Goal: Task Accomplishment & Management: Manage account settings

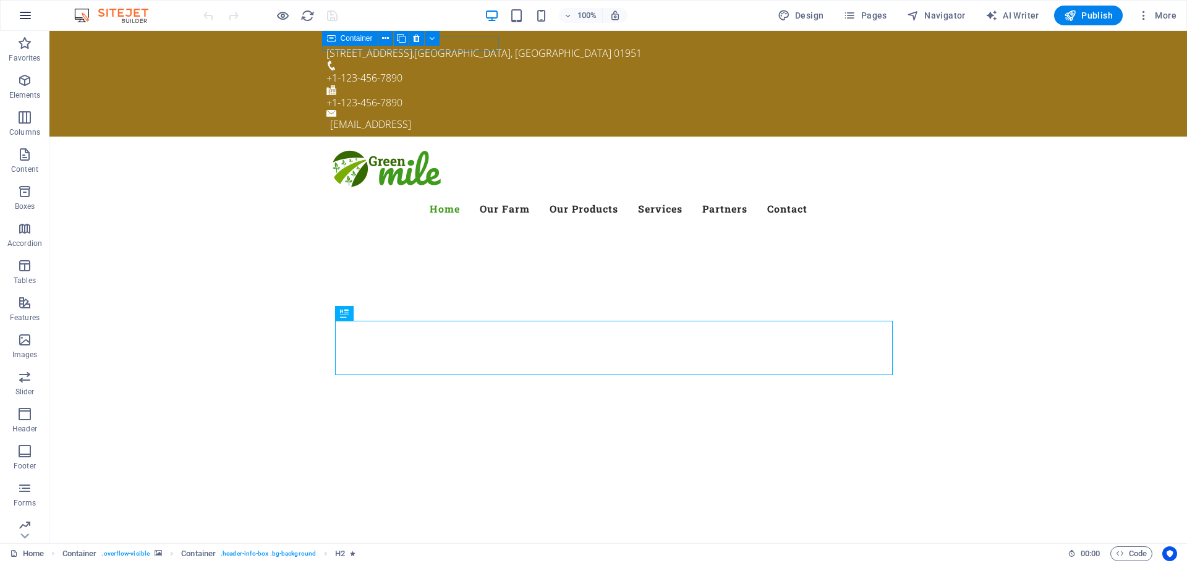
click at [30, 19] on icon "button" at bounding box center [25, 15] width 15 height 15
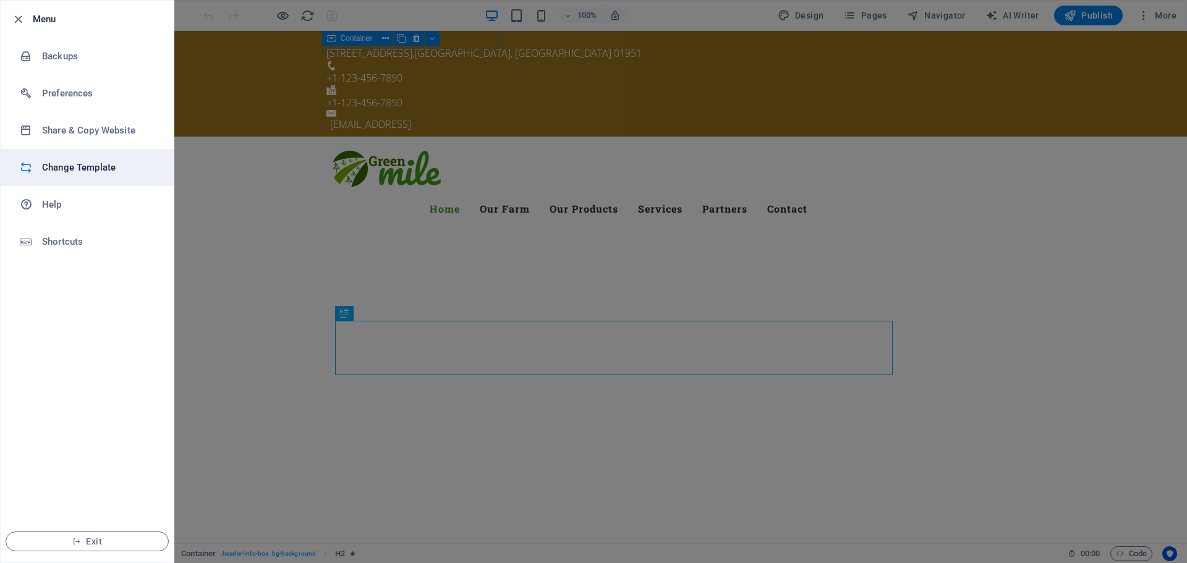
click at [100, 168] on h6 "Change Template" at bounding box center [99, 167] width 114 height 15
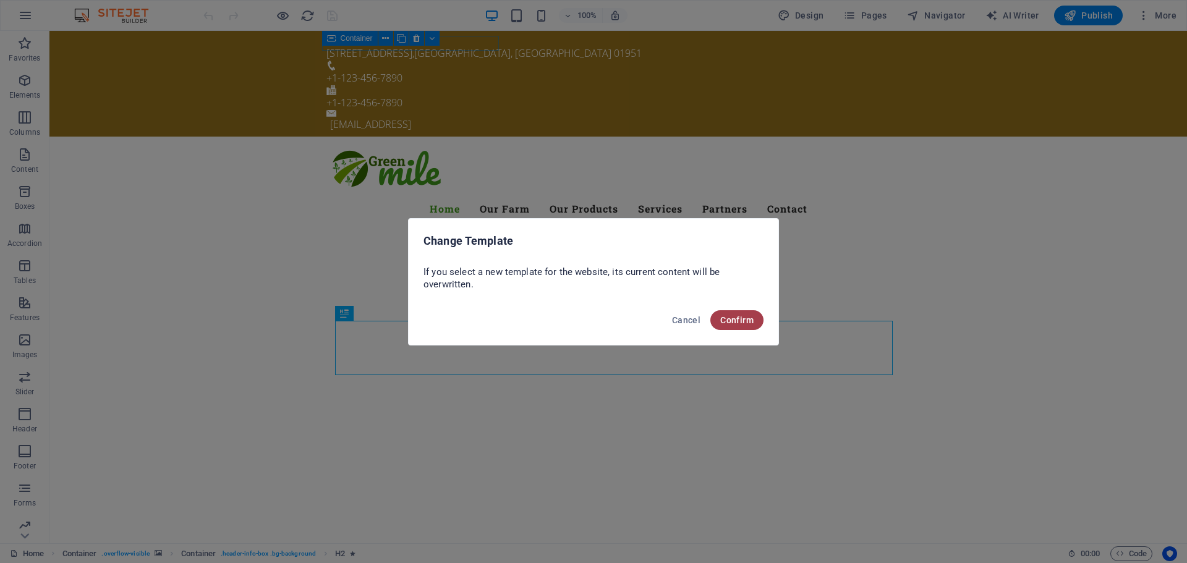
click at [746, 325] on button "Confirm" at bounding box center [737, 320] width 53 height 20
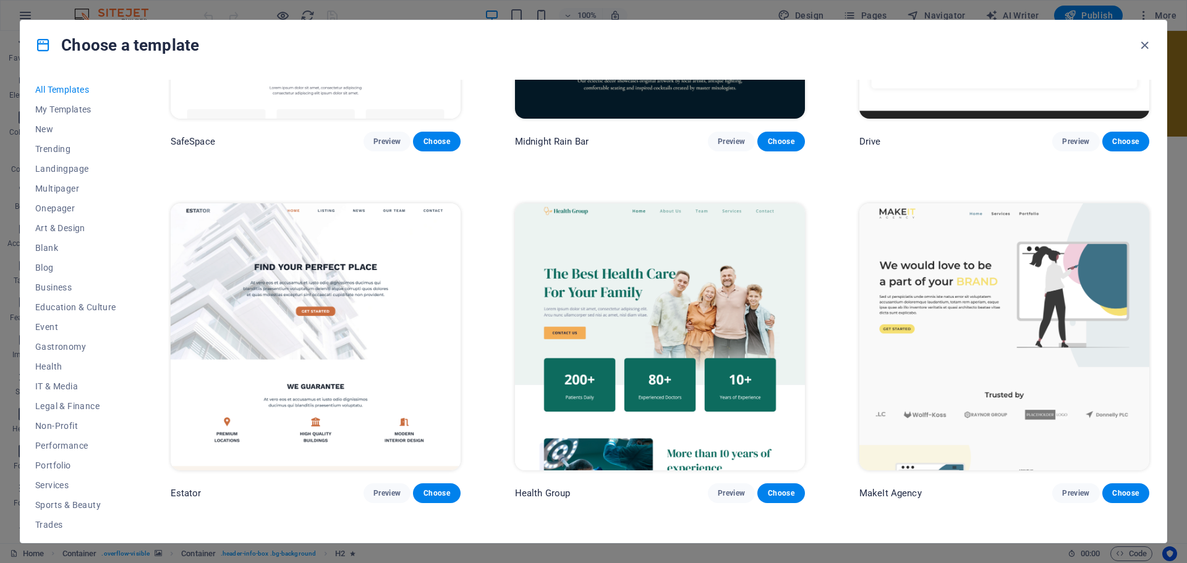
scroll to position [3711, 0]
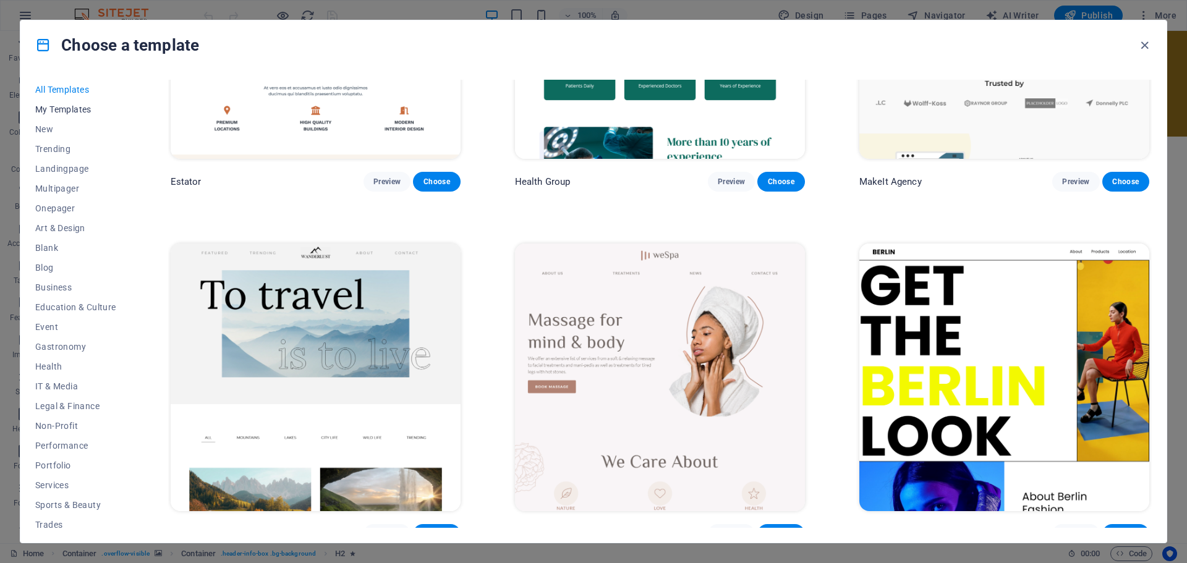
click at [84, 114] on span "My Templates" at bounding box center [75, 110] width 81 height 10
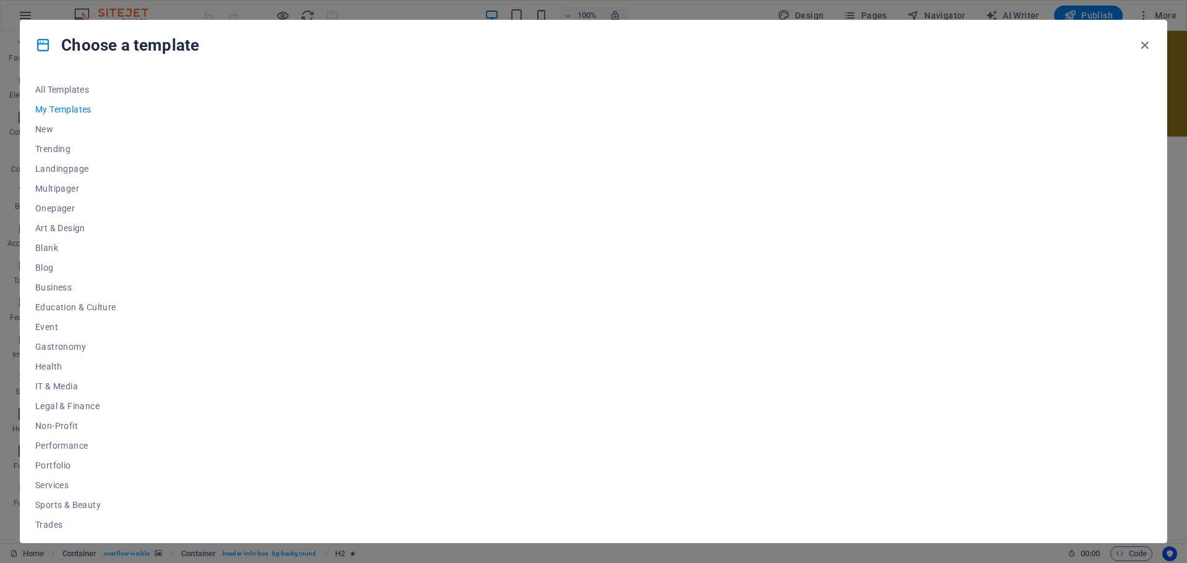
scroll to position [0, 0]
click at [43, 129] on span "New" at bounding box center [75, 129] width 81 height 10
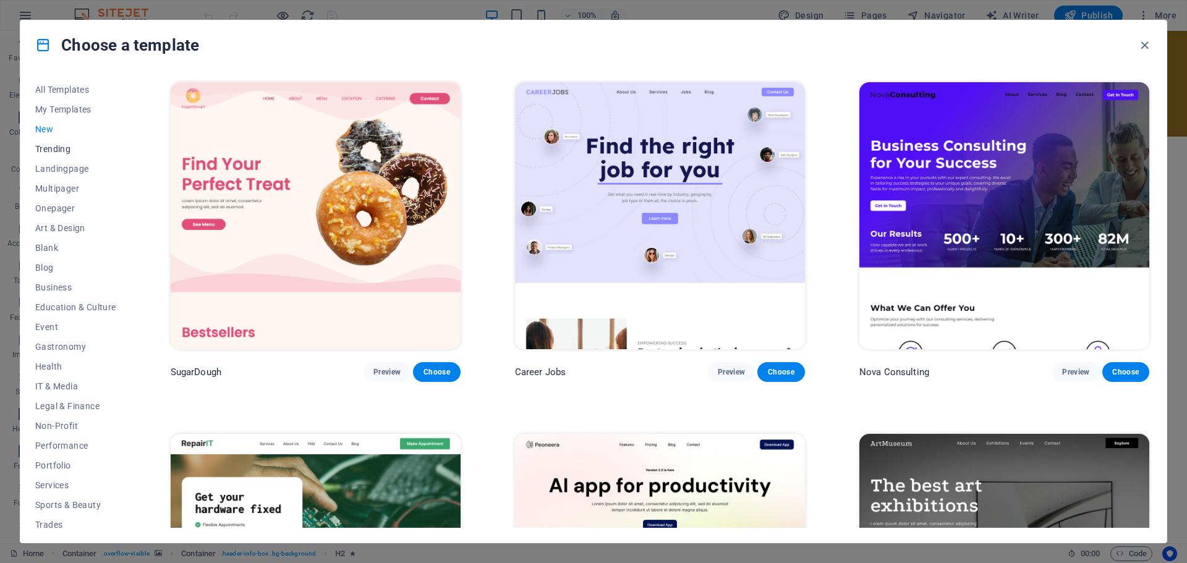
click at [50, 148] on span "Trending" at bounding box center [75, 149] width 81 height 10
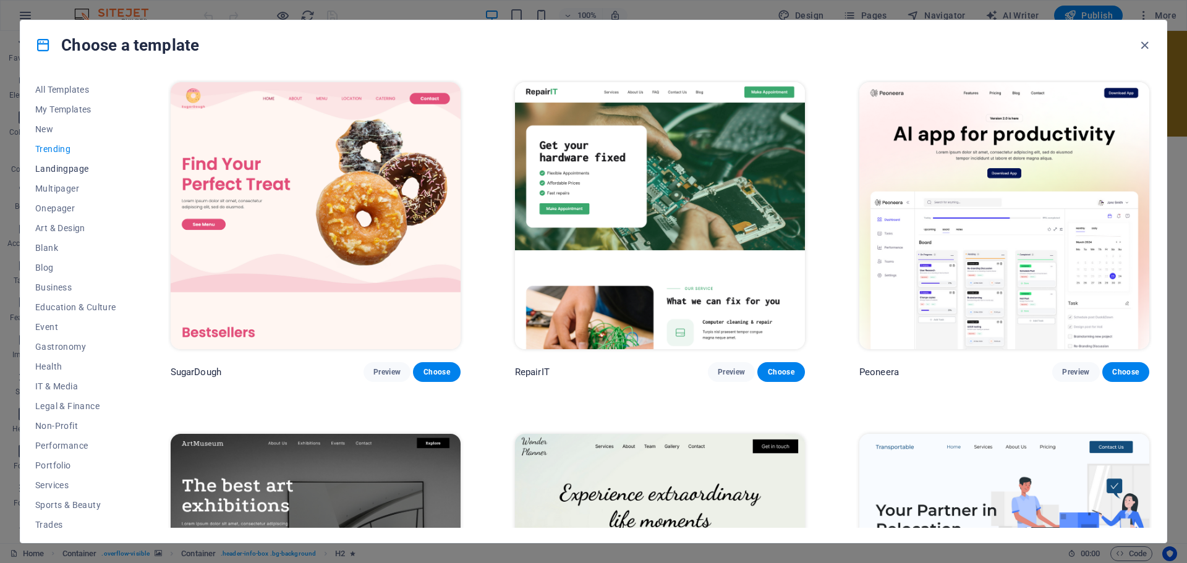
click at [60, 166] on span "Landingpage" at bounding box center [75, 169] width 81 height 10
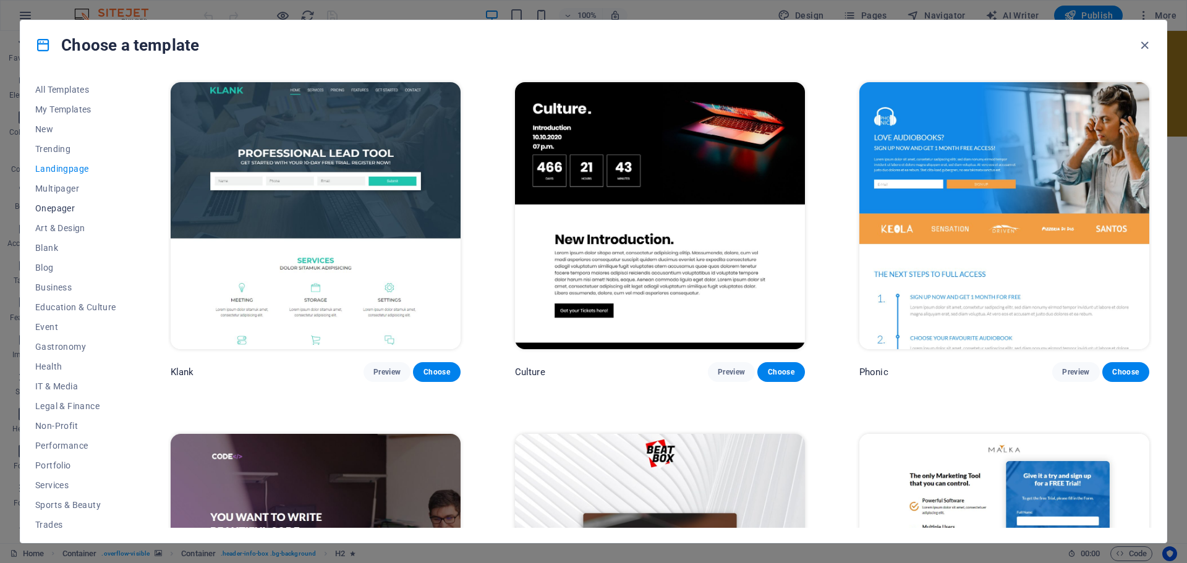
drag, startPoint x: 71, startPoint y: 185, endPoint x: 65, endPoint y: 205, distance: 20.6
click at [71, 186] on span "Multipager" at bounding box center [75, 189] width 81 height 10
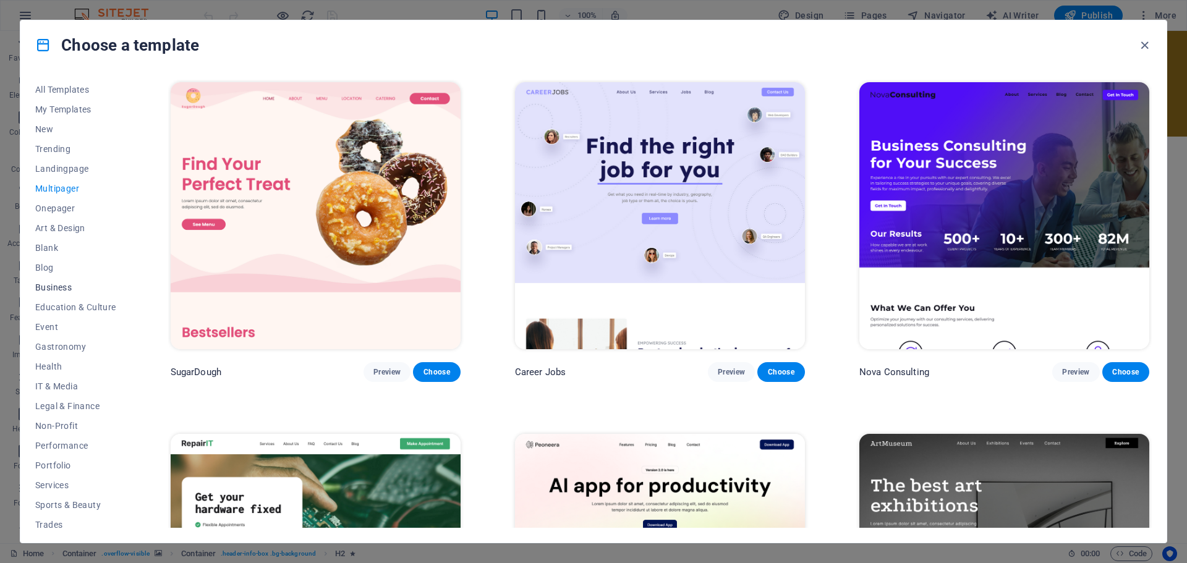
click at [50, 287] on span "Business" at bounding box center [75, 288] width 81 height 10
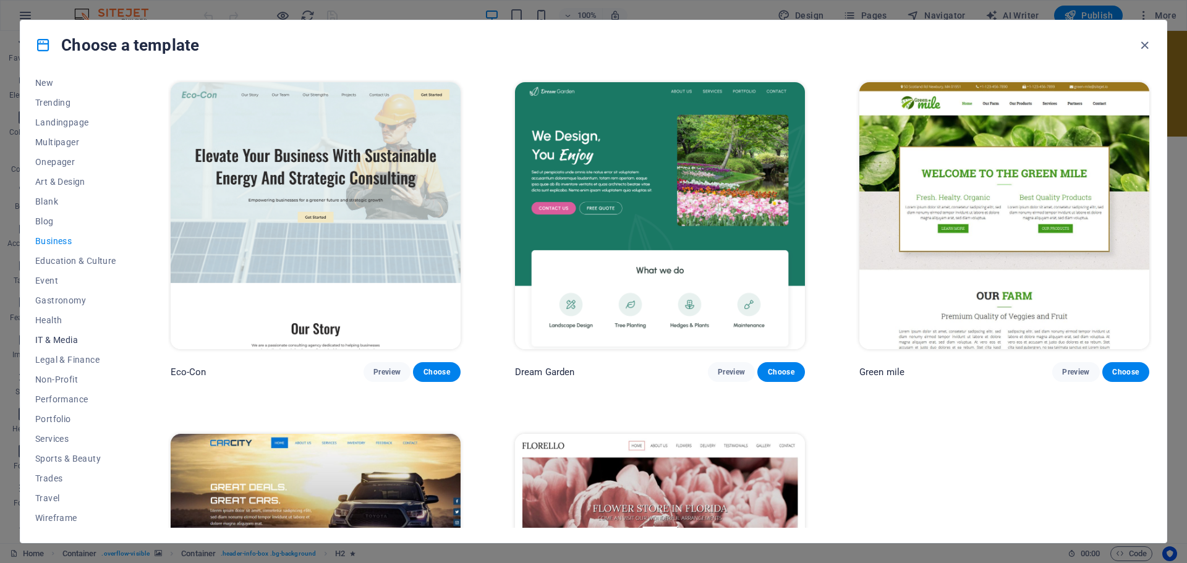
click at [64, 340] on span "IT & Media" at bounding box center [75, 340] width 81 height 10
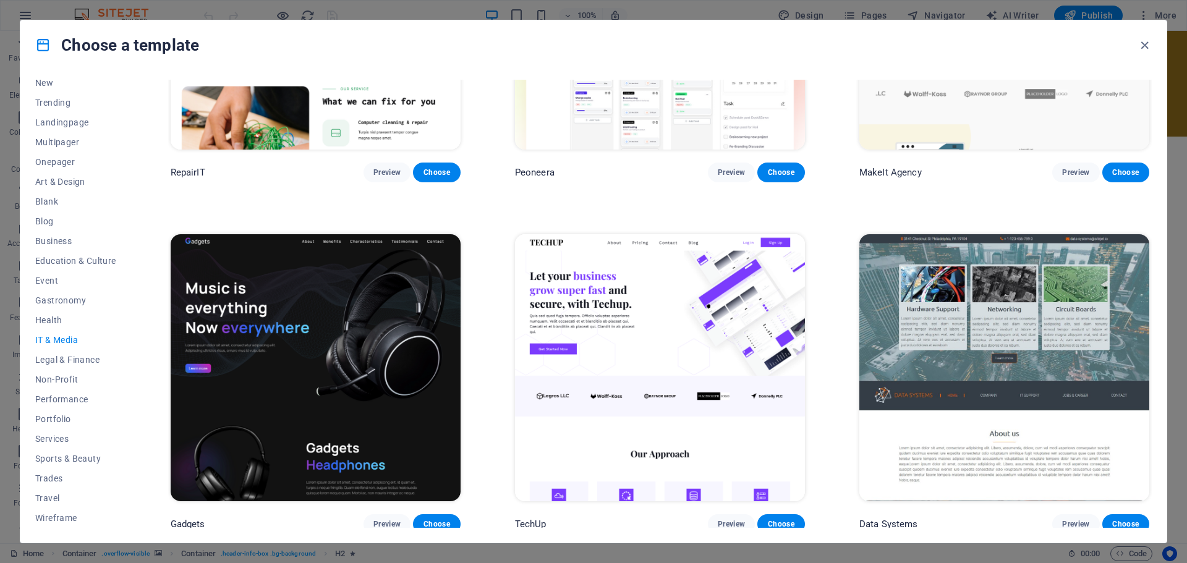
scroll to position [371, 0]
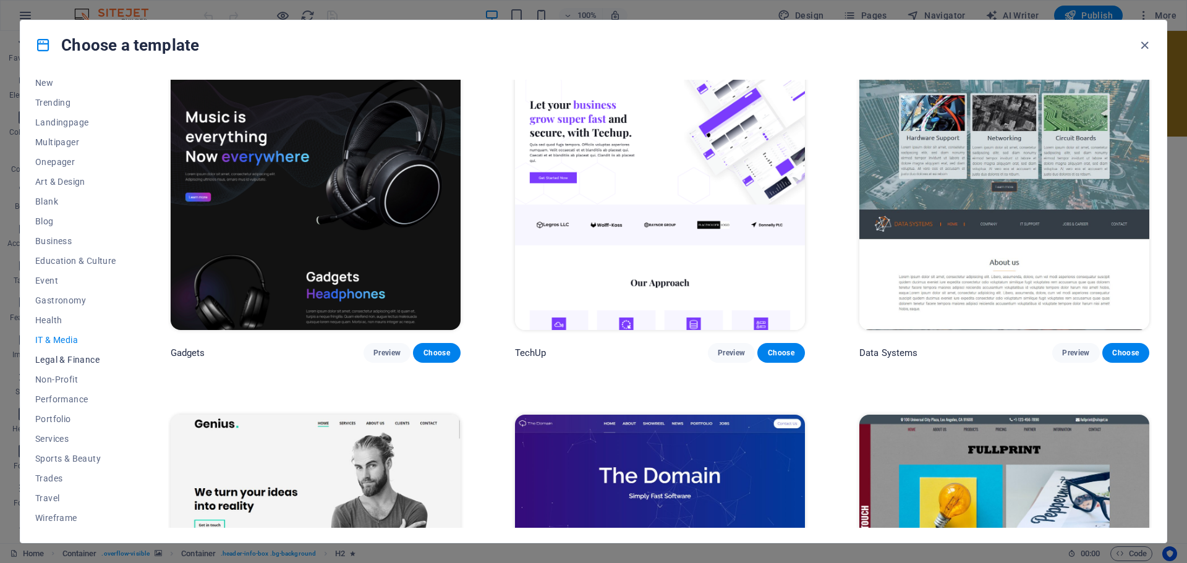
click at [82, 358] on span "Legal & Finance" at bounding box center [75, 360] width 81 height 10
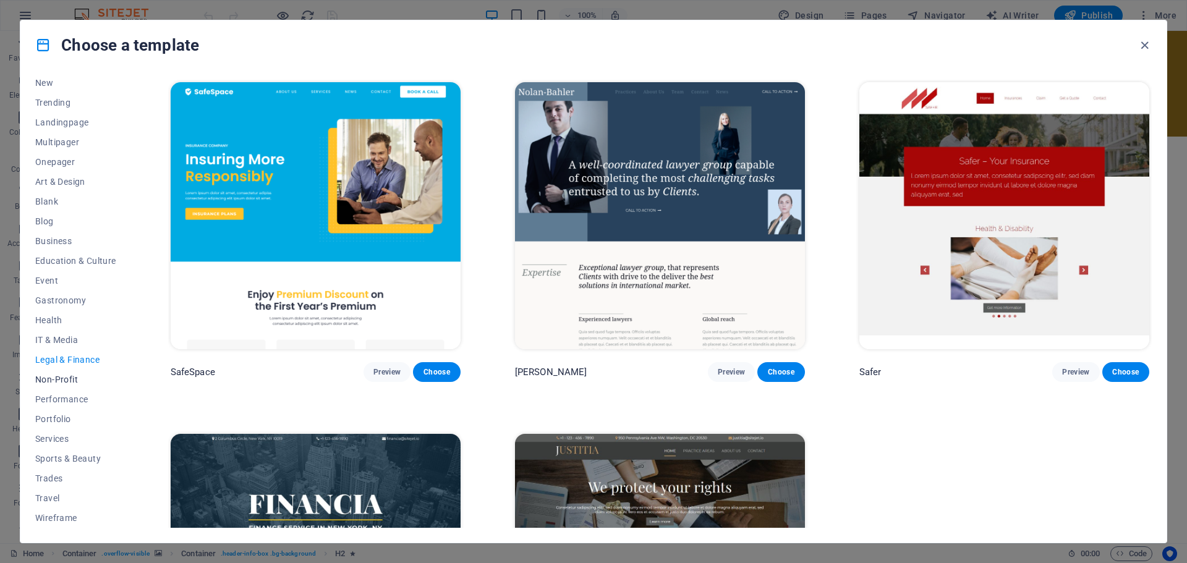
click at [64, 380] on span "Non-Profit" at bounding box center [75, 380] width 81 height 10
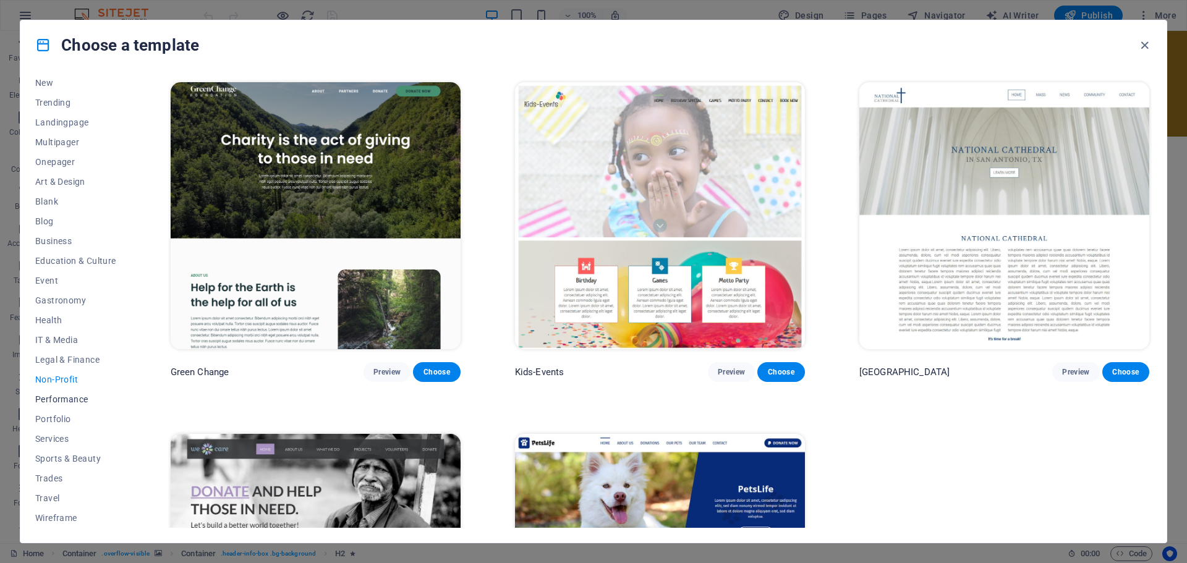
click at [62, 396] on span "Performance" at bounding box center [75, 400] width 81 height 10
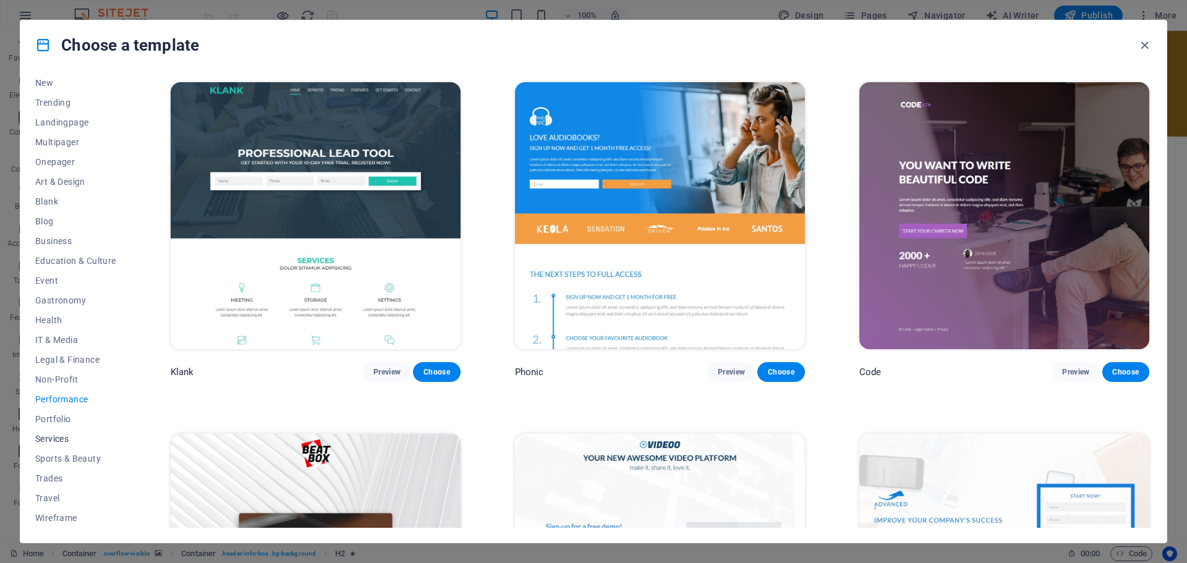
click at [40, 444] on button "Services" at bounding box center [75, 439] width 81 height 20
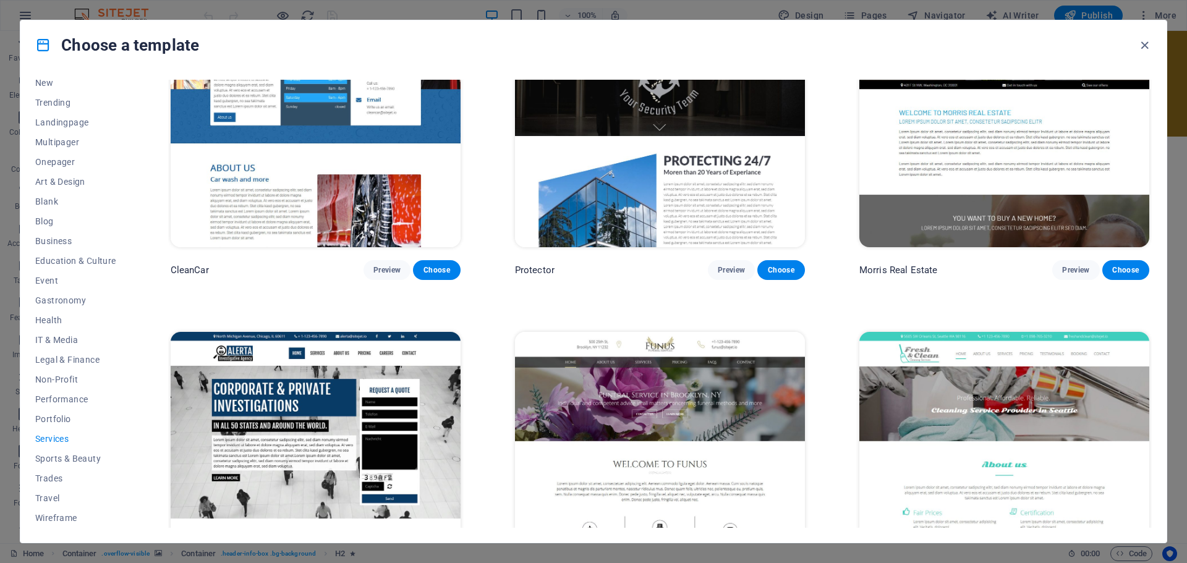
scroll to position [1503, 0]
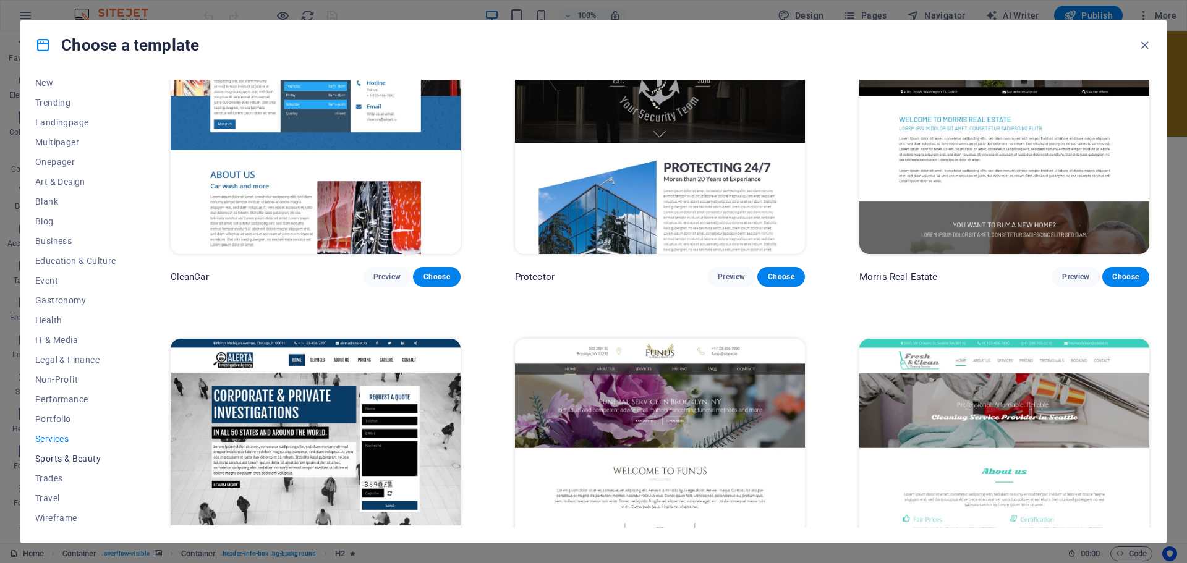
click at [75, 461] on span "Sports & Beauty" at bounding box center [75, 459] width 81 height 10
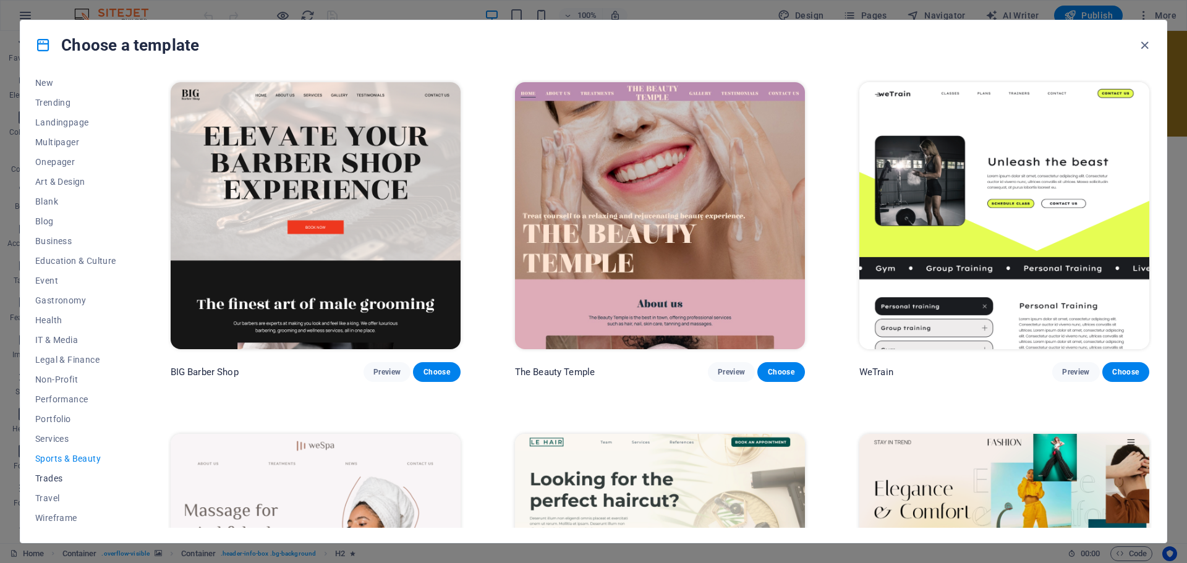
click at [52, 482] on span "Trades" at bounding box center [75, 479] width 81 height 10
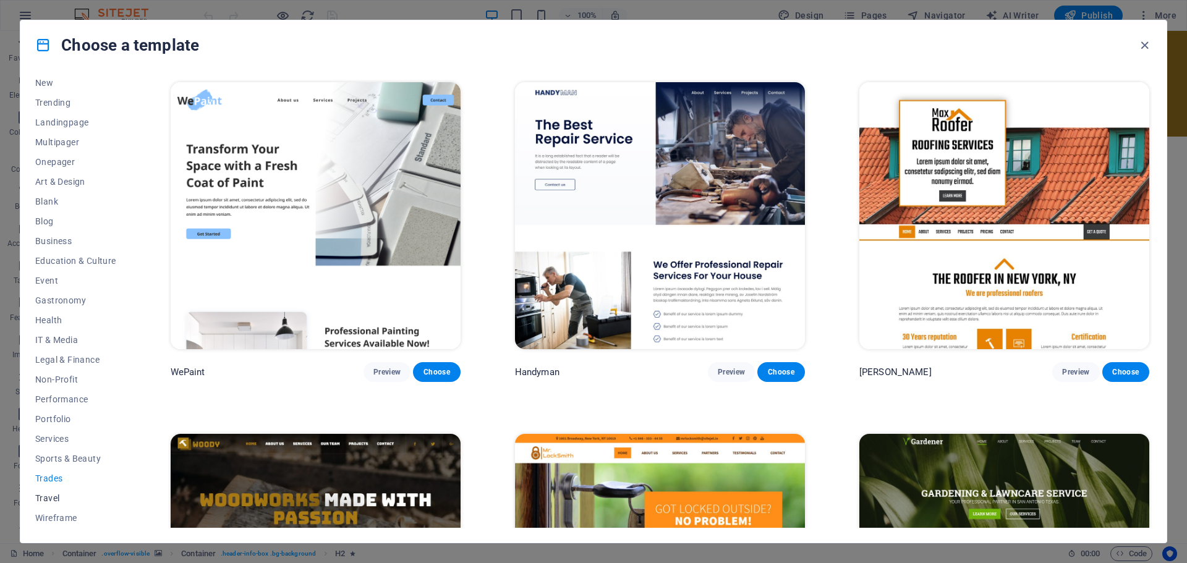
click at [43, 500] on span "Travel" at bounding box center [75, 499] width 81 height 10
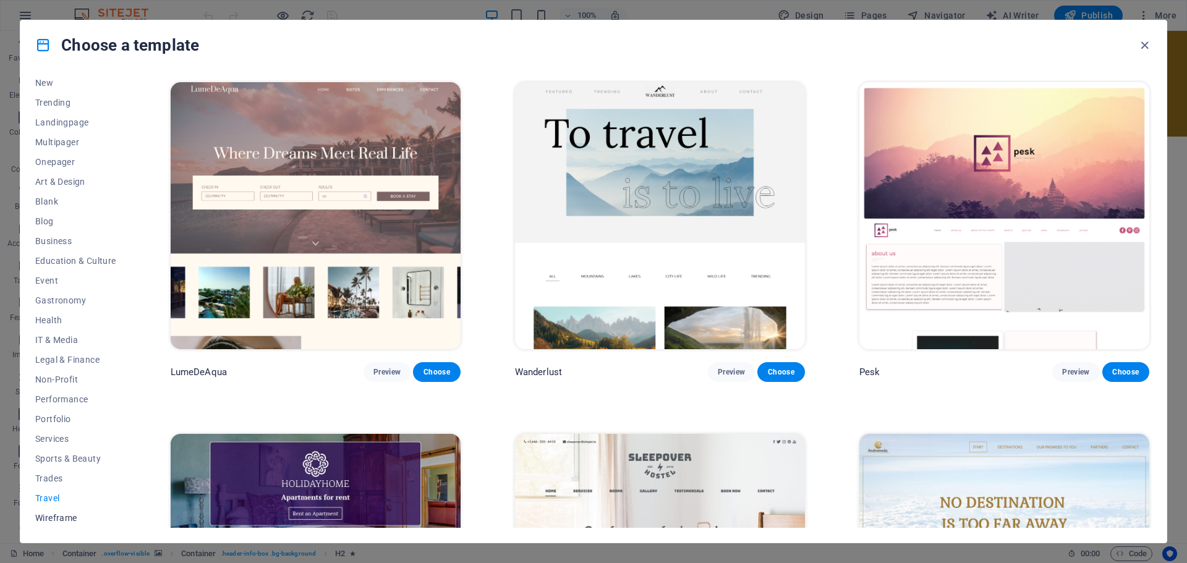
click at [42, 519] on span "Wireframe" at bounding box center [75, 518] width 81 height 10
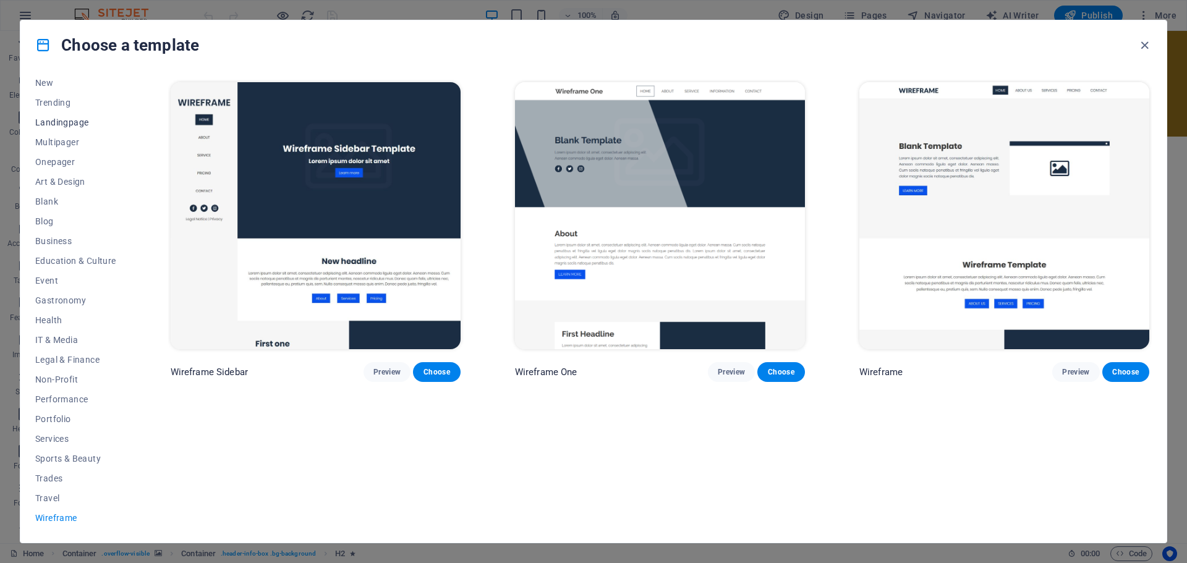
click at [59, 123] on span "Landingpage" at bounding box center [75, 123] width 81 height 10
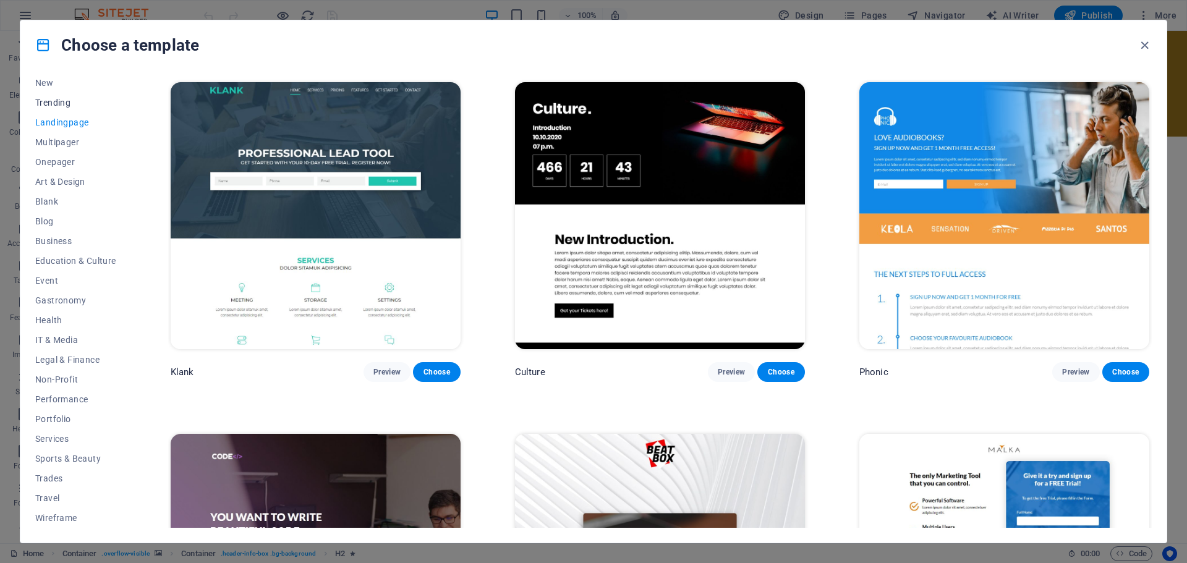
click at [46, 105] on span "Trending" at bounding box center [75, 103] width 81 height 10
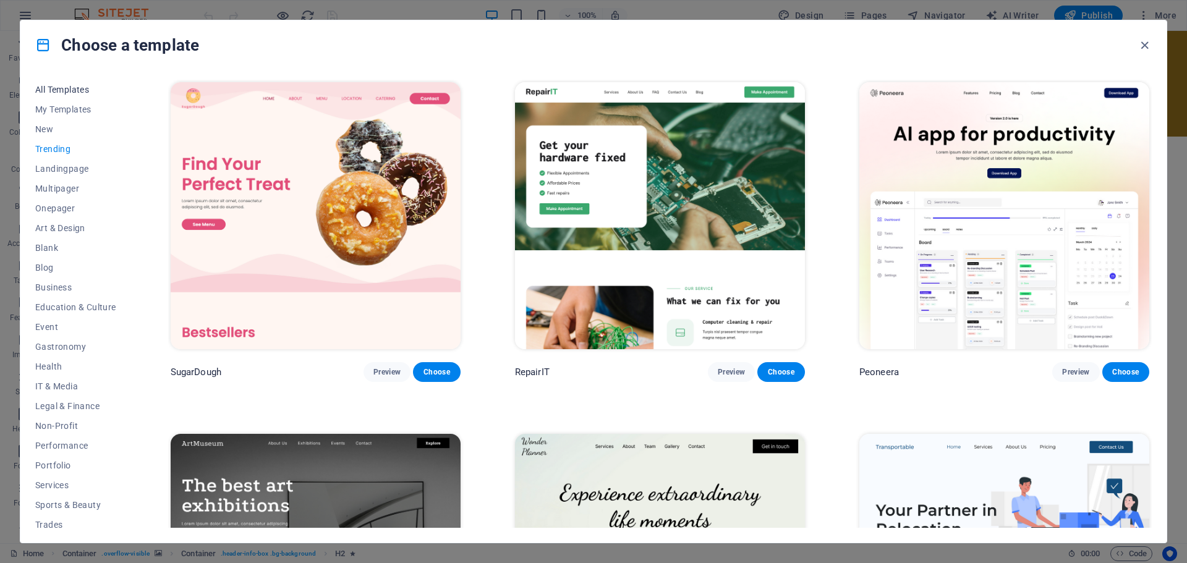
click at [55, 87] on span "All Templates" at bounding box center [75, 90] width 81 height 10
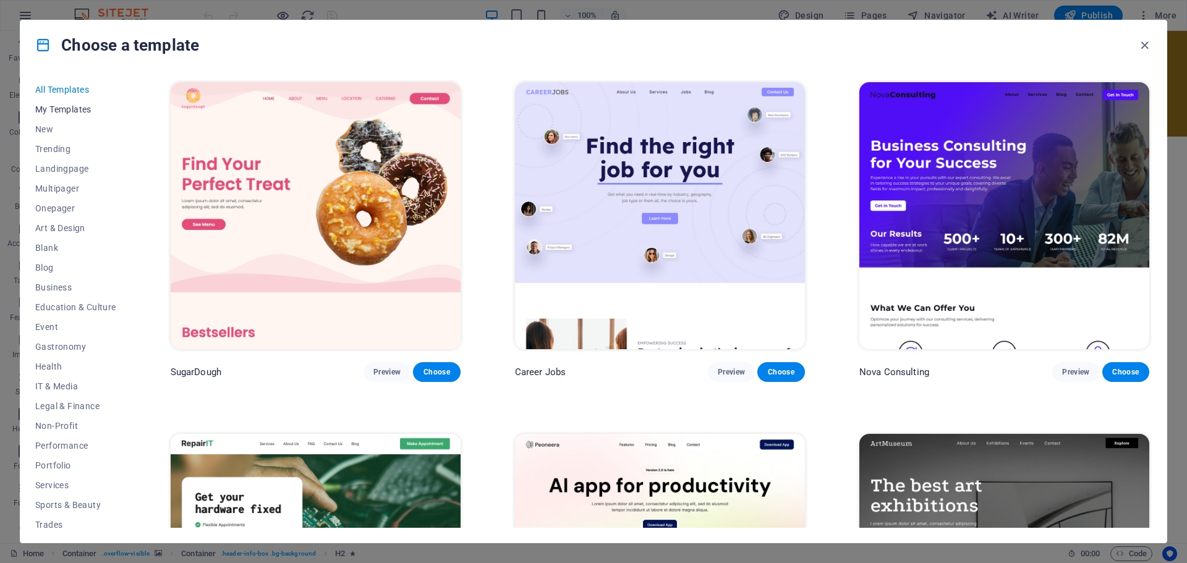
click at [54, 108] on span "My Templates" at bounding box center [75, 110] width 81 height 10
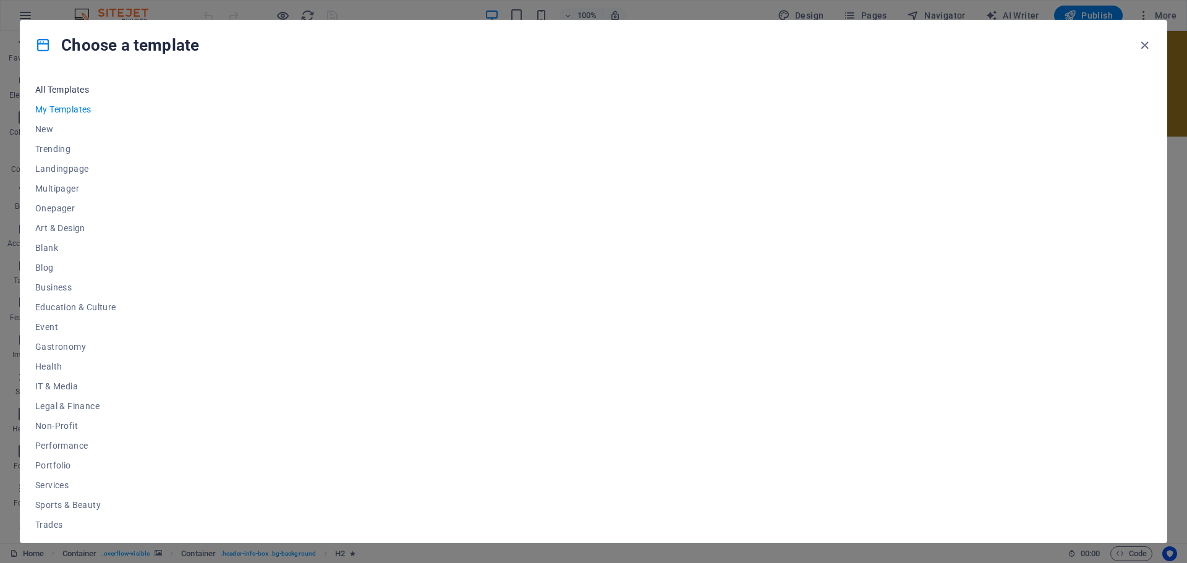
click at [62, 90] on span "All Templates" at bounding box center [75, 90] width 81 height 10
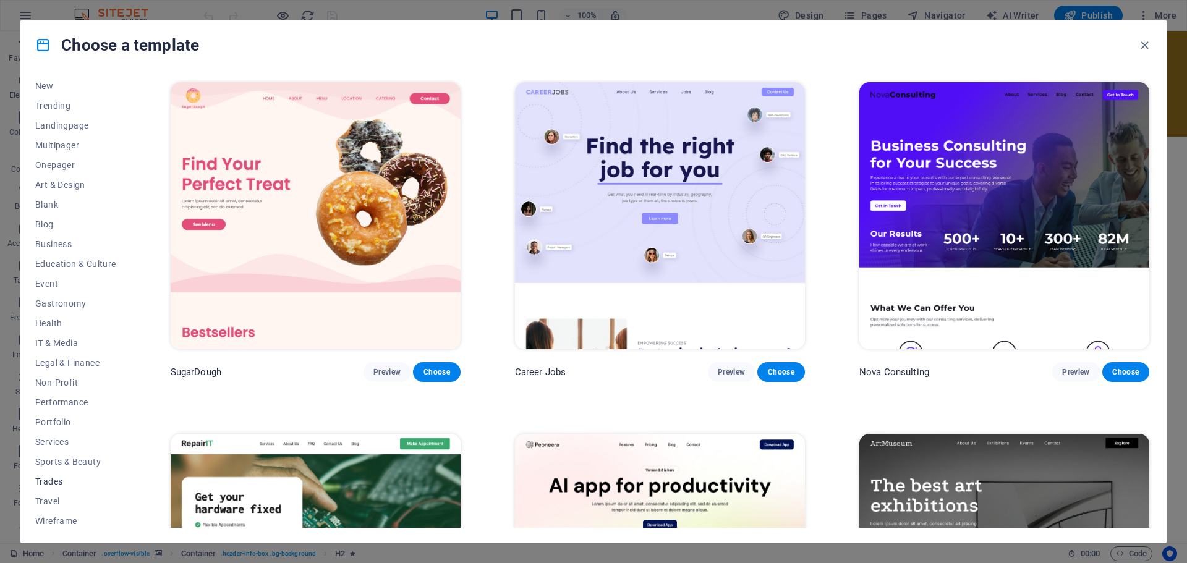
scroll to position [46, 0]
click at [1145, 46] on icon "button" at bounding box center [1145, 45] width 14 height 14
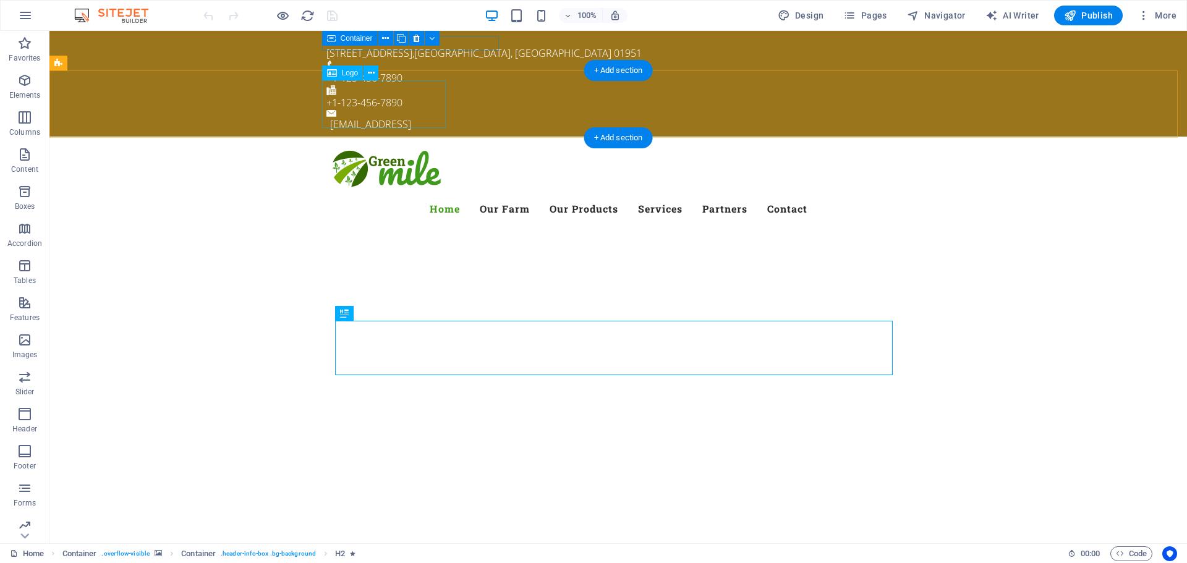
click at [402, 147] on div at bounding box center [619, 171] width 584 height 48
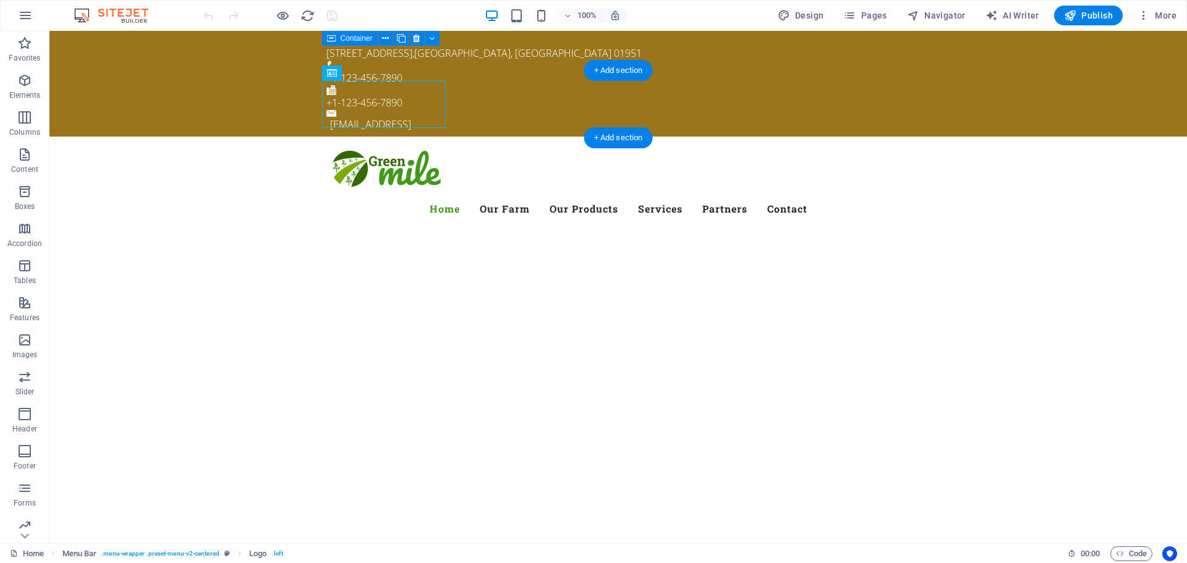
drag, startPoint x: 404, startPoint y: 105, endPoint x: 351, endPoint y: 84, distance: 56.4
click at [331, 75] on icon at bounding box center [332, 73] width 10 height 15
drag, startPoint x: 381, startPoint y: 106, endPoint x: 336, endPoint y: 88, distance: 48.6
click at [355, 147] on div at bounding box center [619, 171] width 584 height 48
click at [368, 147] on div at bounding box center [619, 171] width 584 height 48
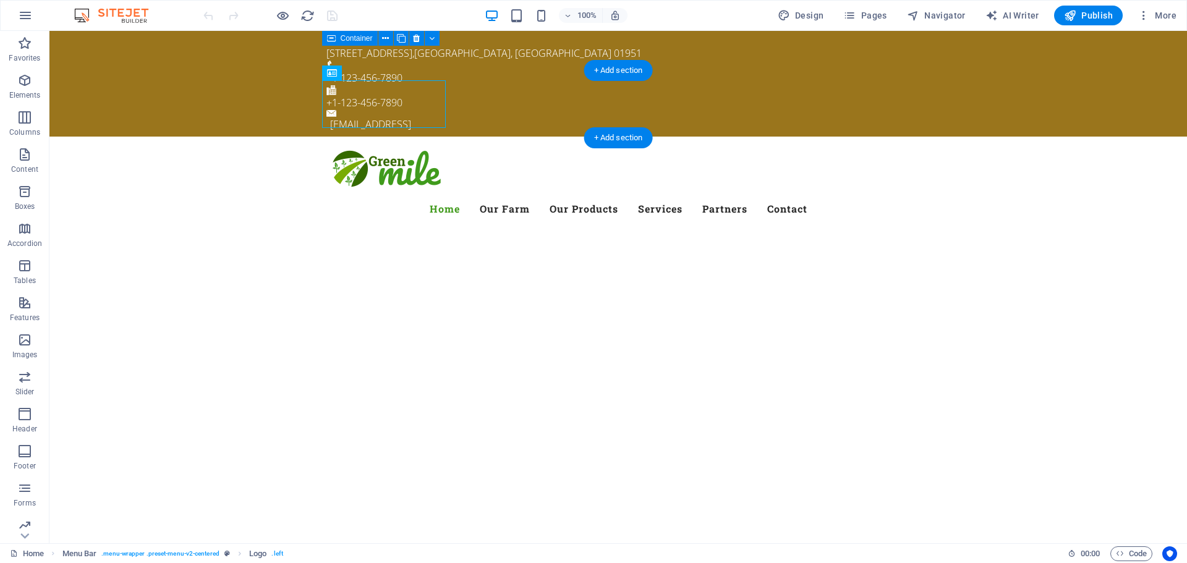
click at [368, 147] on div at bounding box center [619, 171] width 584 height 48
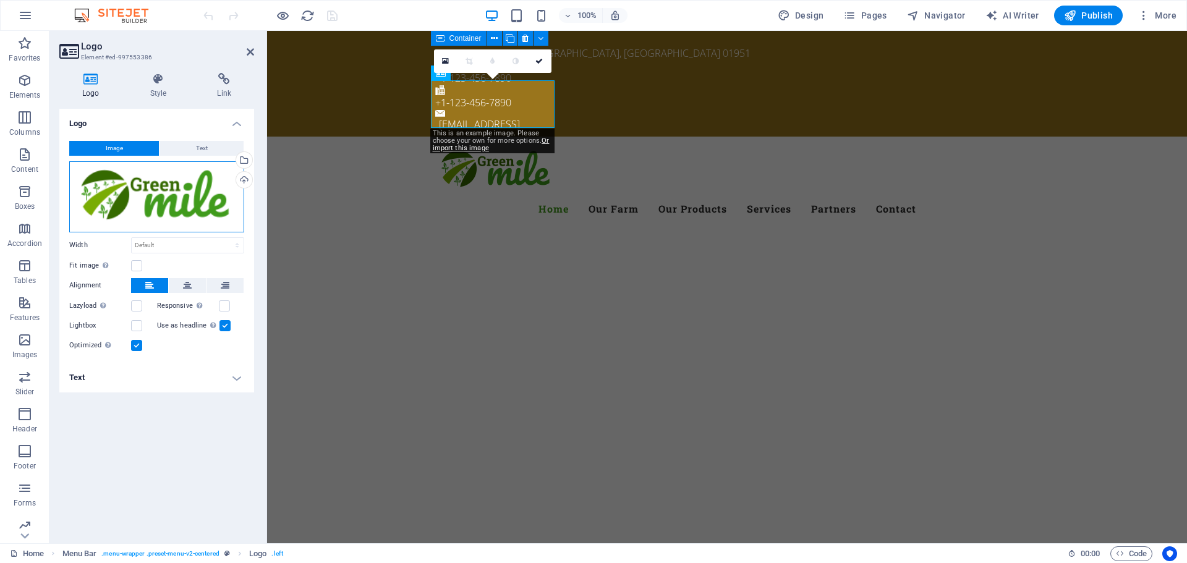
click at [199, 195] on div "Drag files here, click to choose files or select files from Files or our free s…" at bounding box center [156, 196] width 175 height 71
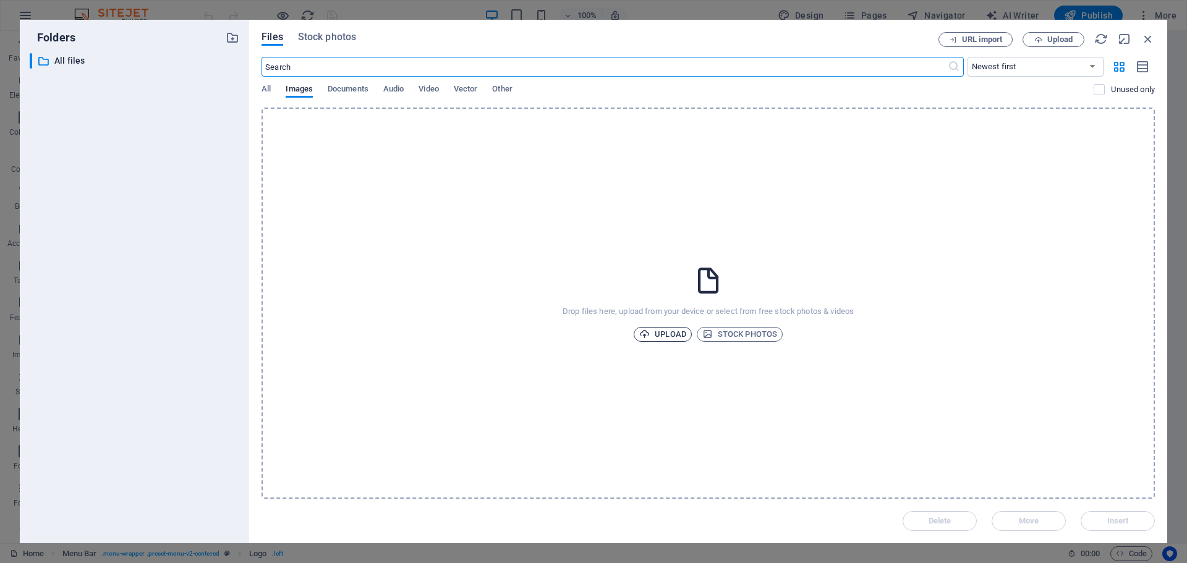
click at [661, 334] on span "Upload" at bounding box center [662, 334] width 47 height 15
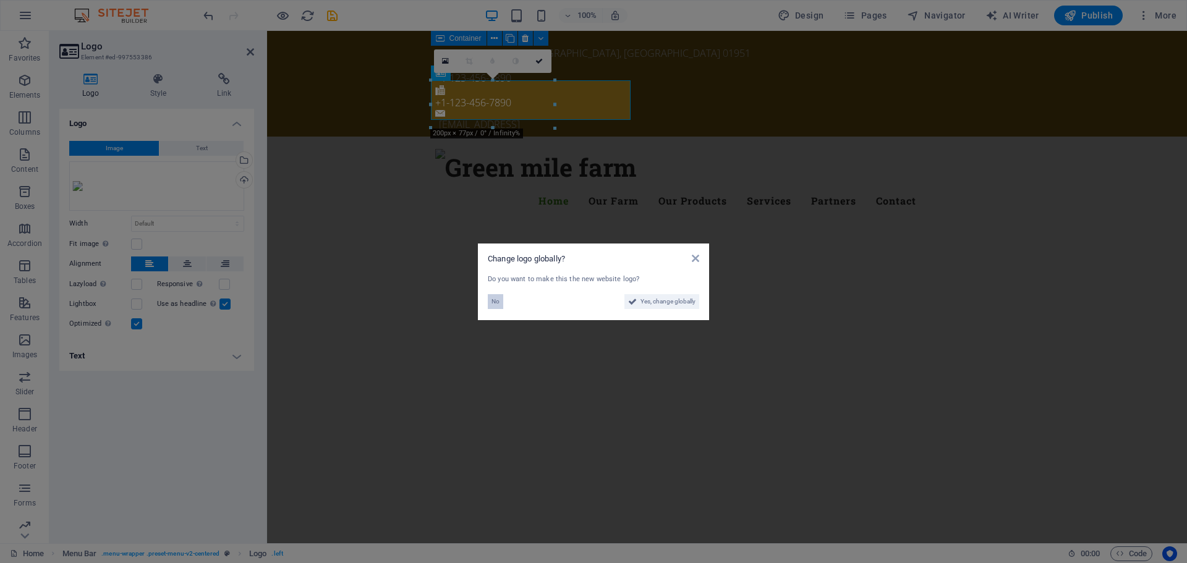
click at [502, 302] on button "No" at bounding box center [495, 301] width 15 height 15
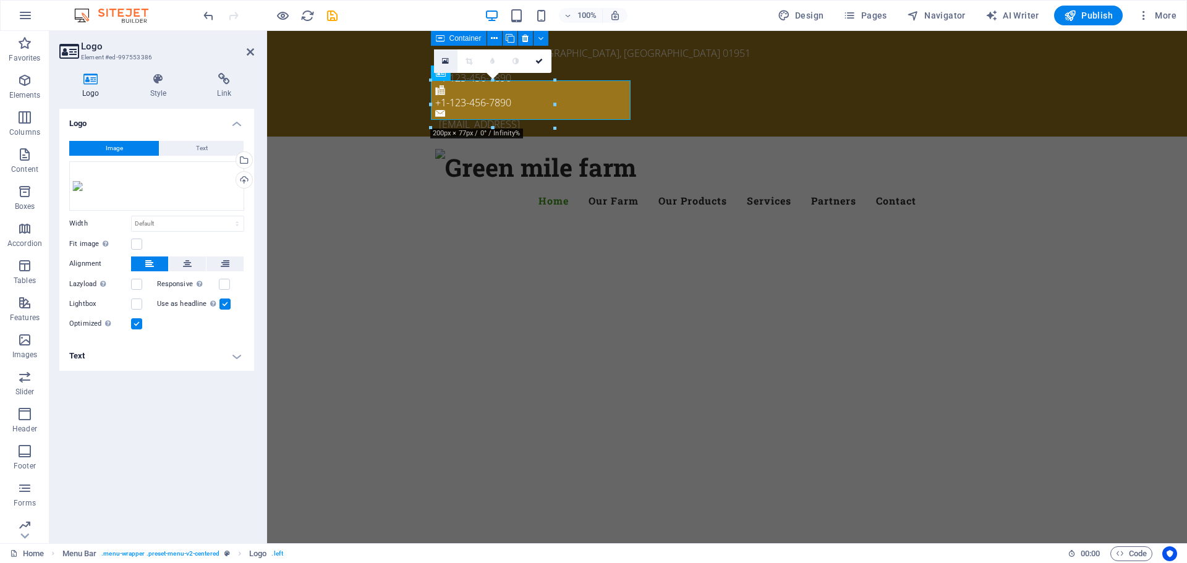
click at [446, 67] on link at bounding box center [446, 61] width 24 height 24
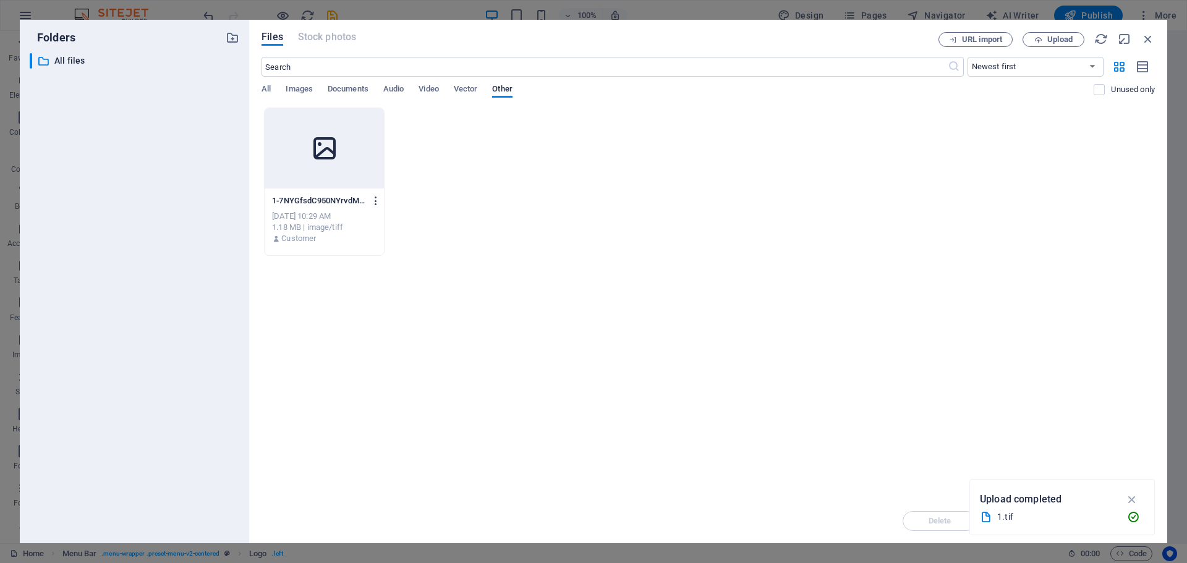
click at [376, 202] on icon "button" at bounding box center [376, 200] width 12 height 11
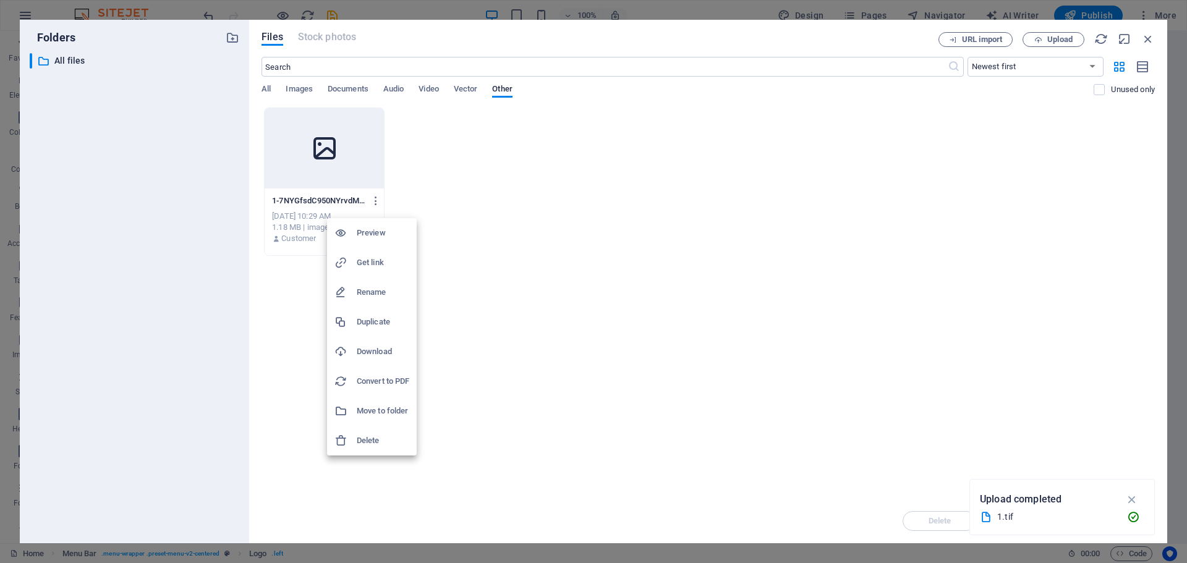
click at [364, 445] on h6 "Delete" at bounding box center [383, 441] width 53 height 15
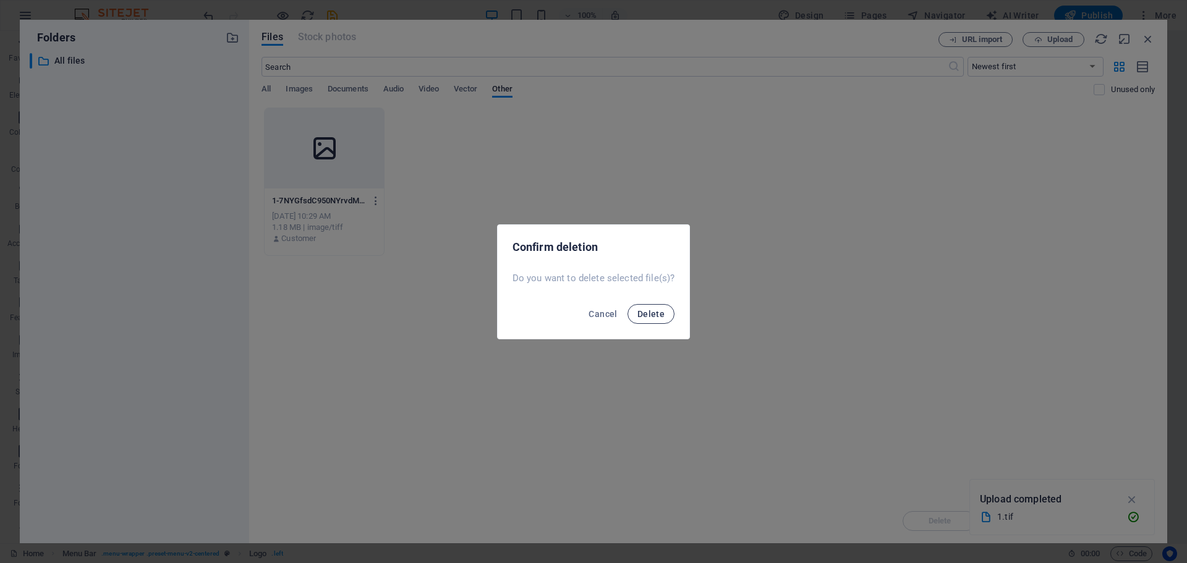
click at [646, 315] on span "Delete" at bounding box center [651, 314] width 27 height 10
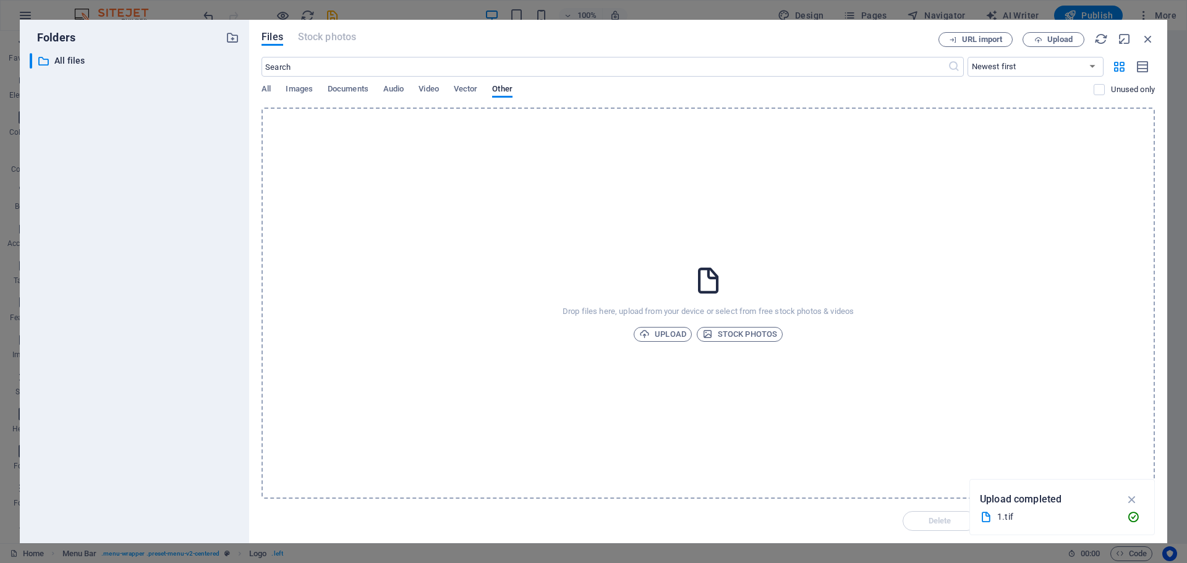
drag, startPoint x: 993, startPoint y: 504, endPoint x: 621, endPoint y: 404, distance: 385.6
click at [1048, 502] on p "Upload completed" at bounding box center [1021, 500] width 82 height 16
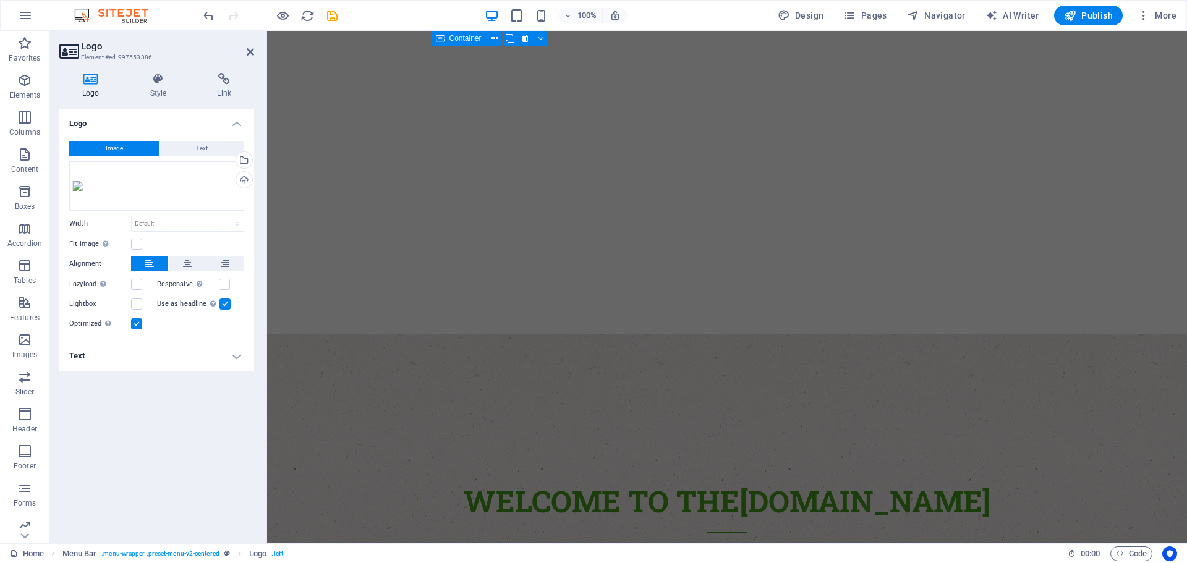
scroll to position [0, 0]
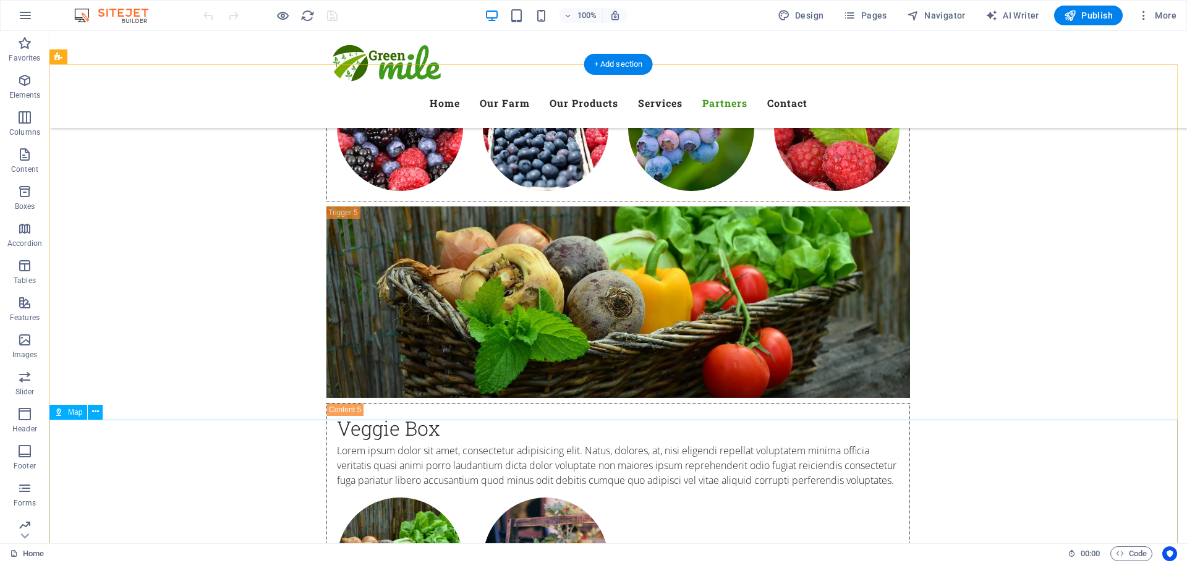
scroll to position [6025, 0]
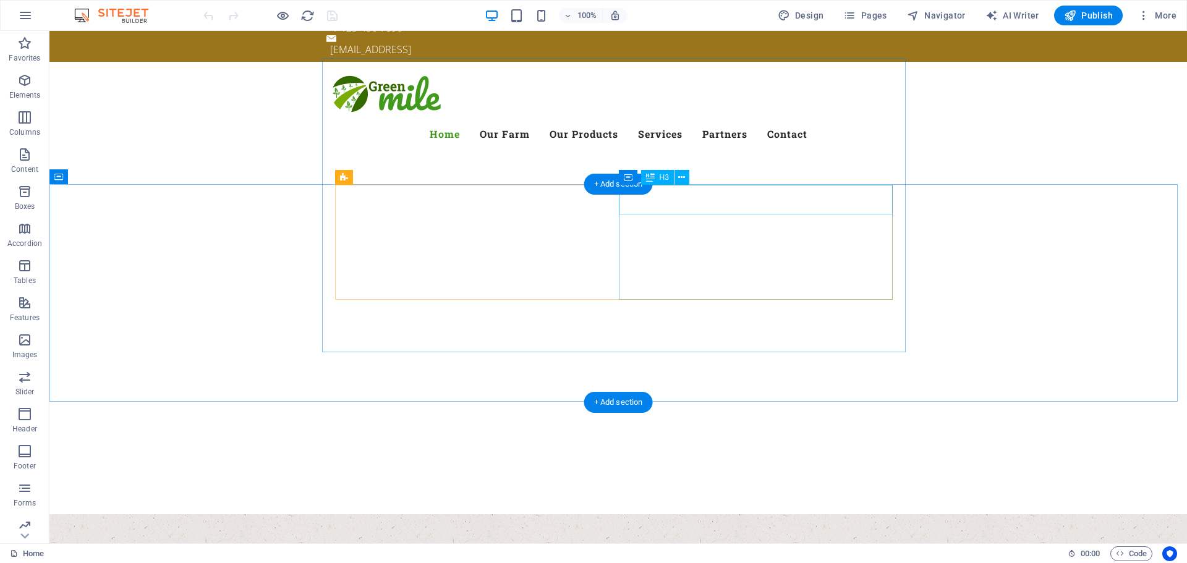
scroll to position [0, 0]
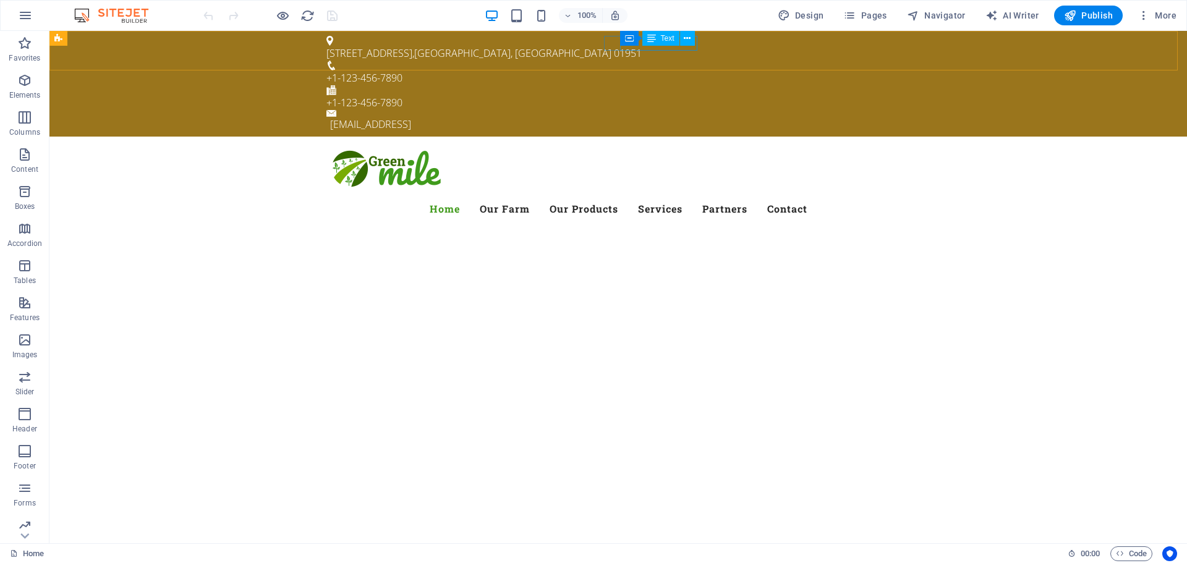
click at [657, 46] on div "Container Text" at bounding box center [661, 38] width 83 height 15
click at [687, 38] on icon at bounding box center [687, 38] width 7 height 13
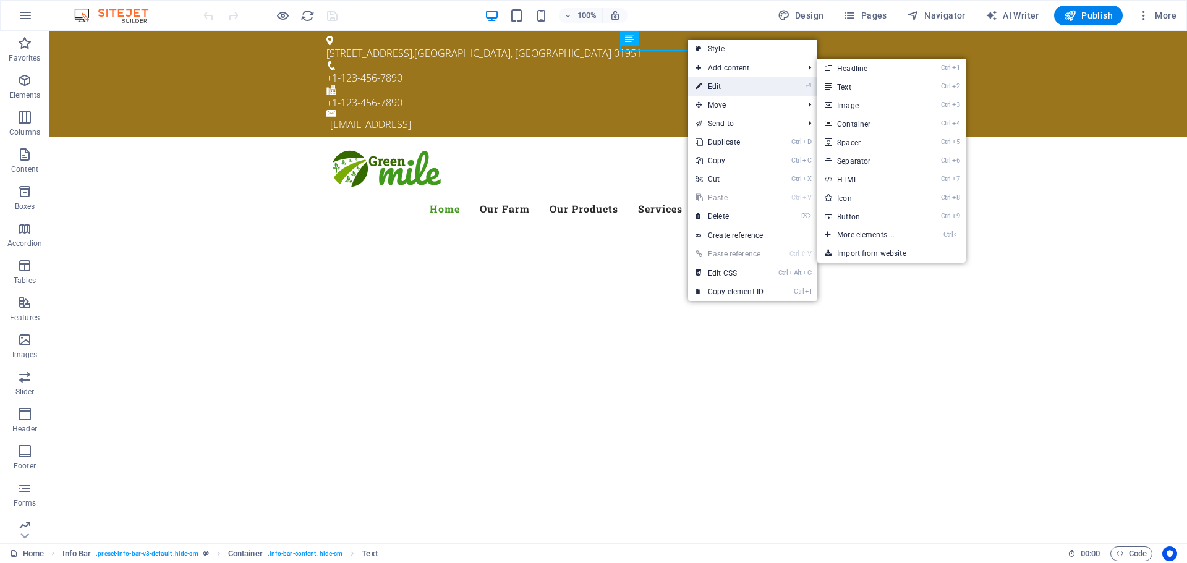
click at [716, 85] on link "⏎ Edit" at bounding box center [729, 86] width 83 height 19
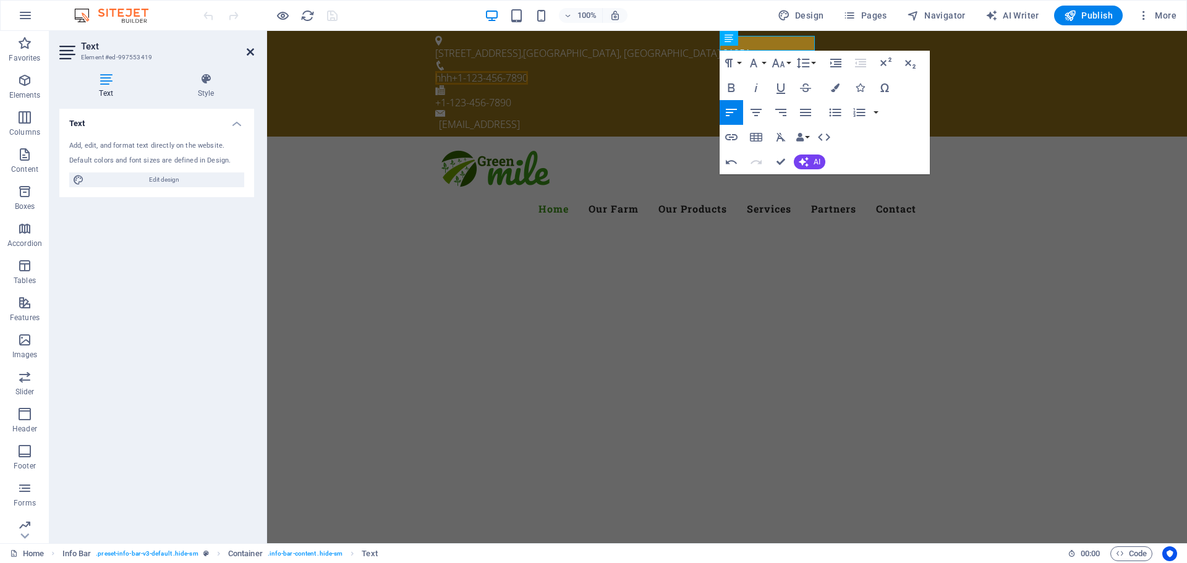
click at [251, 51] on icon at bounding box center [250, 52] width 7 height 10
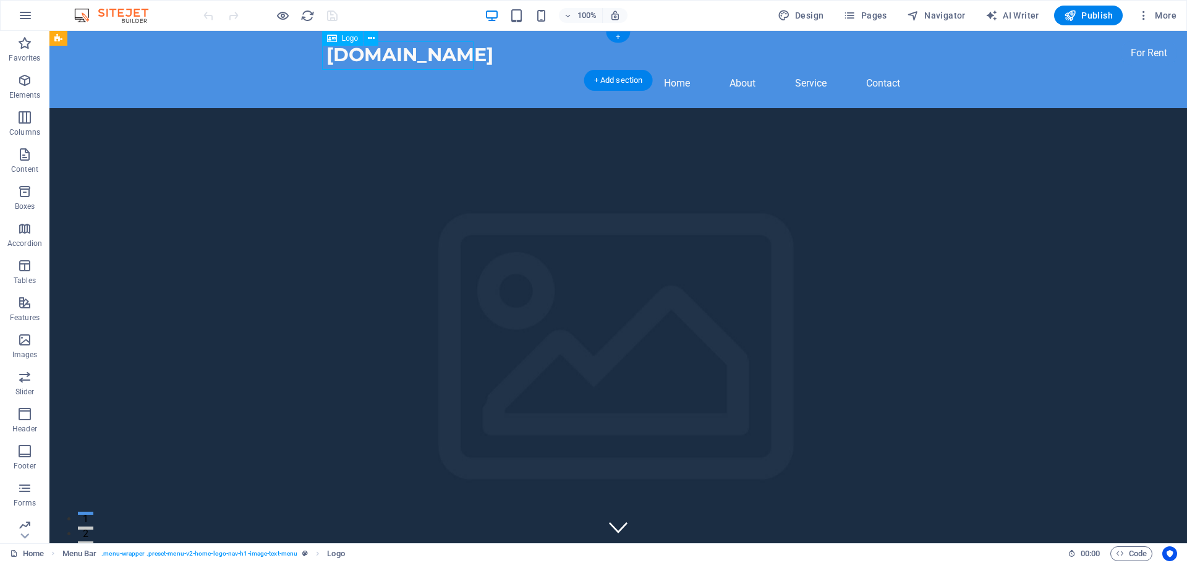
click at [346, 59] on div "[DOMAIN_NAME]" at bounding box center [619, 55] width 584 height 28
click at [1160, 17] on span "More" at bounding box center [1157, 15] width 39 height 12
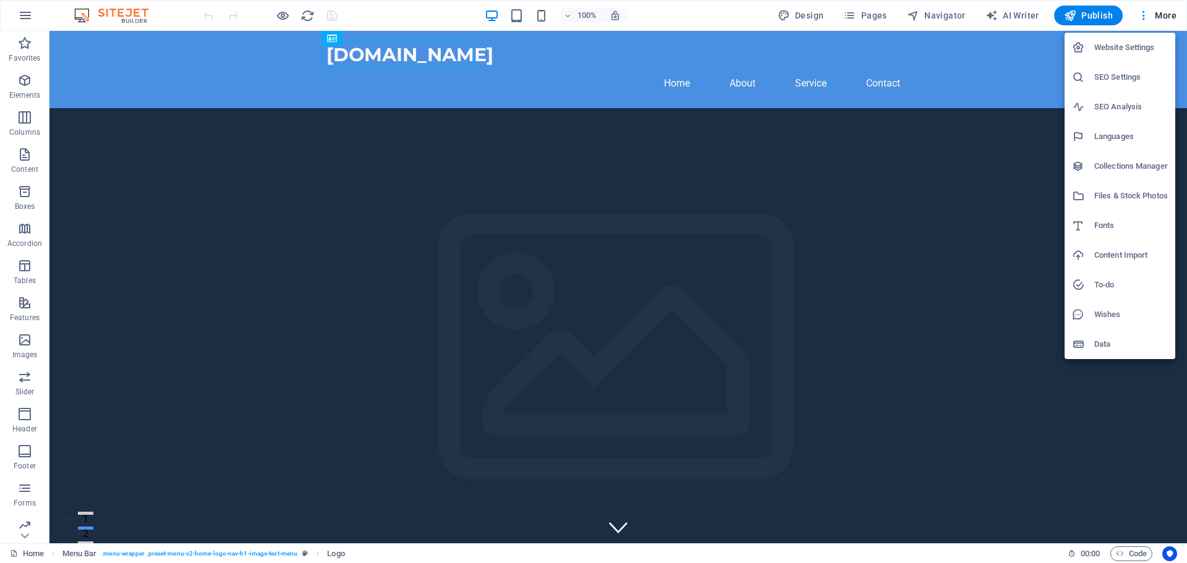
click at [1150, 51] on h6 "Website Settings" at bounding box center [1132, 47] width 74 height 15
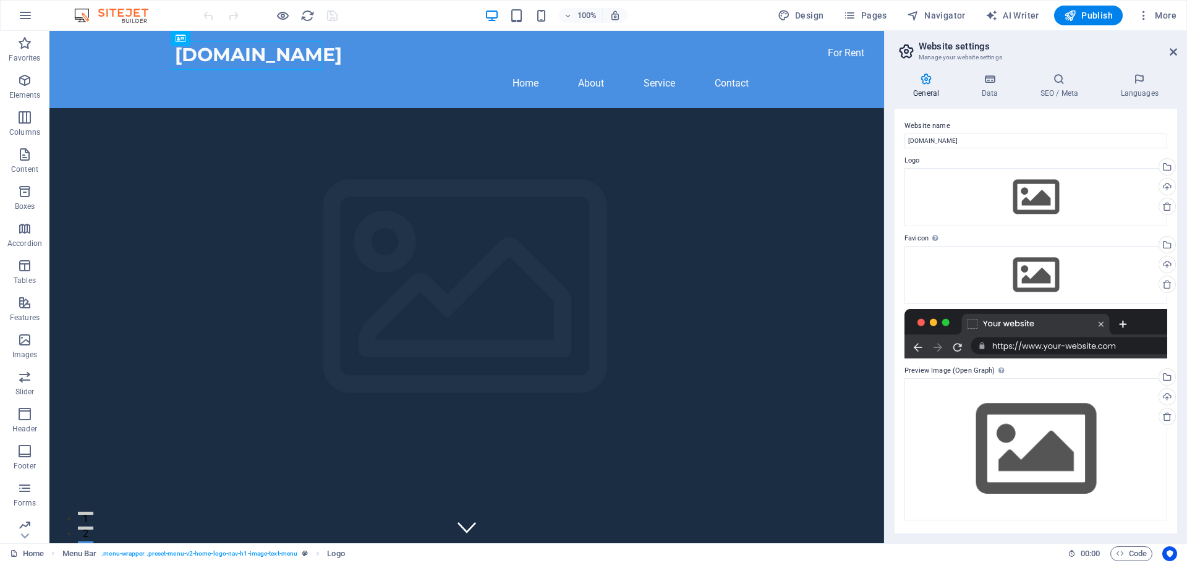
click at [1038, 349] on div at bounding box center [1036, 333] width 263 height 49
click at [1038, 199] on div "Drag files here, click to choose files or select files from Files or our free s…" at bounding box center [1036, 197] width 263 height 58
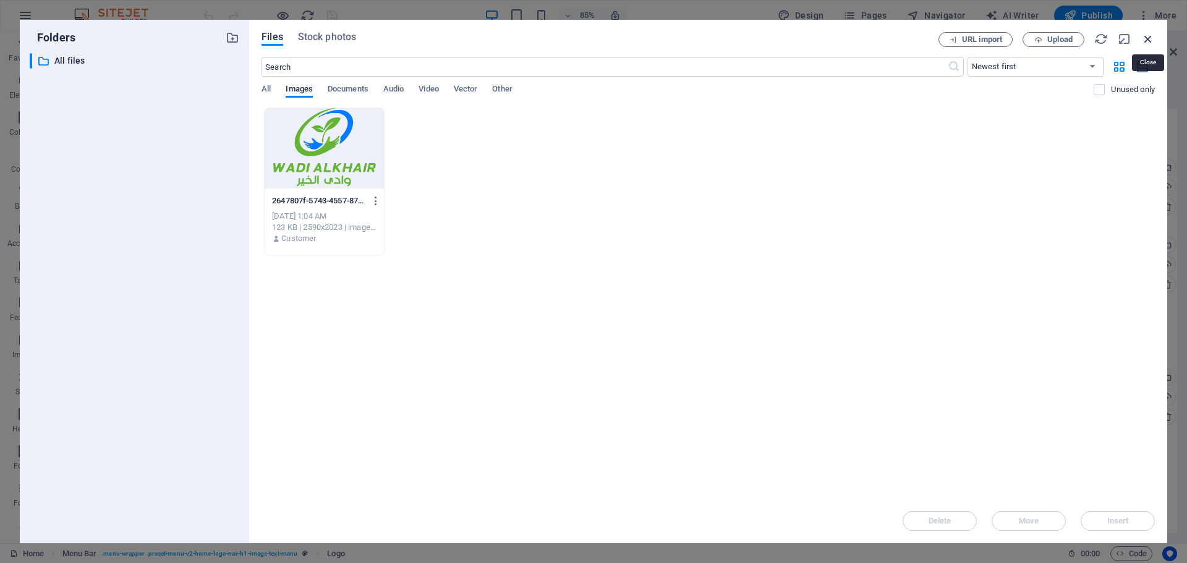
click at [1146, 40] on icon "button" at bounding box center [1149, 39] width 14 height 14
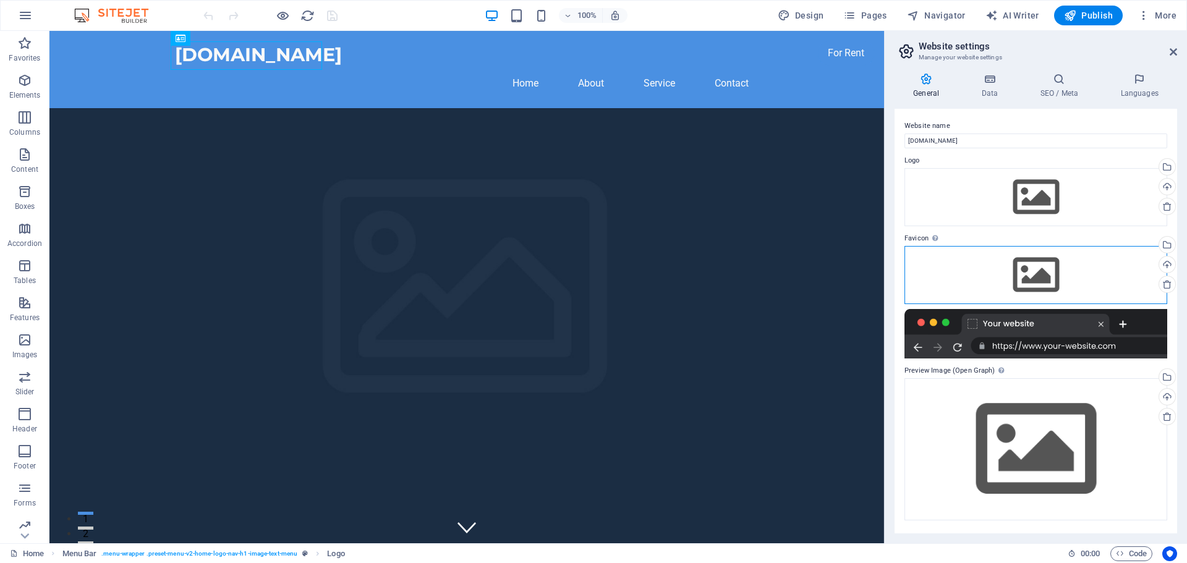
click at [1038, 275] on div "Drag files here, click to choose files or select files from Files or our free s…" at bounding box center [1036, 275] width 263 height 58
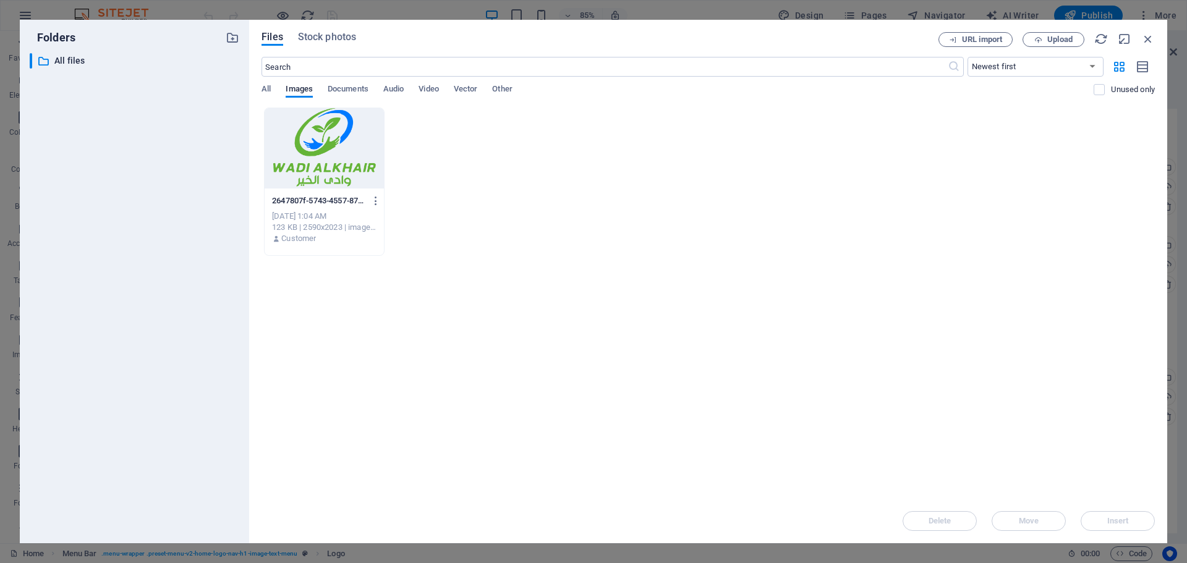
click at [296, 153] on div at bounding box center [324, 148] width 119 height 80
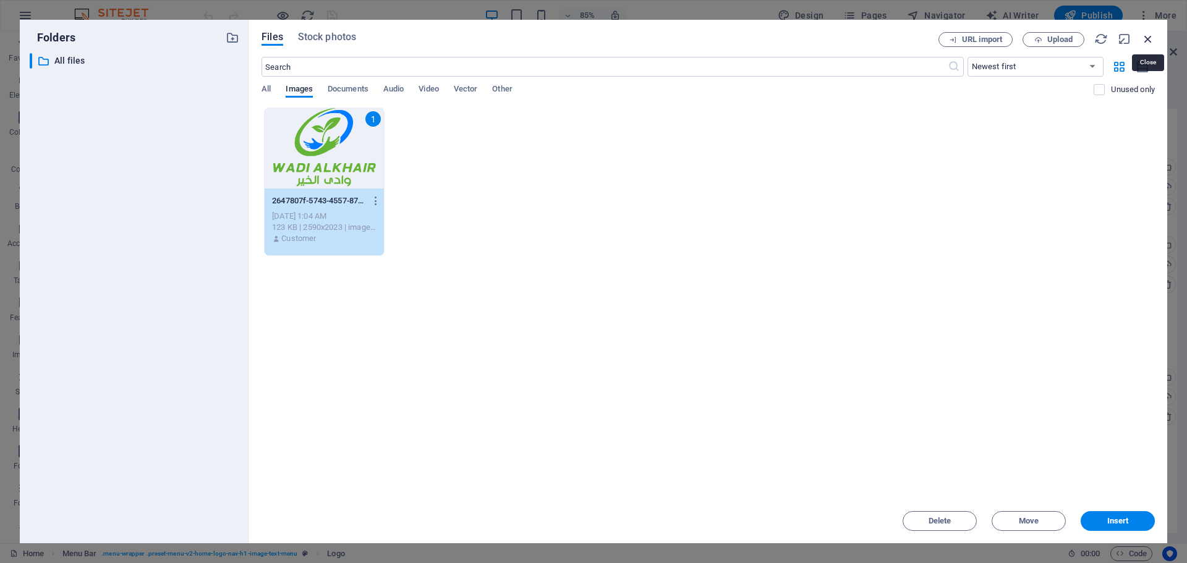
click at [1146, 37] on icon "button" at bounding box center [1149, 39] width 14 height 14
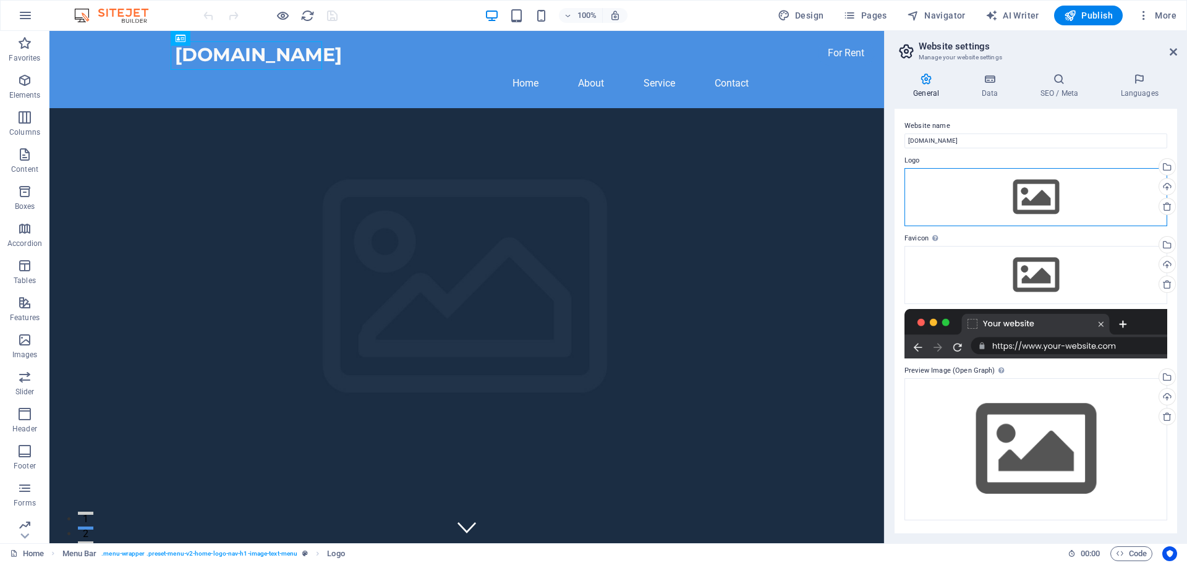
click at [1035, 195] on div "Drag files here, click to choose files or select files from Files or our free s…" at bounding box center [1036, 197] width 263 height 58
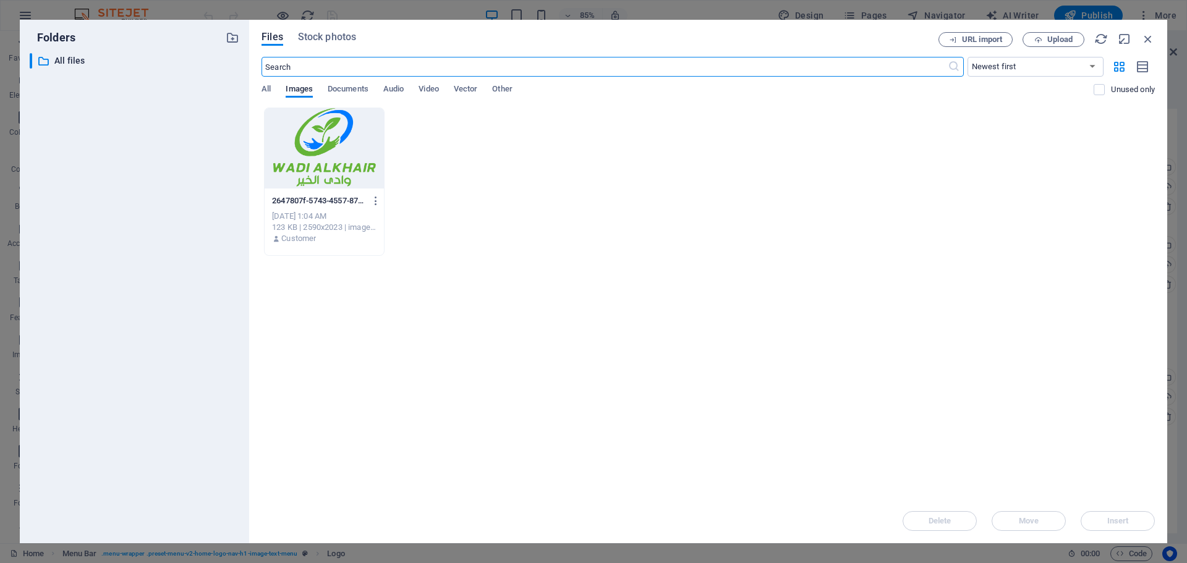
click at [323, 142] on div at bounding box center [324, 148] width 119 height 80
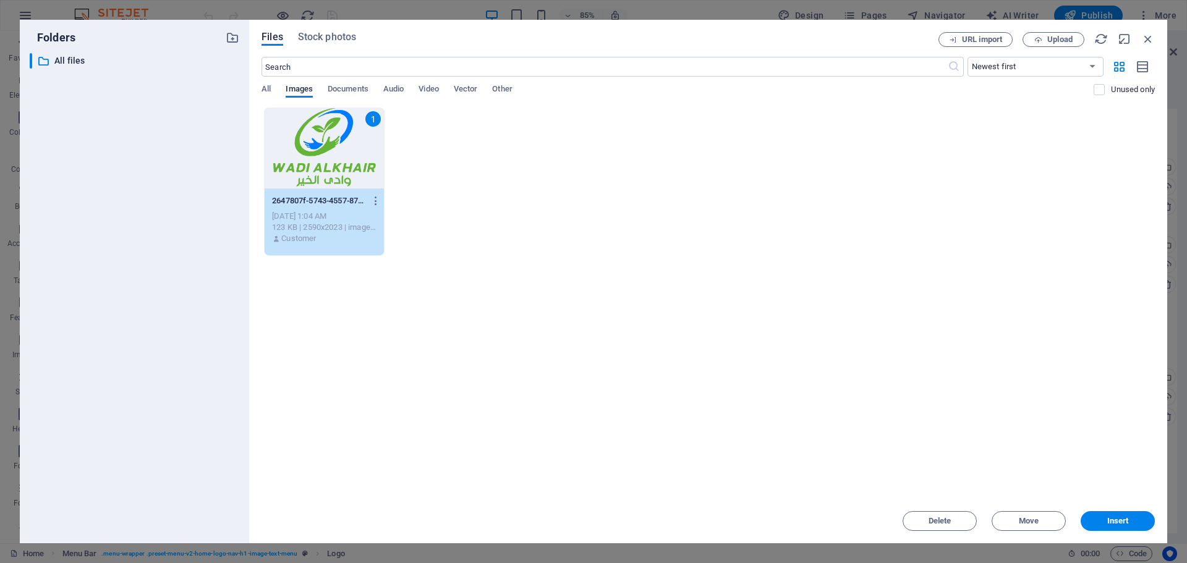
drag, startPoint x: 1119, startPoint y: 522, endPoint x: 1113, endPoint y: 516, distance: 8.3
click at [1119, 521] on span "Insert" at bounding box center [1119, 521] width 22 height 7
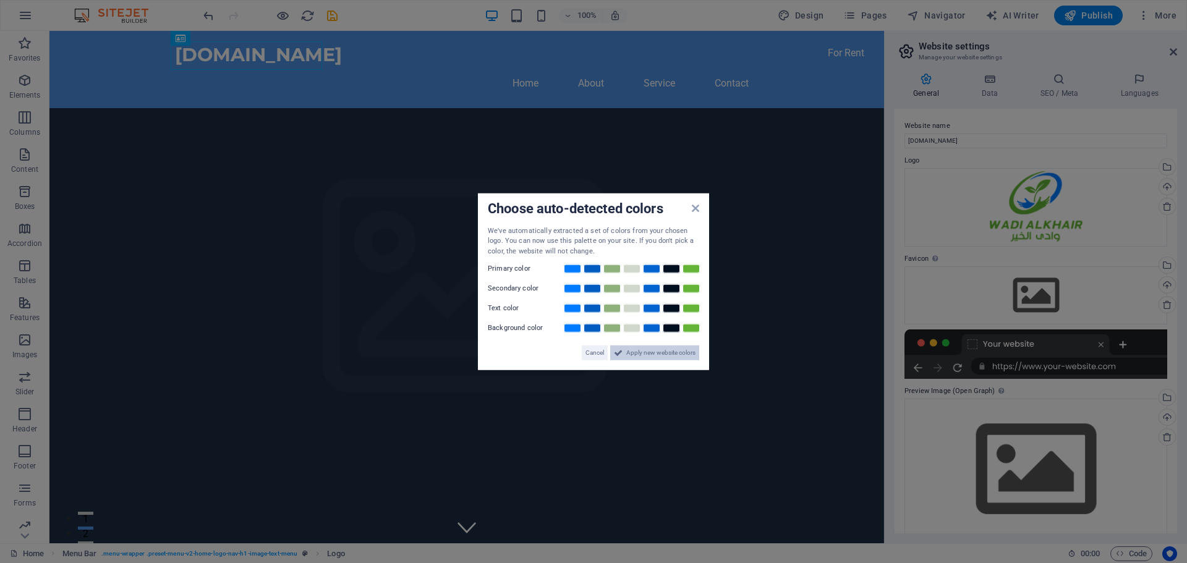
click at [644, 357] on span "Apply new website colors" at bounding box center [661, 353] width 69 height 15
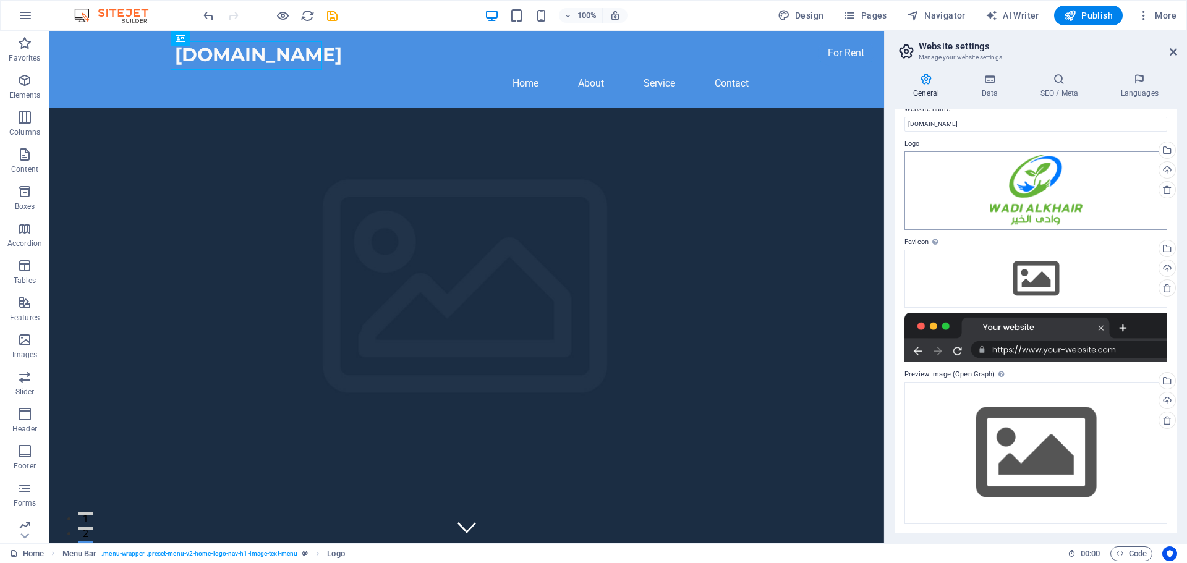
scroll to position [17, 0]
drag, startPoint x: 1041, startPoint y: 450, endPoint x: 1029, endPoint y: 451, distance: 12.4
click at [1041, 450] on div "Drag files here, click to choose files or select files from Files or our free s…" at bounding box center [1036, 453] width 263 height 142
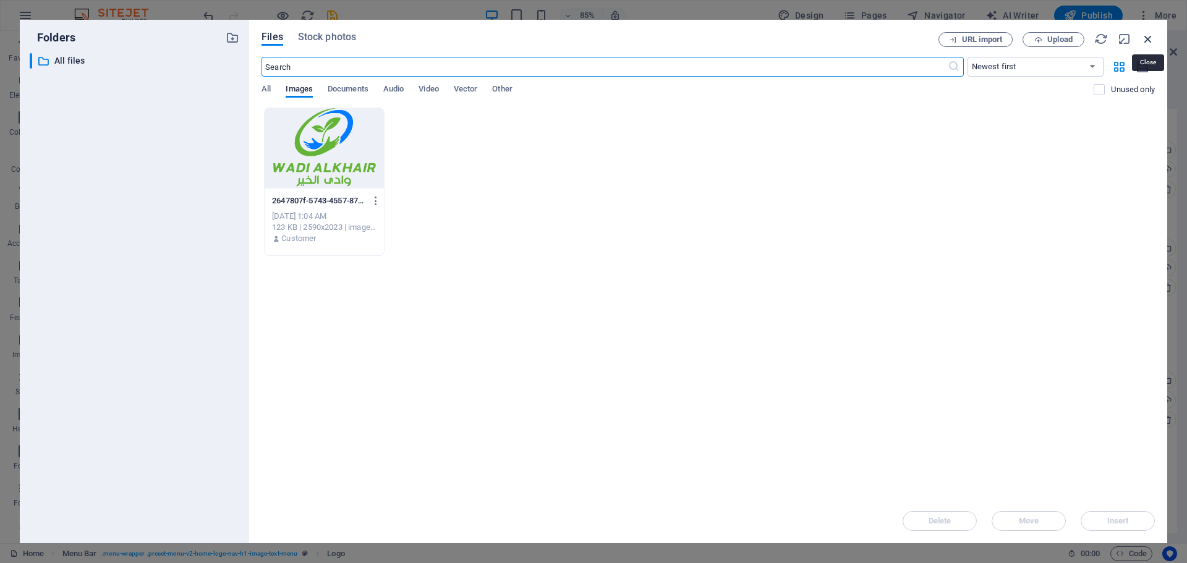
click at [1147, 41] on icon "button" at bounding box center [1149, 39] width 14 height 14
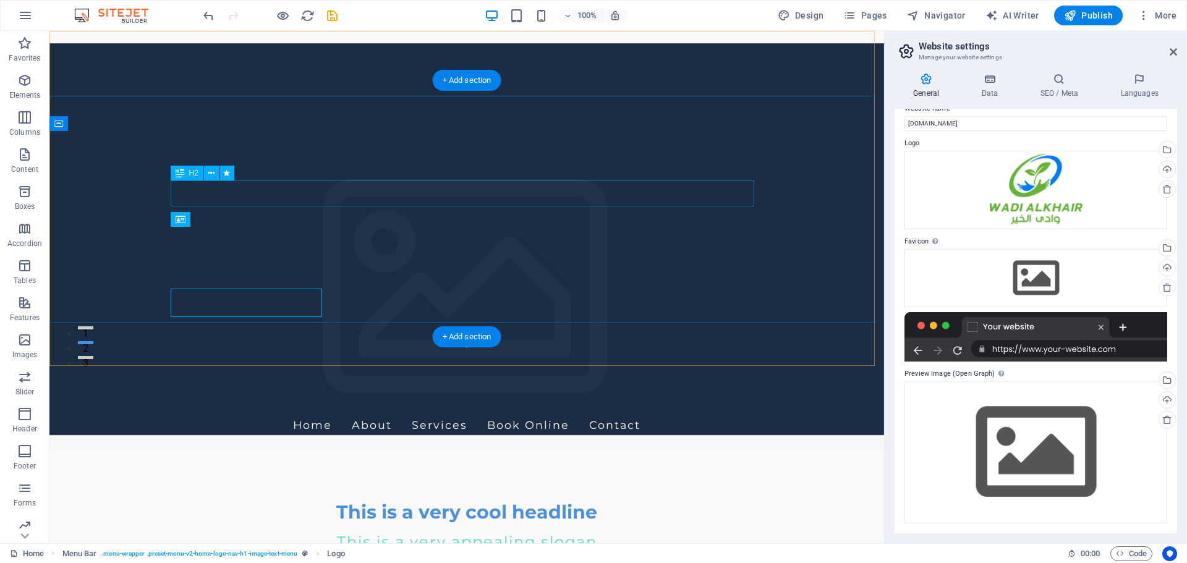
scroll to position [0, 0]
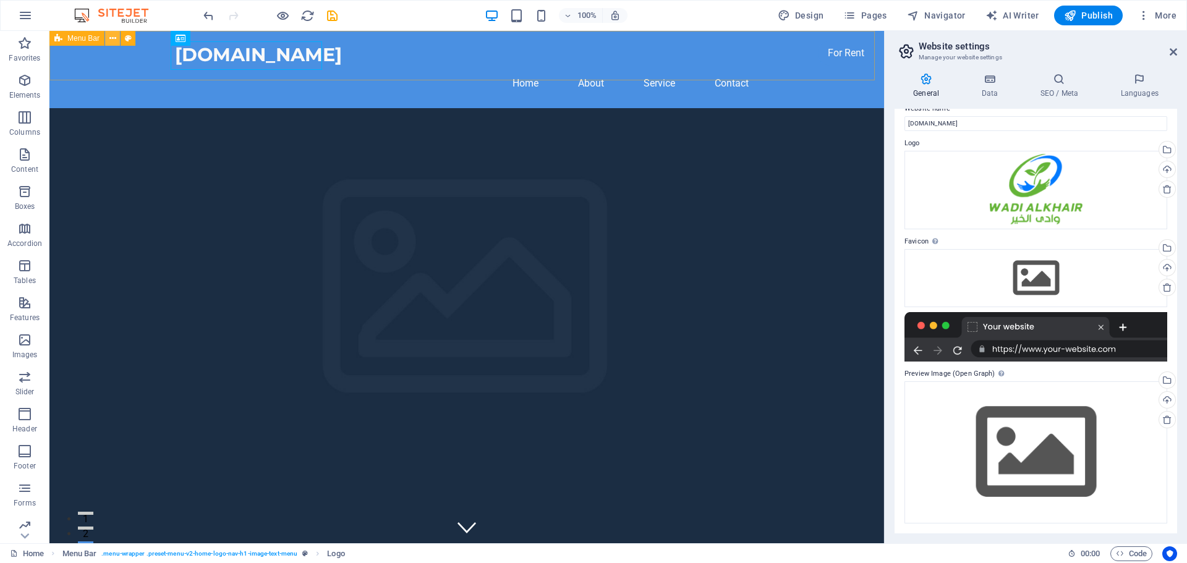
click at [113, 41] on icon at bounding box center [112, 38] width 7 height 13
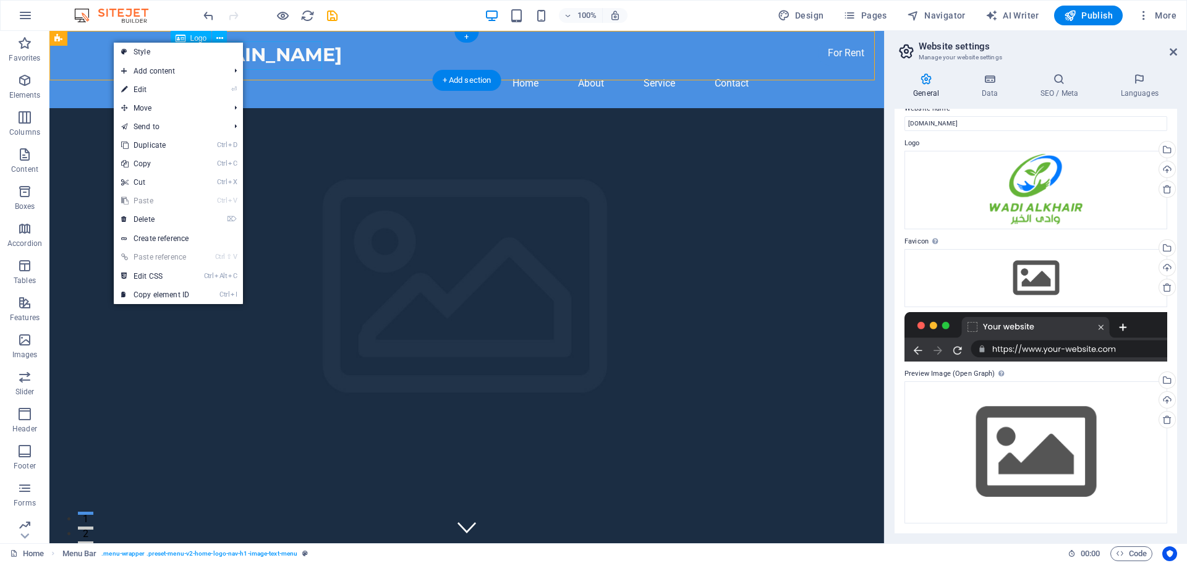
click at [281, 59] on div "[DOMAIN_NAME]" at bounding box center [467, 55] width 584 height 28
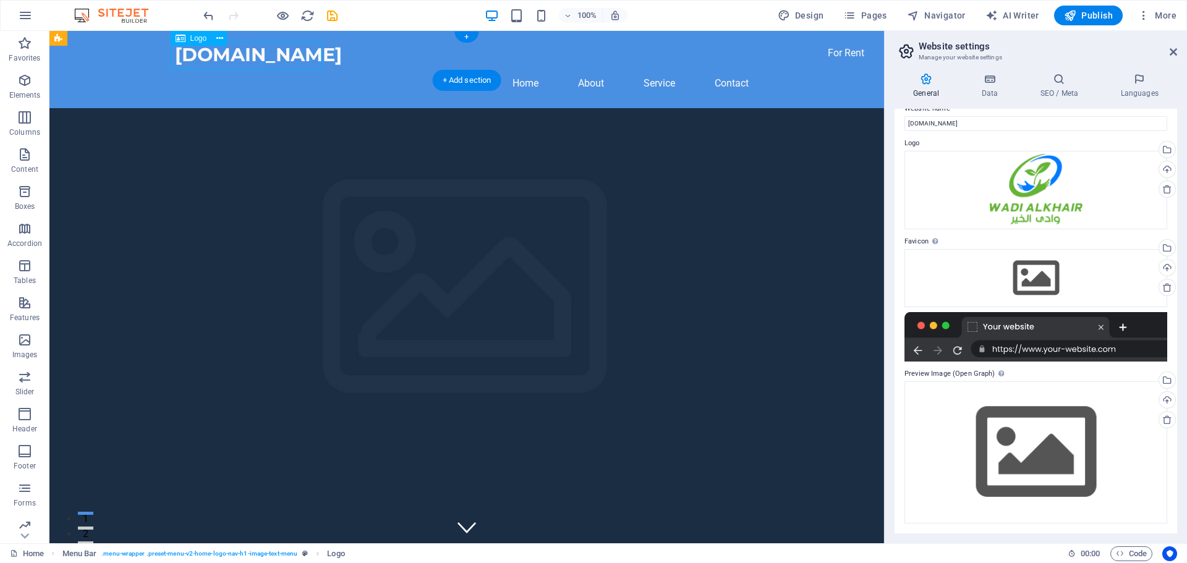
click at [281, 59] on div "[DOMAIN_NAME]" at bounding box center [467, 55] width 584 height 28
click at [175, 59] on div "[DOMAIN_NAME]" at bounding box center [467, 55] width 584 height 28
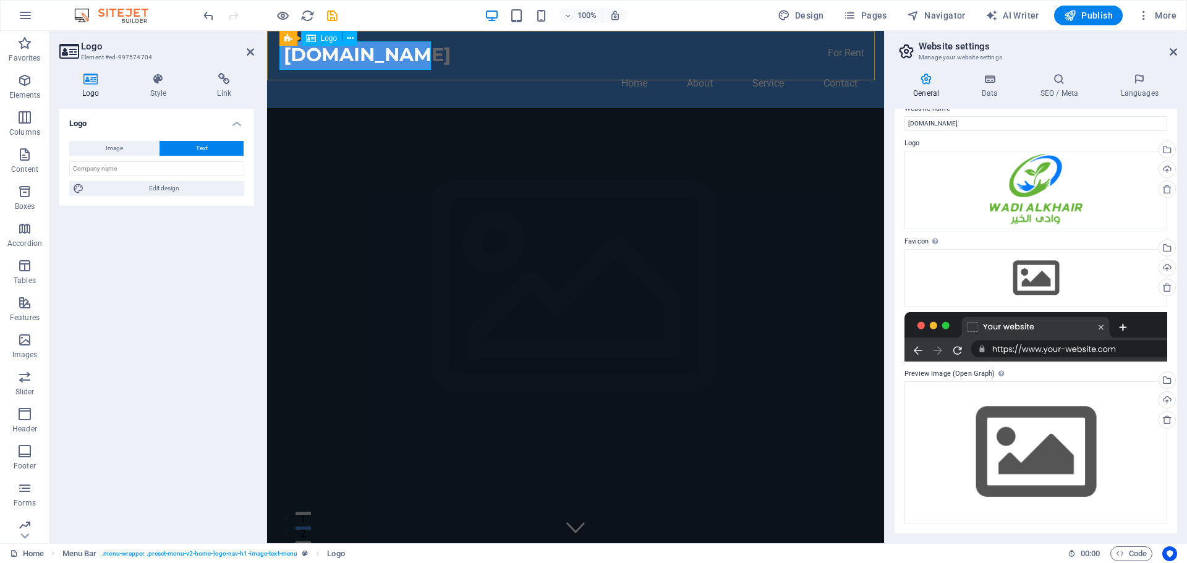
click at [320, 39] on div "Logo" at bounding box center [321, 38] width 41 height 15
click at [351, 36] on icon at bounding box center [350, 38] width 7 height 13
click at [139, 145] on button "Image" at bounding box center [114, 148] width 90 height 15
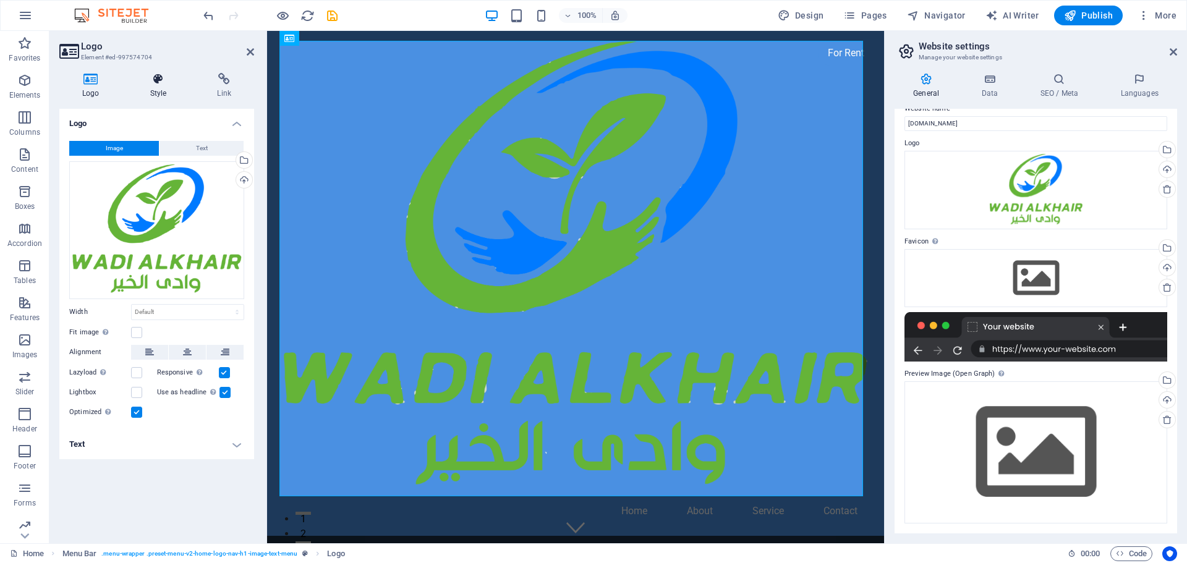
click at [160, 86] on h4 "Style" at bounding box center [160, 86] width 67 height 26
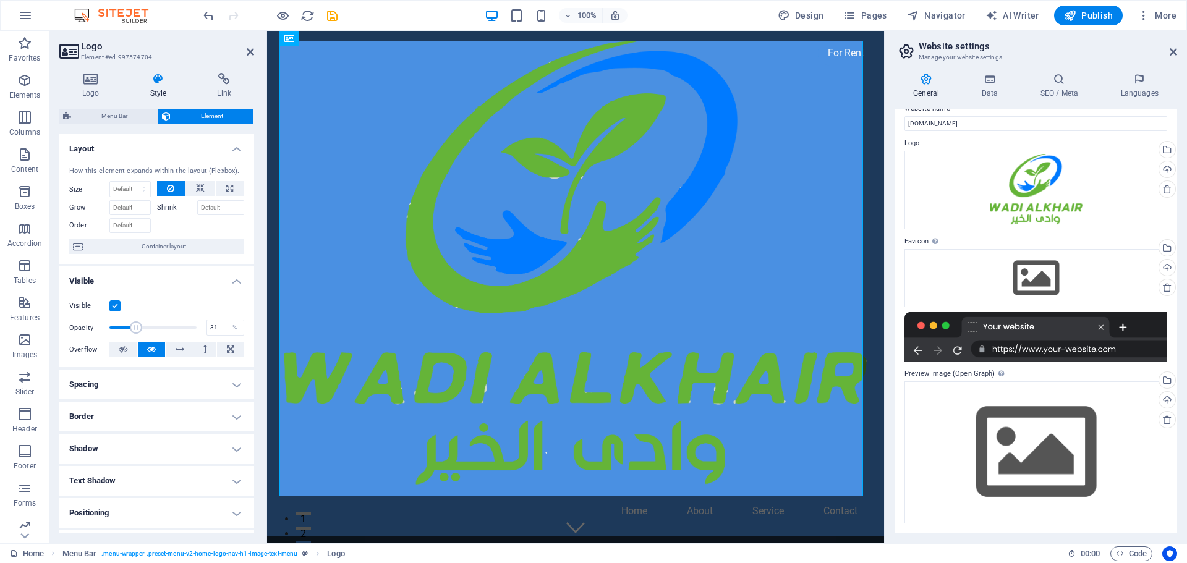
drag, startPoint x: 192, startPoint y: 328, endPoint x: 135, endPoint y: 331, distance: 56.4
click at [135, 331] on span at bounding box center [136, 328] width 12 height 12
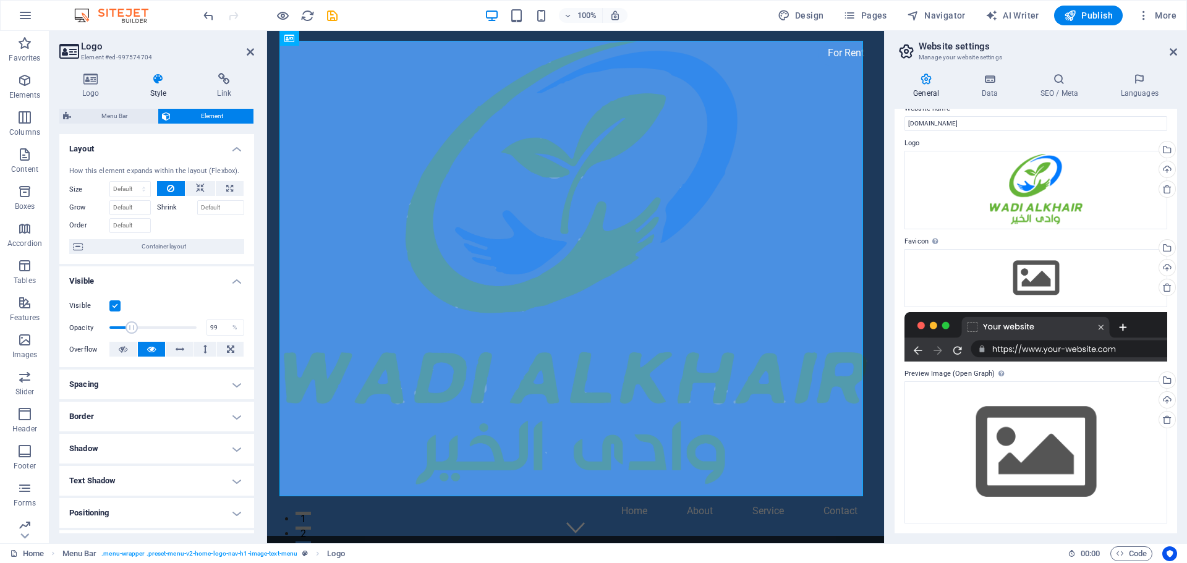
type input "100"
drag, startPoint x: 130, startPoint y: 327, endPoint x: 215, endPoint y: 328, distance: 84.7
click at [215, 328] on div "Opacity 100 %" at bounding box center [156, 328] width 175 height 19
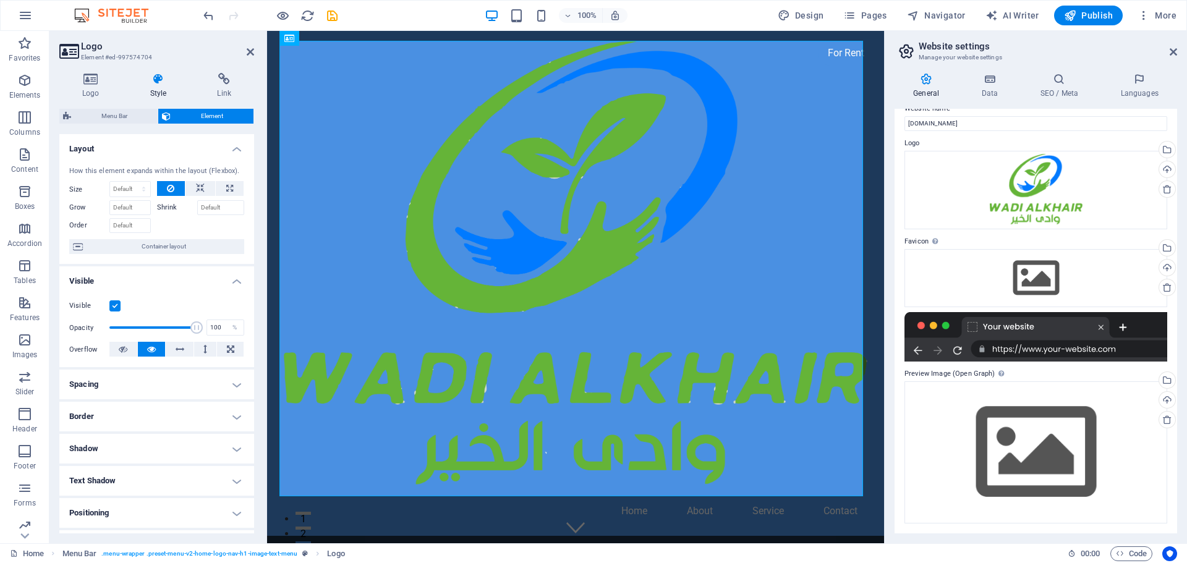
click at [111, 306] on label at bounding box center [114, 306] width 11 height 11
click at [0, 0] on input "Visible" at bounding box center [0, 0] width 0 height 0
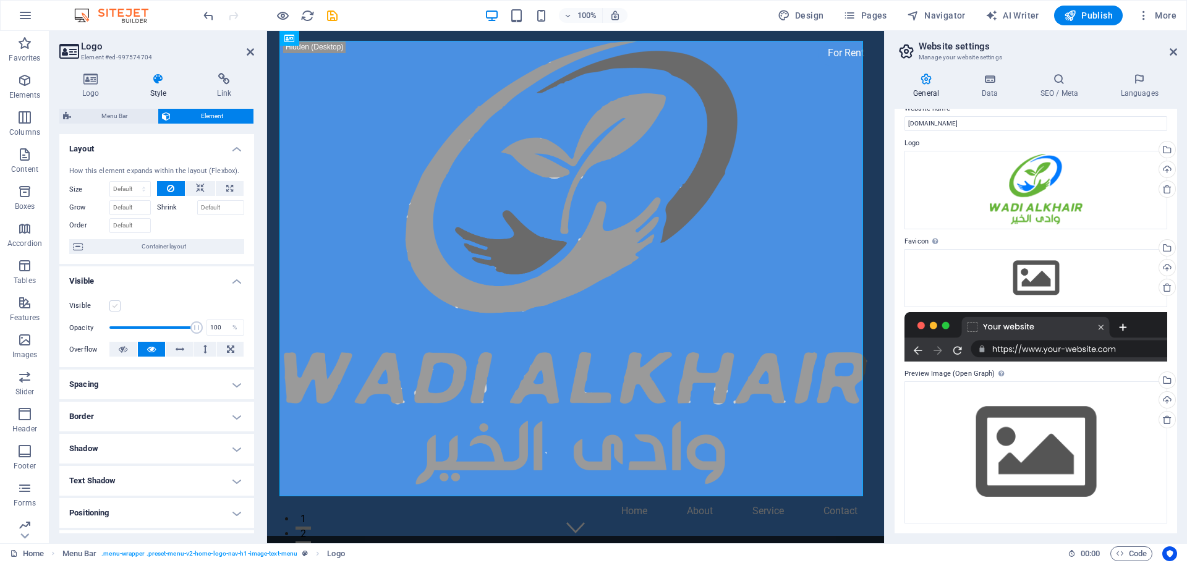
click at [111, 306] on label at bounding box center [114, 306] width 11 height 11
click at [0, 0] on input "Visible" at bounding box center [0, 0] width 0 height 0
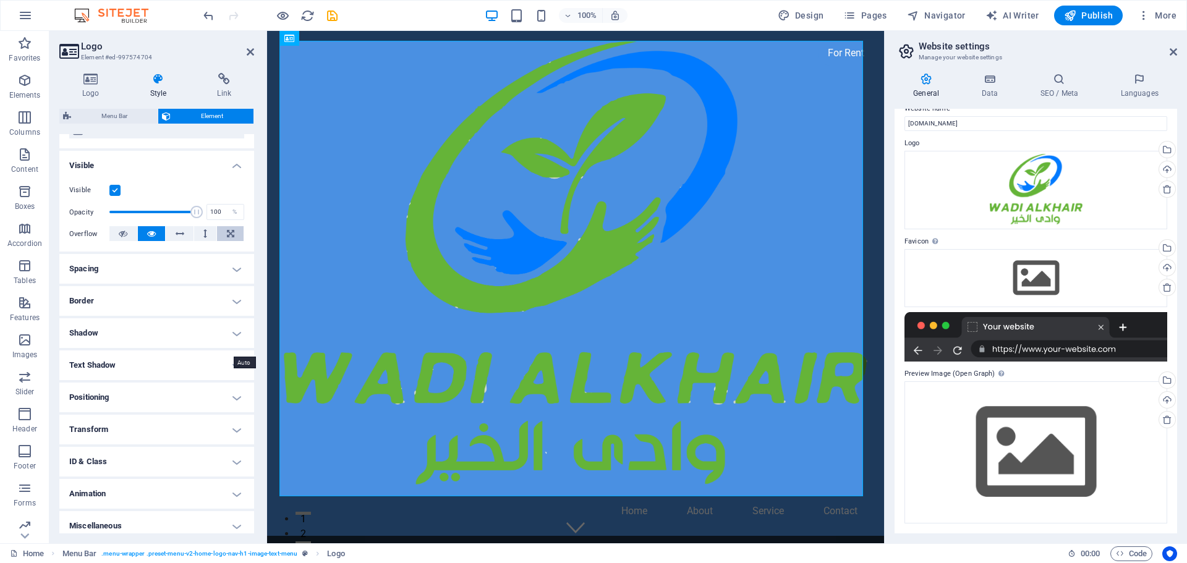
scroll to position [123, 0]
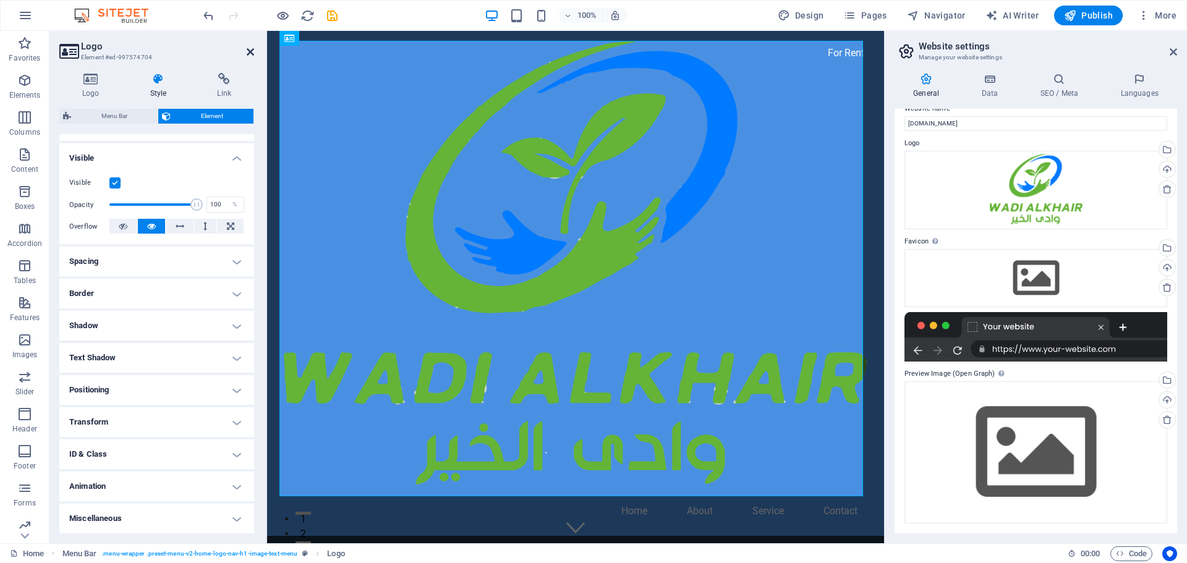
click at [252, 53] on icon at bounding box center [250, 52] width 7 height 10
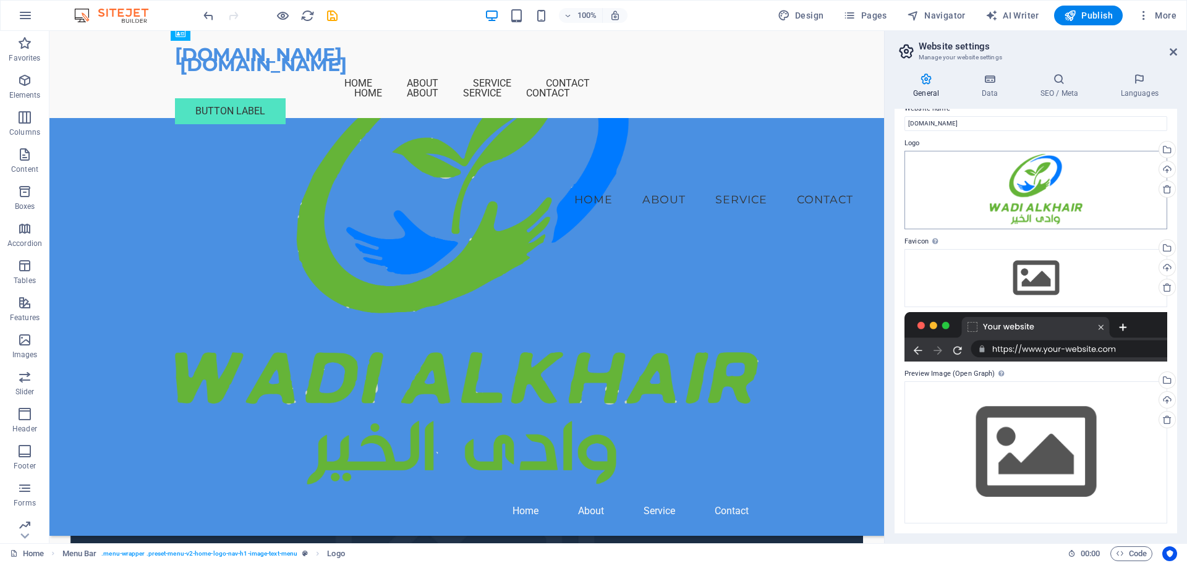
scroll to position [2768, 0]
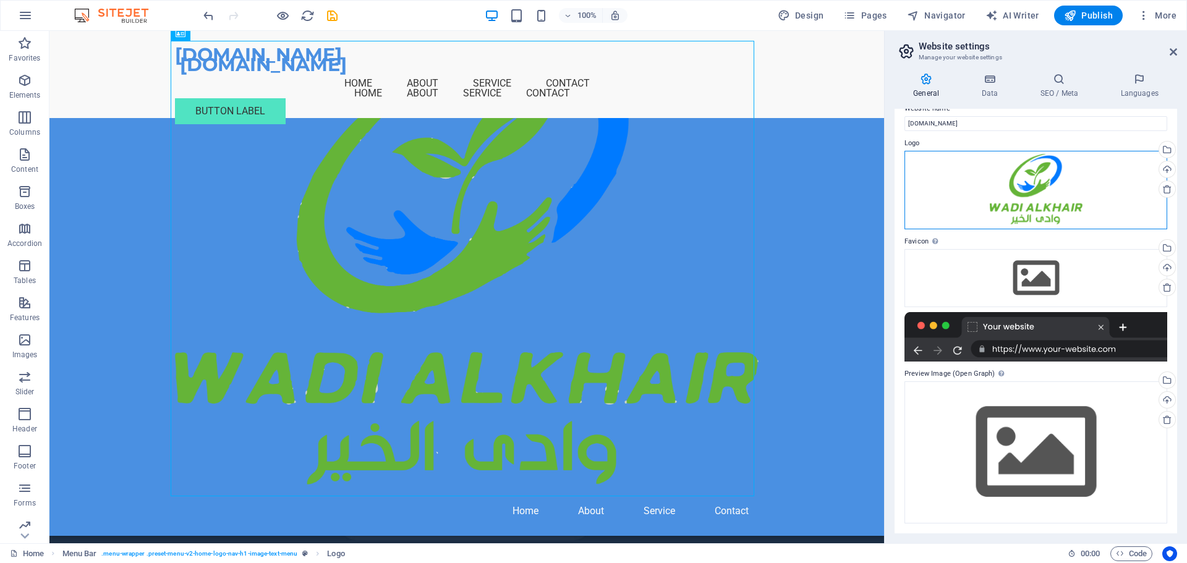
click at [1039, 192] on div "Drag files here, click to choose files or select files from Files or our free s…" at bounding box center [1036, 190] width 263 height 79
click at [1024, 186] on div "Drag files here, click to choose files or select files from Files or our free s…" at bounding box center [1036, 190] width 263 height 79
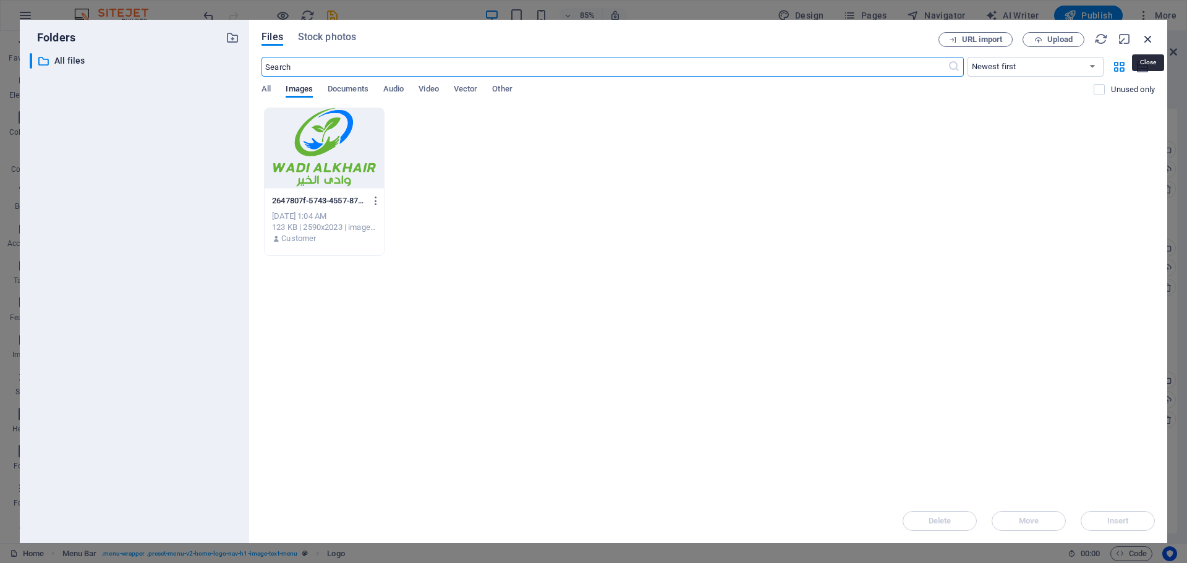
click at [1142, 37] on icon "button" at bounding box center [1149, 39] width 14 height 14
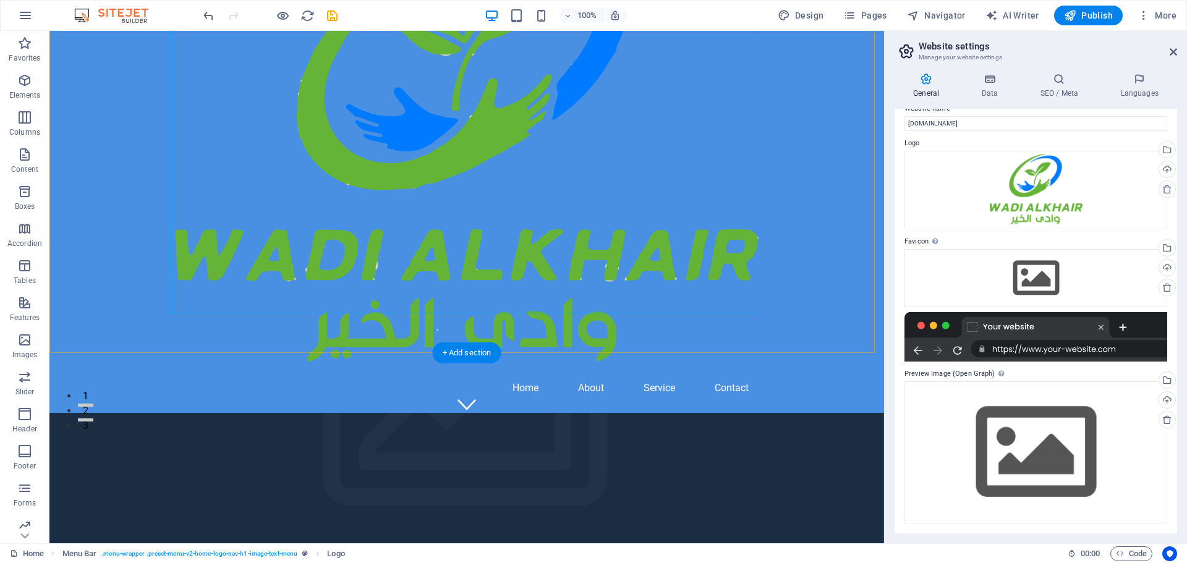
scroll to position [186, 0]
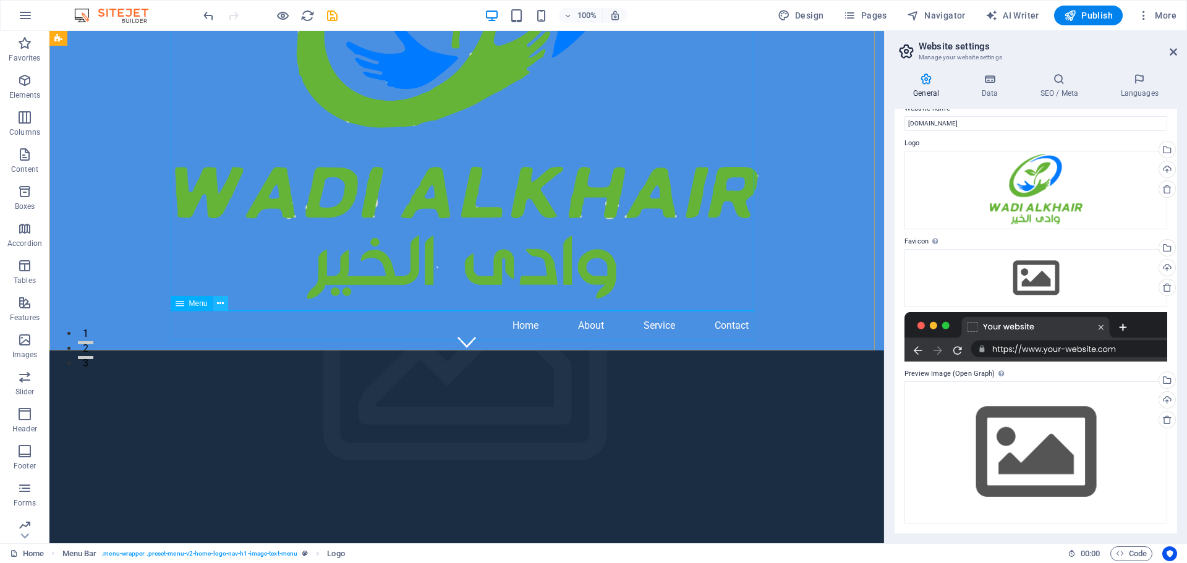
click at [223, 304] on icon at bounding box center [220, 303] width 7 height 13
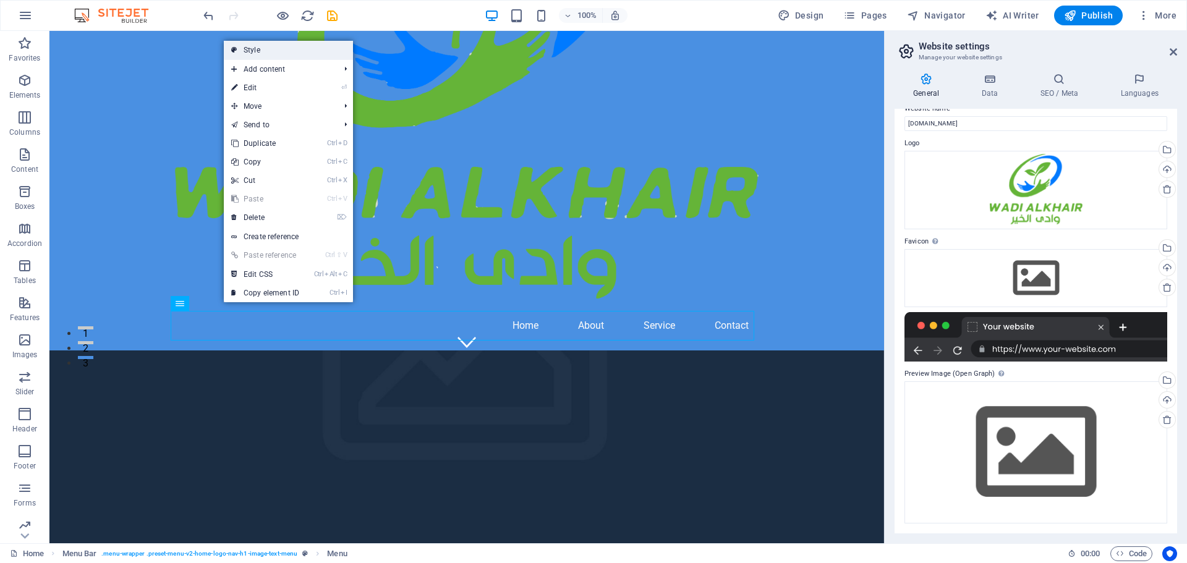
click at [281, 52] on link "Style" at bounding box center [288, 50] width 129 height 19
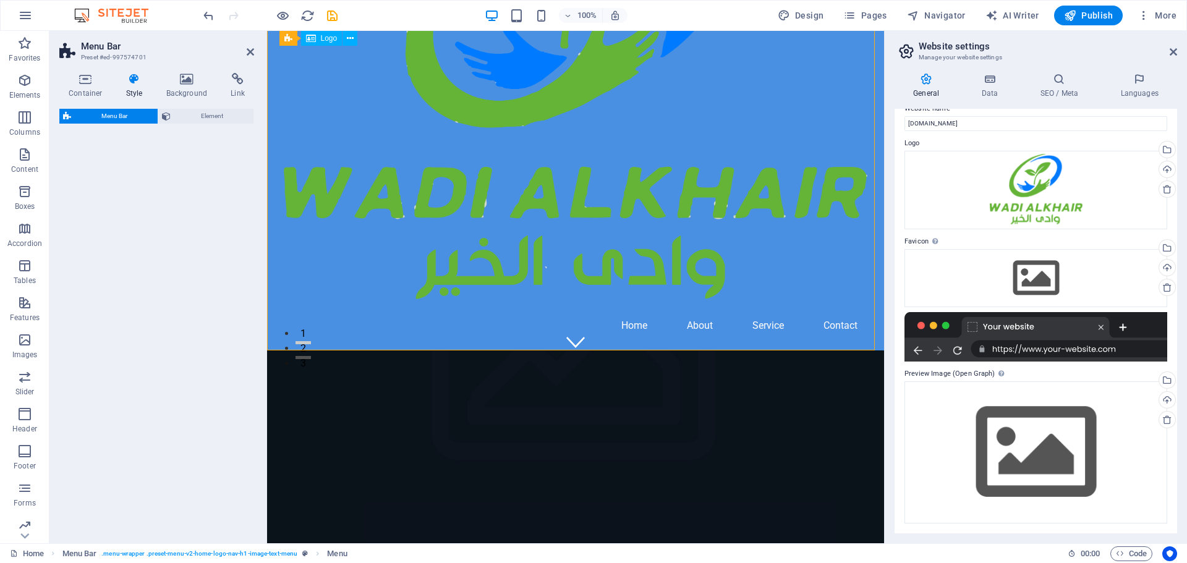
select select "rem"
select select "preset-menu-v2-home-logo-nav-h1-image-text-menu"
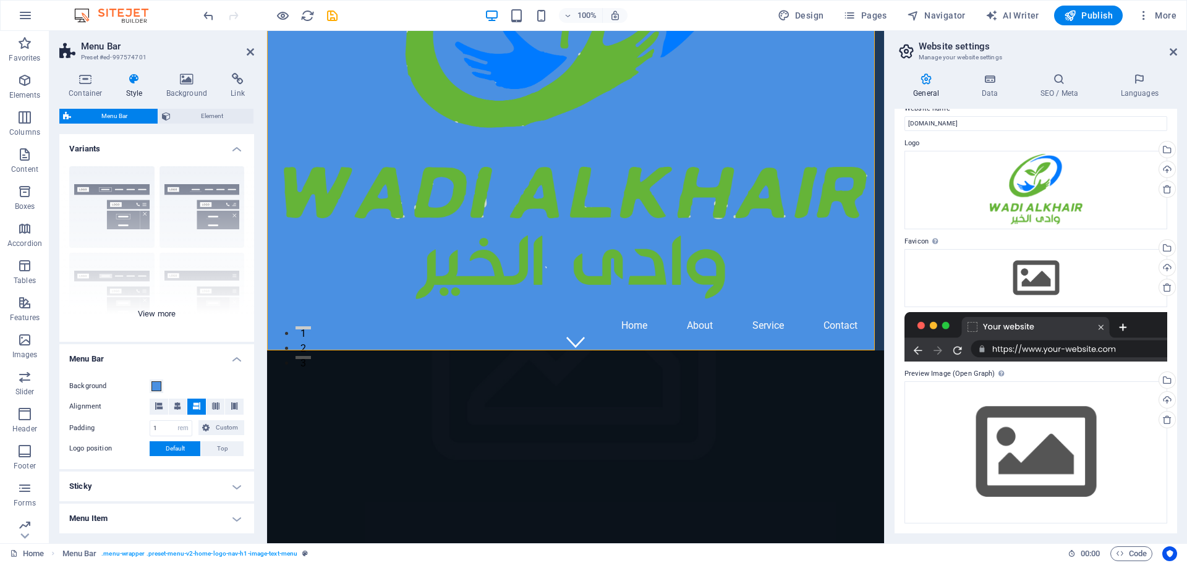
click at [82, 192] on div "Border Centered Default Fixed Loki Trigger Wide XXL" at bounding box center [156, 249] width 195 height 186
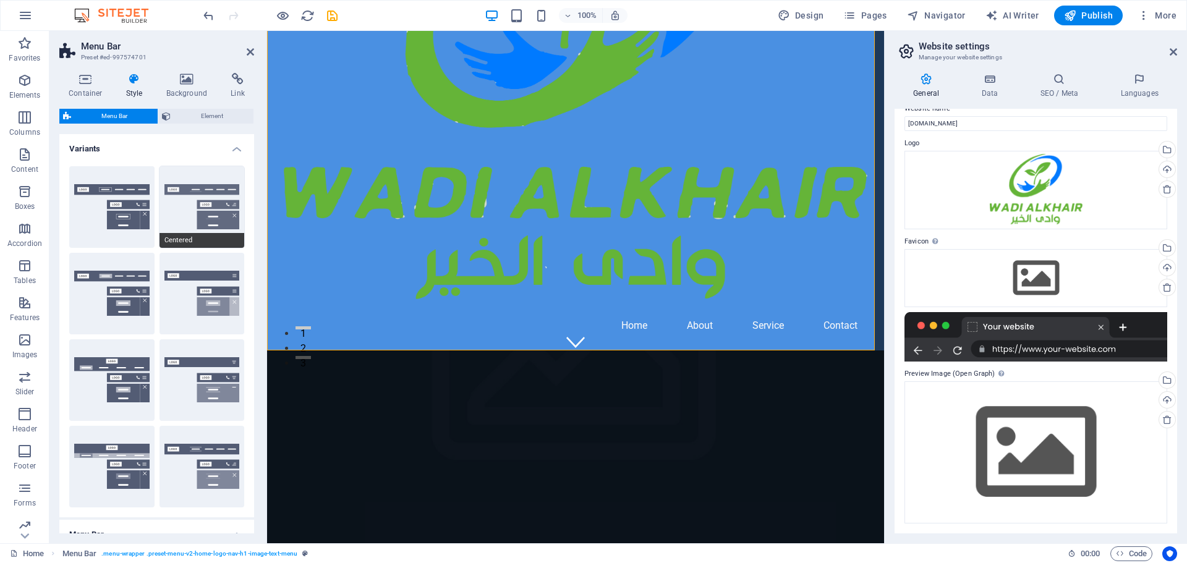
click at [203, 197] on button "Centered" at bounding box center [202, 207] width 85 height 82
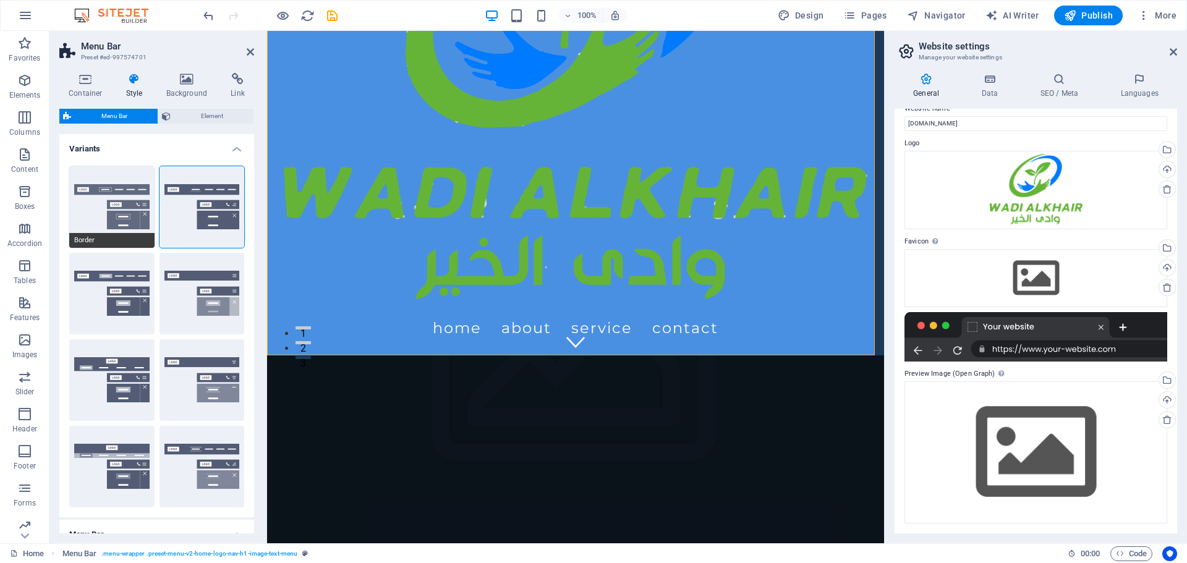
click at [98, 194] on button "Border" at bounding box center [111, 207] width 85 height 82
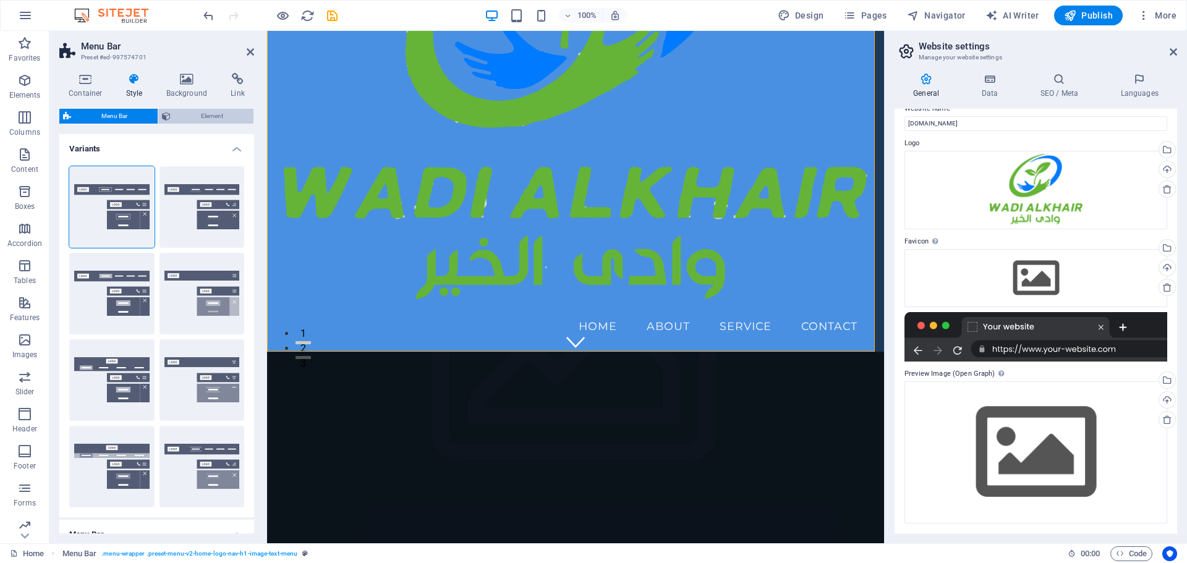
click at [190, 114] on span "Element" at bounding box center [211, 116] width 75 height 15
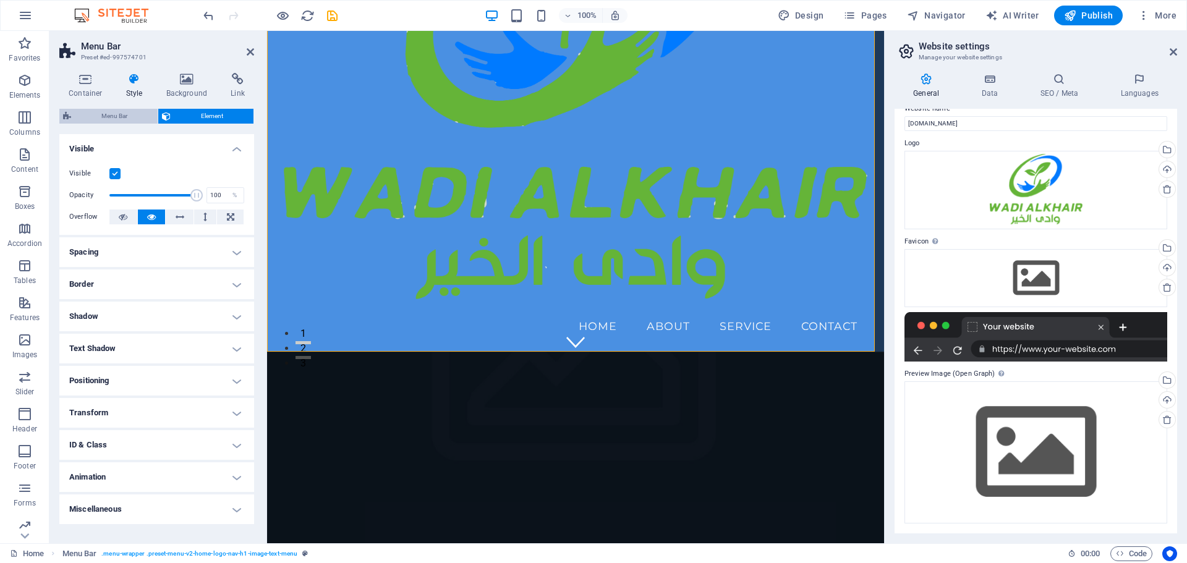
click at [120, 113] on span "Menu Bar" at bounding box center [114, 116] width 79 height 15
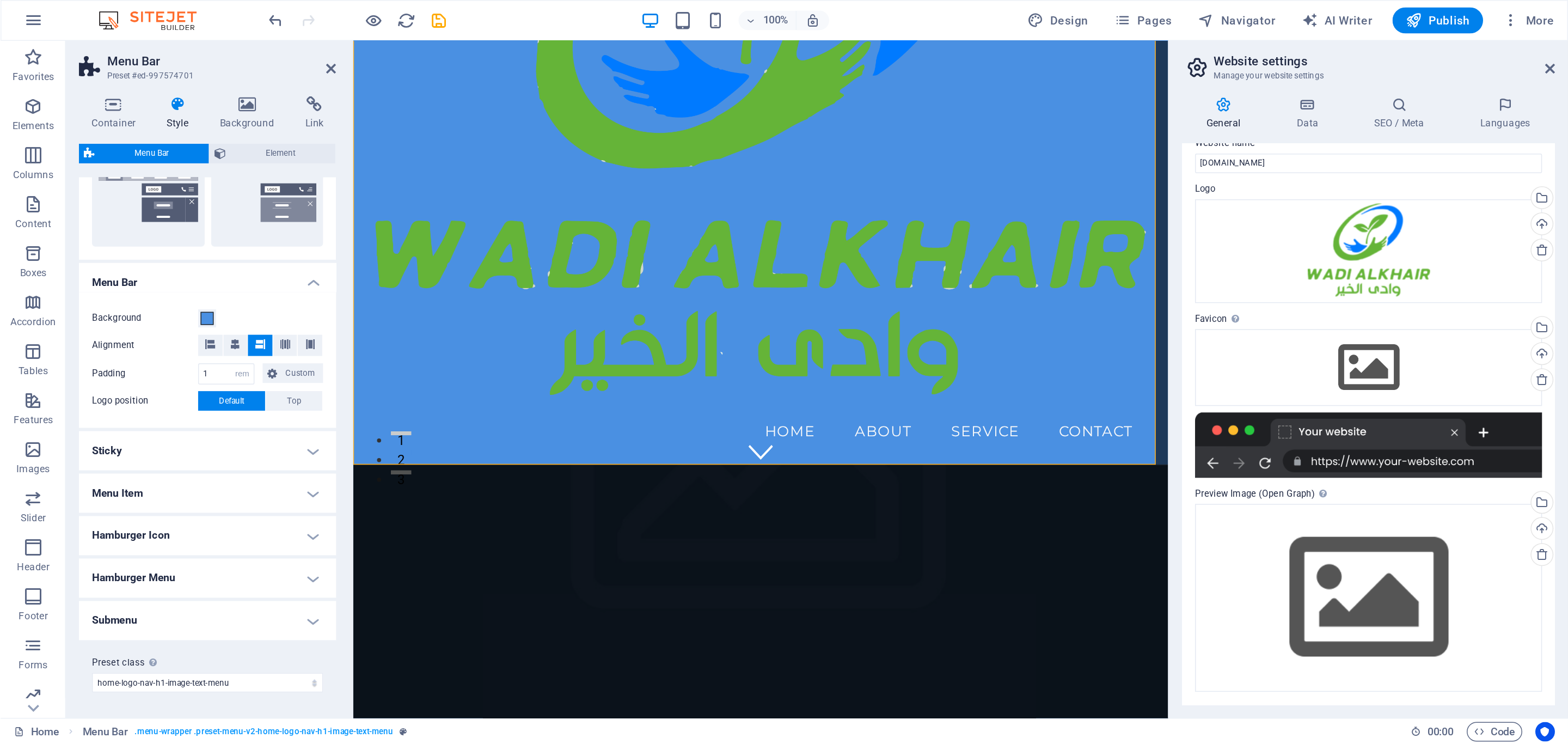
scroll to position [284, 0]
click at [141, 229] on icon at bounding box center [139, 229] width 6 height 6
click at [171, 231] on icon at bounding box center [173, 229] width 6 height 6
click at [160, 268] on span "Default" at bounding box center [154, 267] width 17 height 13
click at [141, 232] on icon at bounding box center [139, 229] width 6 height 6
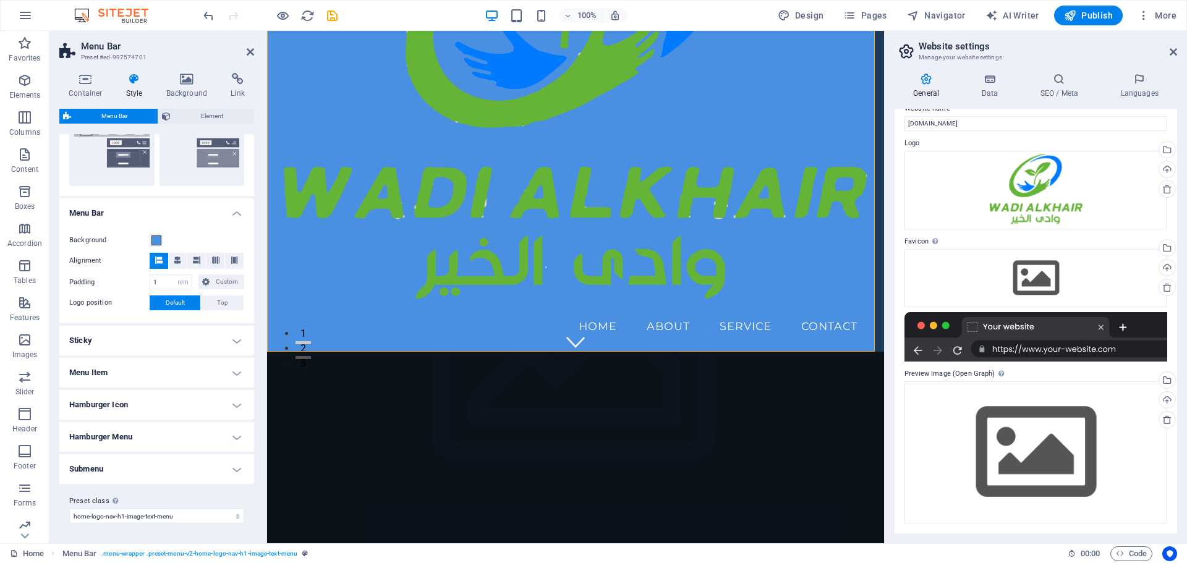
click at [160, 301] on button "Default" at bounding box center [175, 303] width 51 height 15
click at [160, 239] on span at bounding box center [157, 241] width 10 height 10
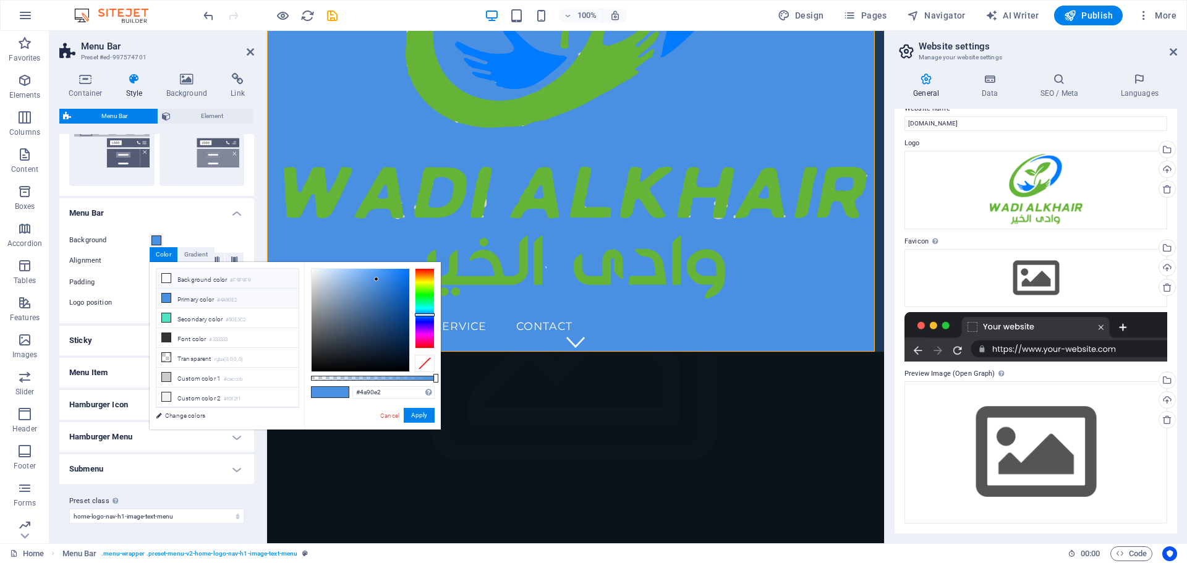
click at [172, 283] on li "Background color #F9F9F9" at bounding box center [227, 279] width 142 height 20
type input "#f9f9f9"
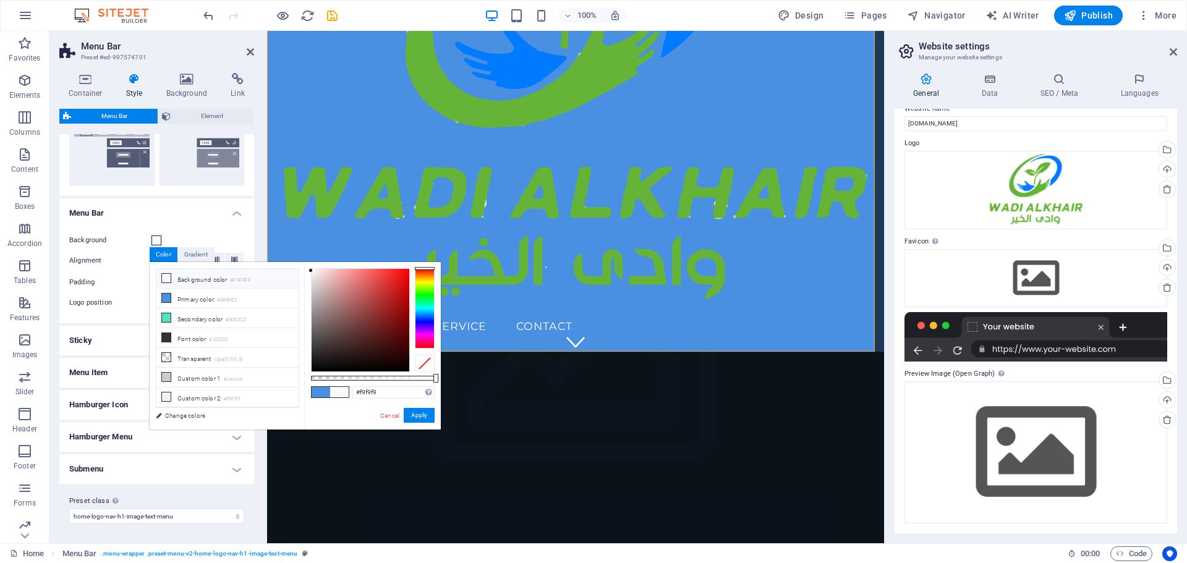
click at [119, 312] on div "Background Alignment Padding 1 px rem % vh vw Custom Custom 1 px rem % vh vw 1 …" at bounding box center [157, 272] width 200 height 103
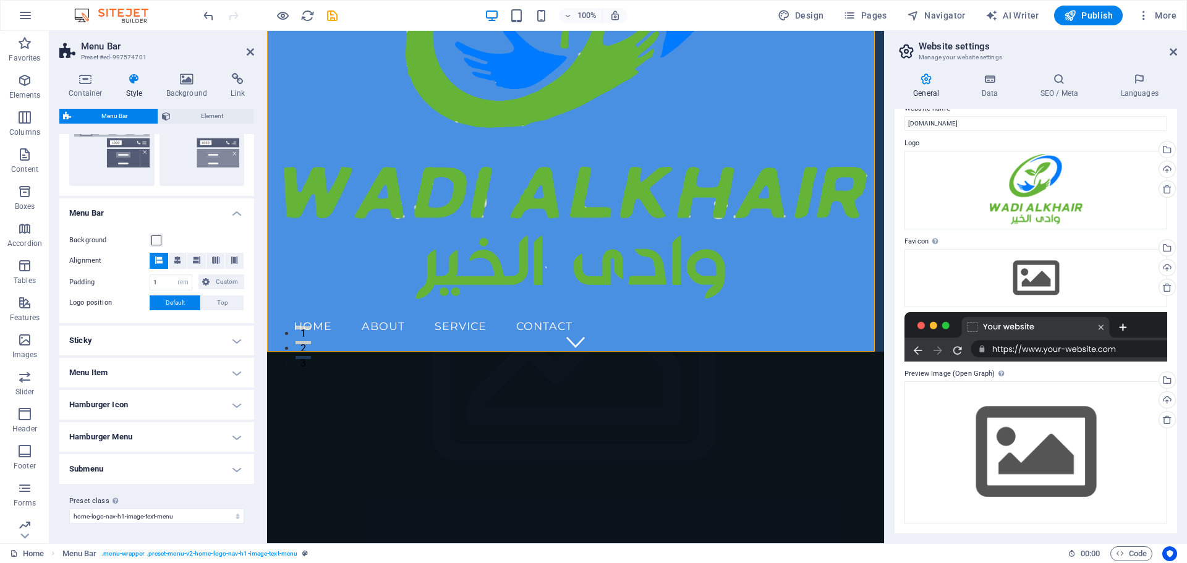
click at [177, 307] on span "Default" at bounding box center [175, 303] width 19 height 15
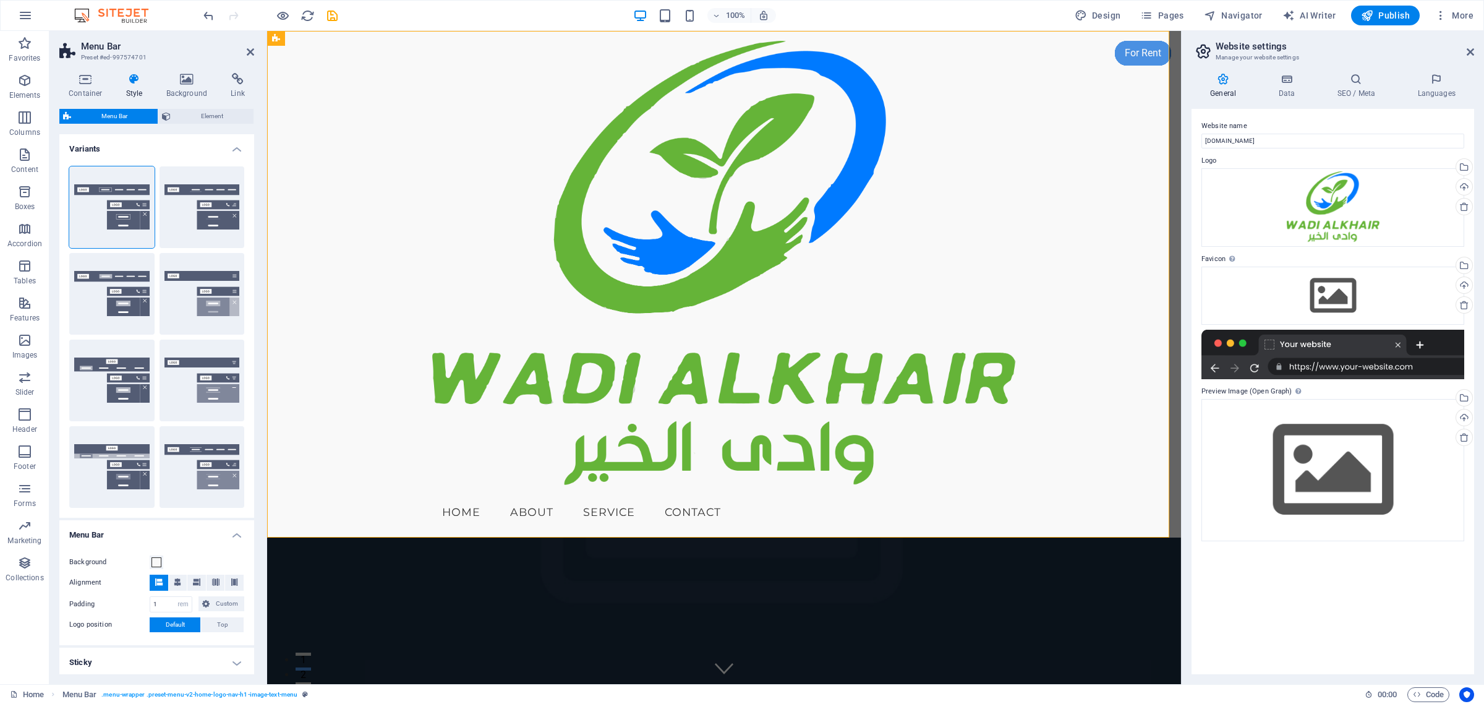
scroll to position [0, 0]
click at [471, 41] on button at bounding box center [475, 38] width 15 height 15
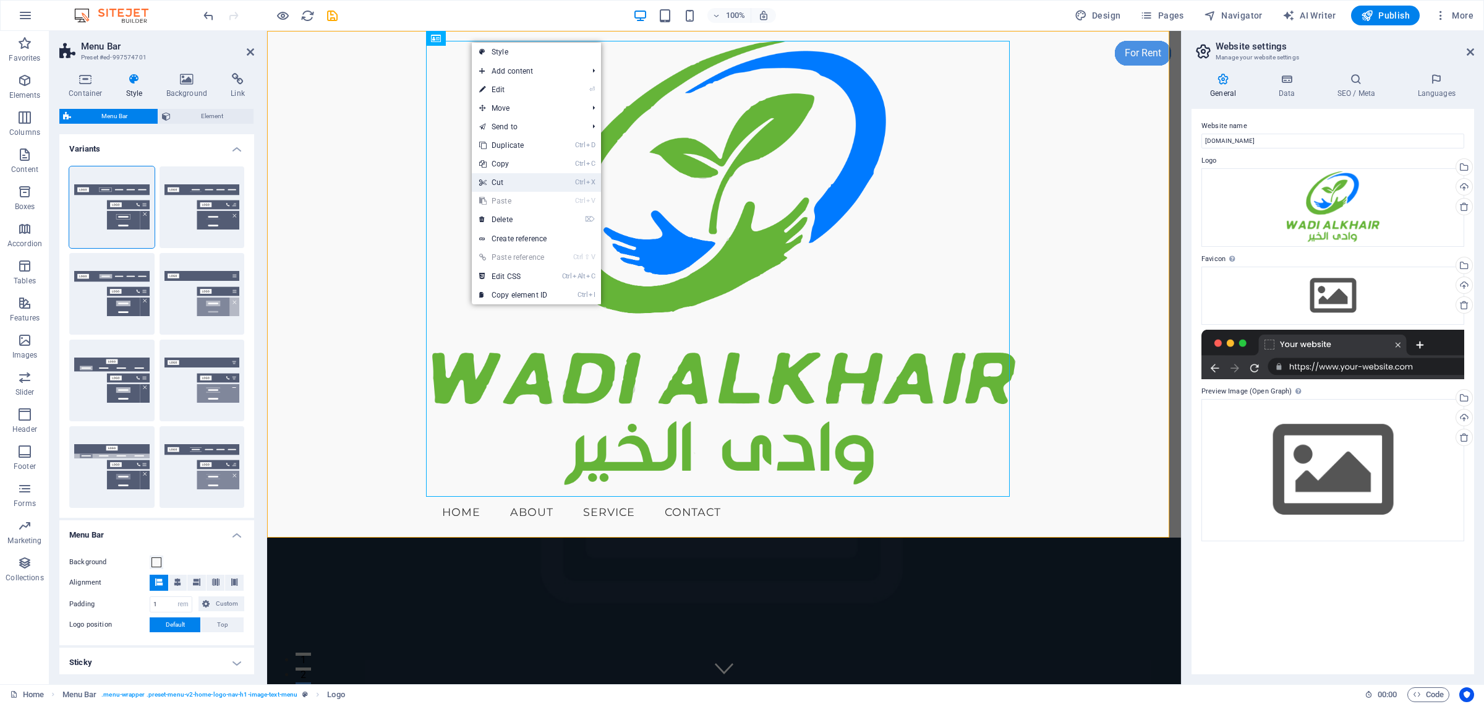
click at [533, 177] on link "Ctrl X Cut" at bounding box center [513, 182] width 83 height 19
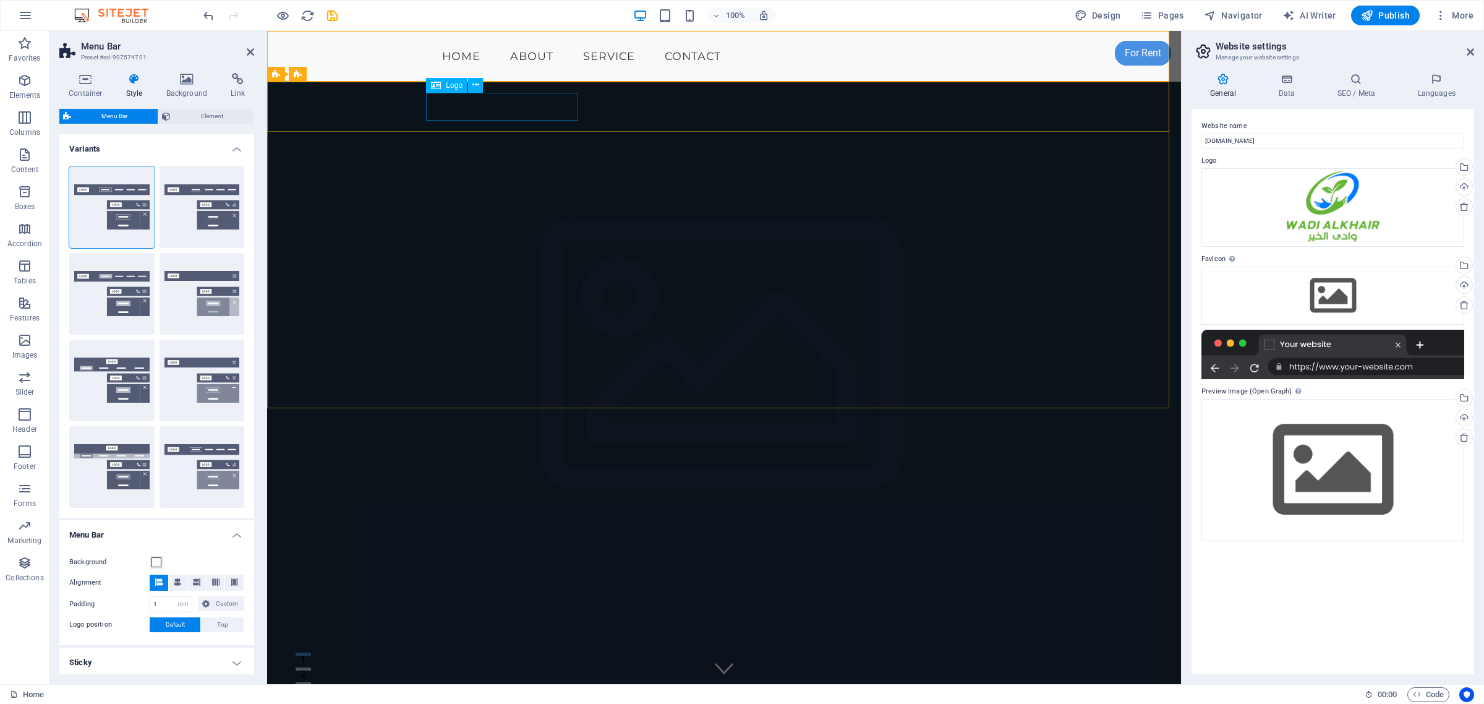
click at [484, 563] on div "[DOMAIN_NAME]" at bounding box center [724, 677] width 584 height 28
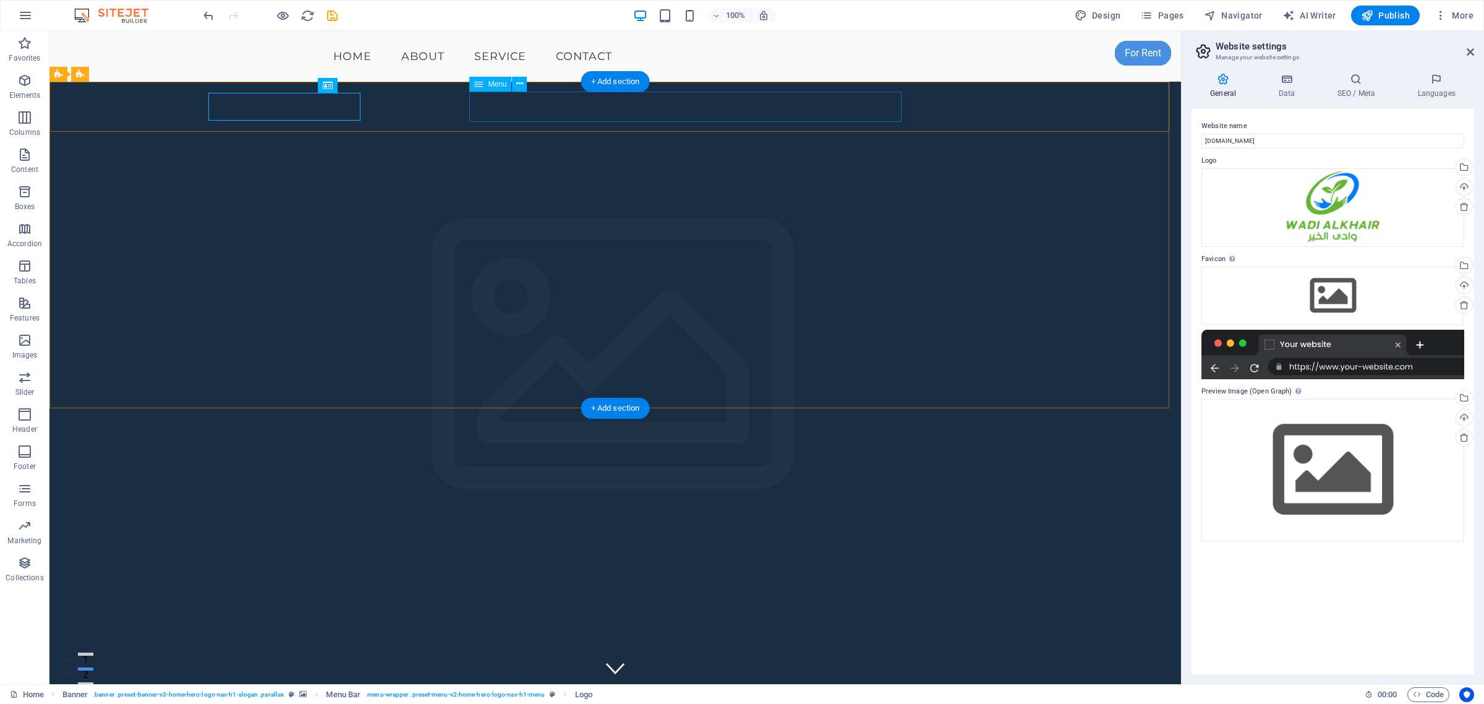
click at [484, 563] on nav "Home About Services Book Online Contact" at bounding box center [615, 706] width 584 height 31
click at [409, 563] on div "[DOMAIN_NAME]" at bounding box center [615, 677] width 584 height 28
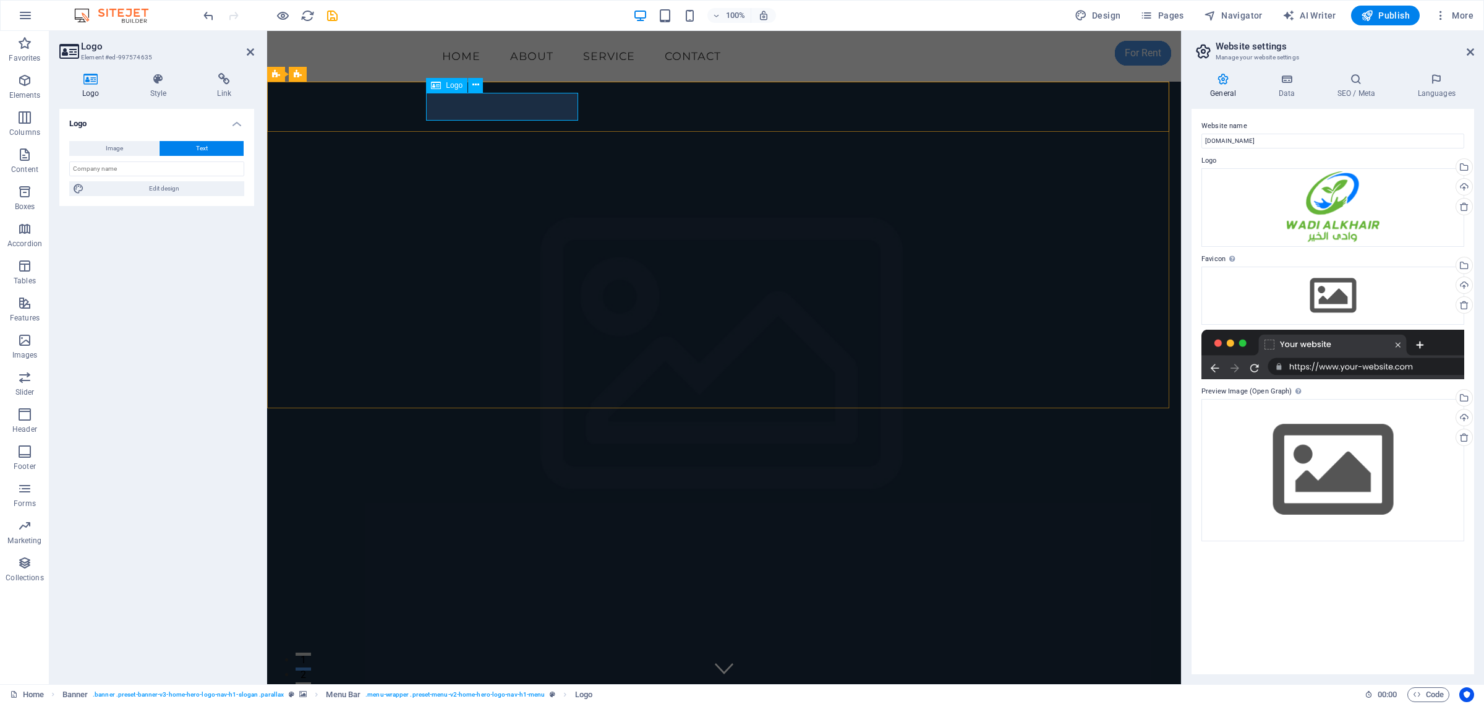
click at [467, 563] on div "[DOMAIN_NAME]" at bounding box center [724, 677] width 584 height 28
click at [498, 563] on div "[DOMAIN_NAME]" at bounding box center [724, 677] width 584 height 28
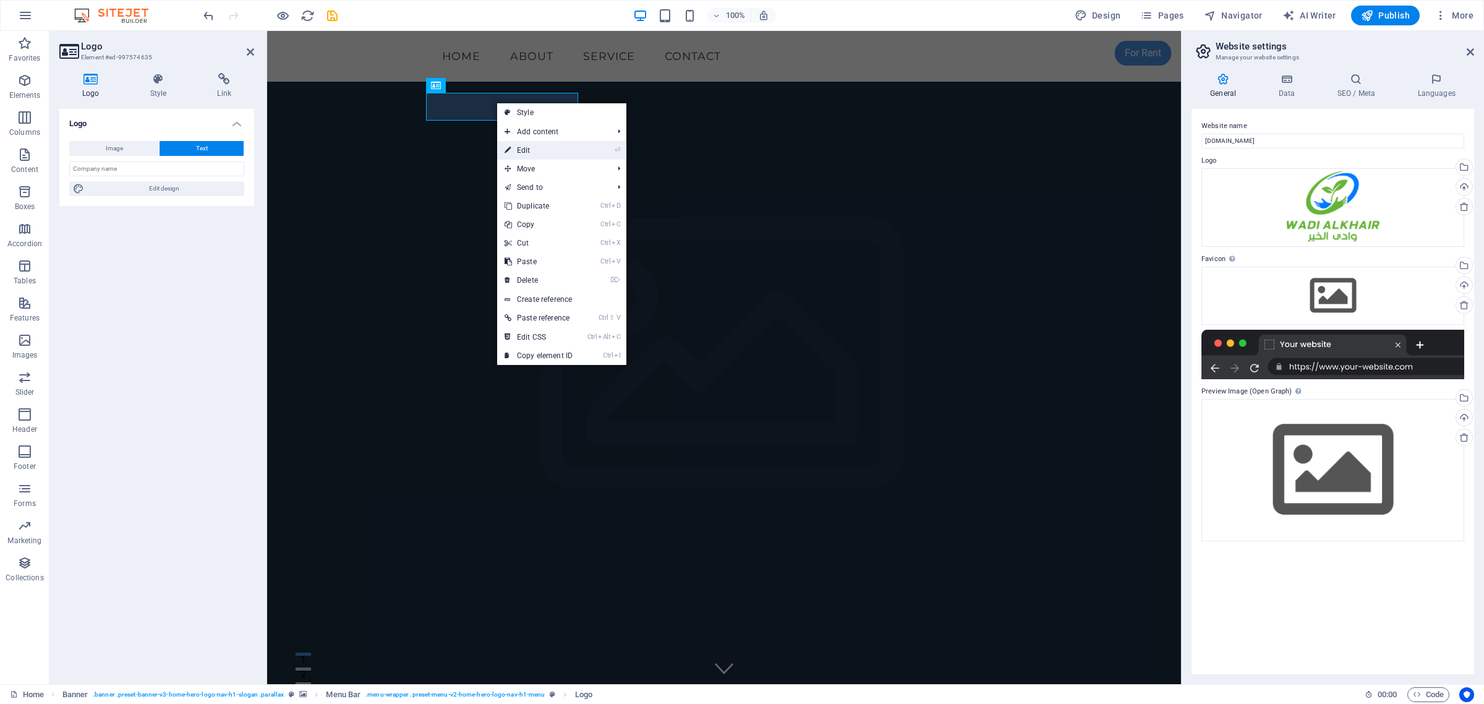
click at [547, 146] on link "⏎ Edit" at bounding box center [538, 150] width 83 height 19
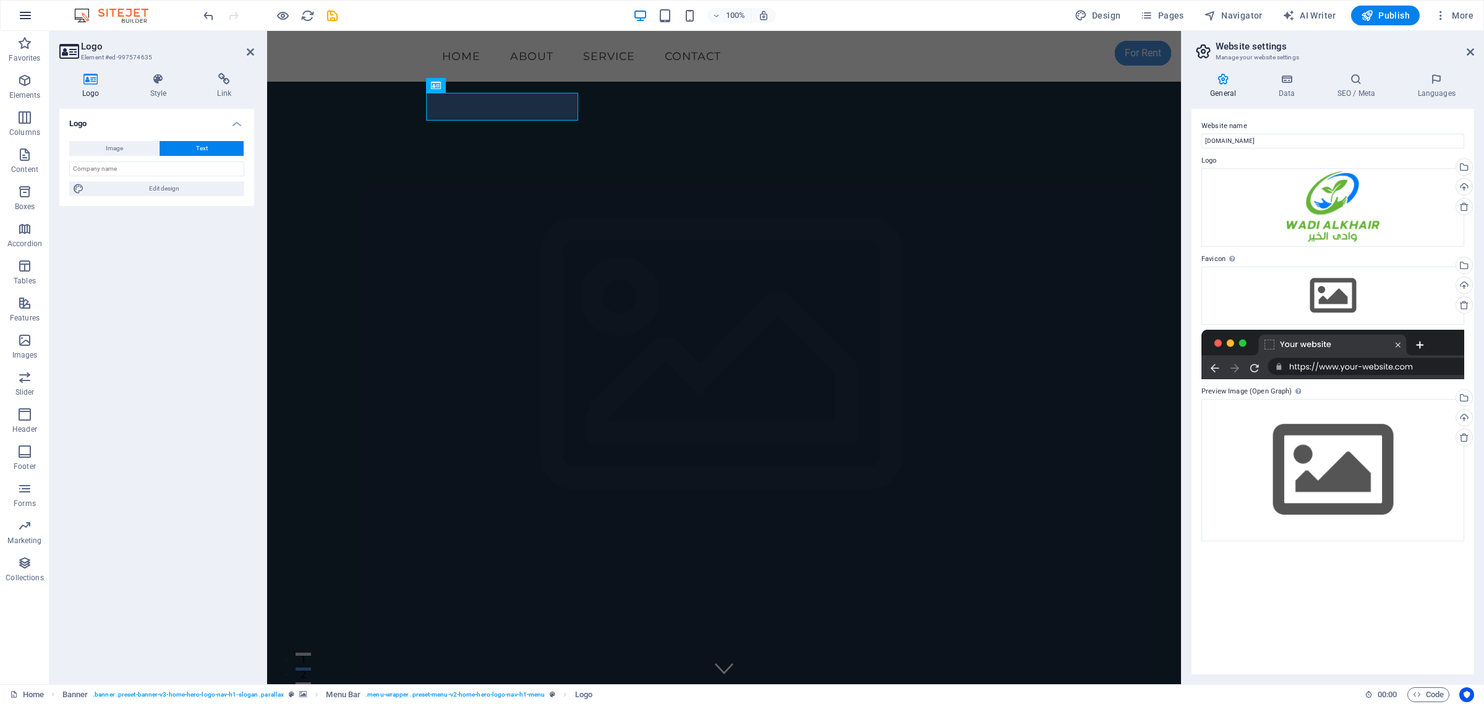
click at [31, 19] on icon "button" at bounding box center [25, 15] width 15 height 15
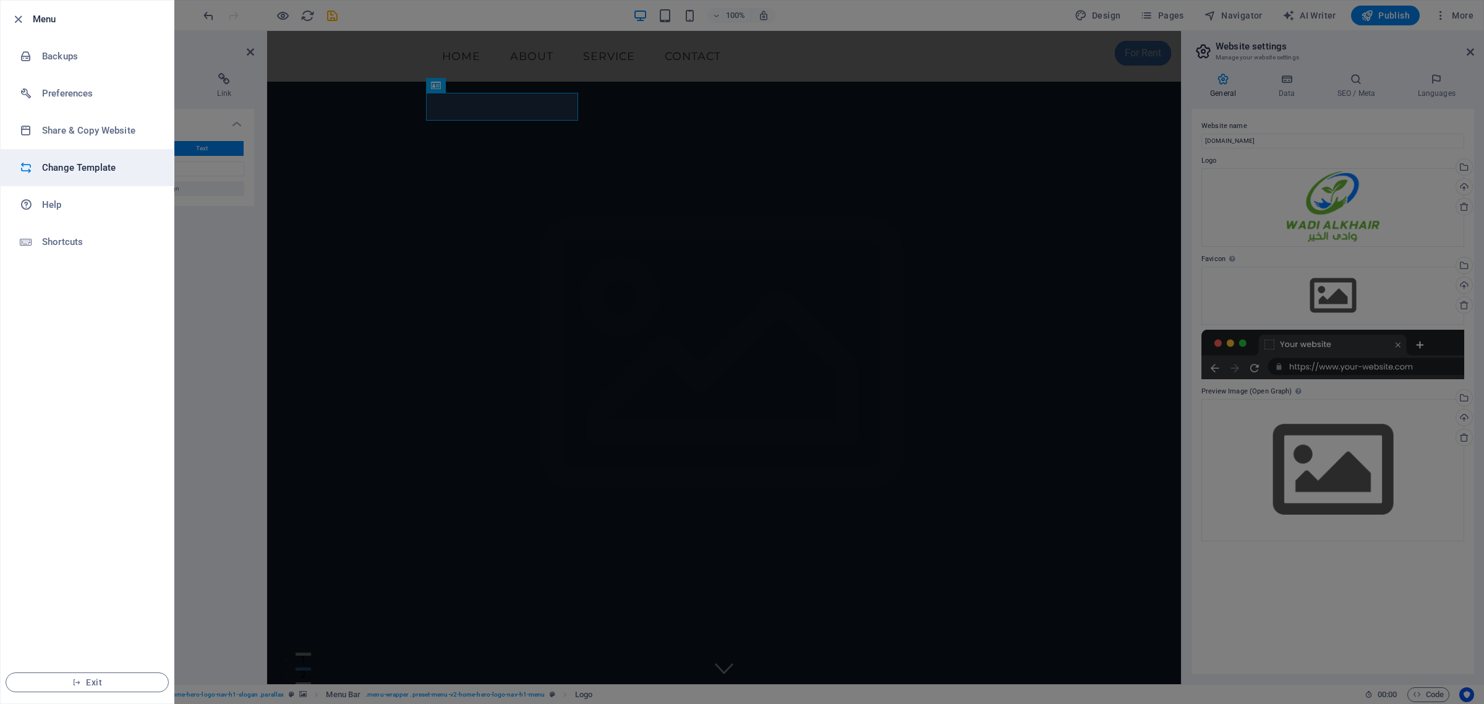
click at [100, 172] on h6 "Change Template" at bounding box center [99, 167] width 114 height 15
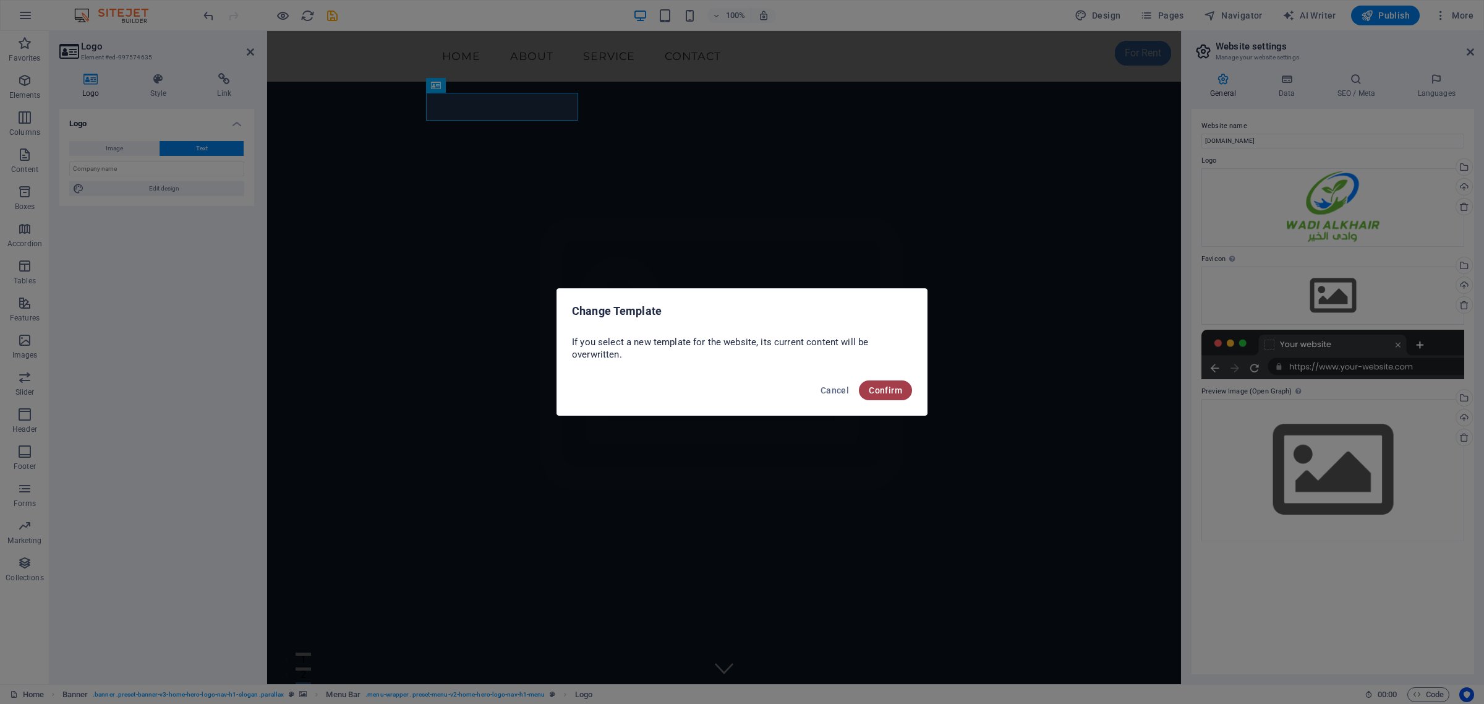
click at [878, 385] on span "Confirm" at bounding box center [885, 390] width 33 height 10
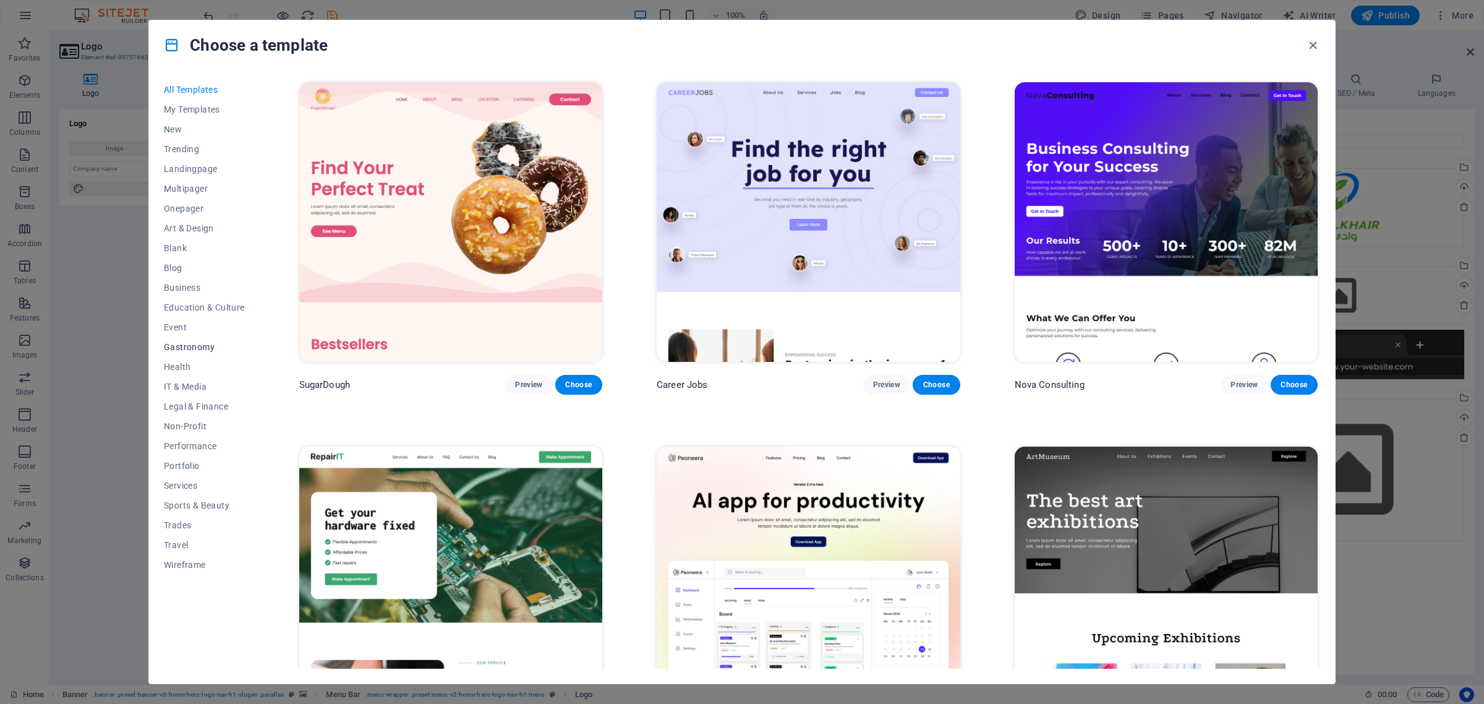
click at [205, 342] on span "Gastronomy" at bounding box center [204, 347] width 81 height 10
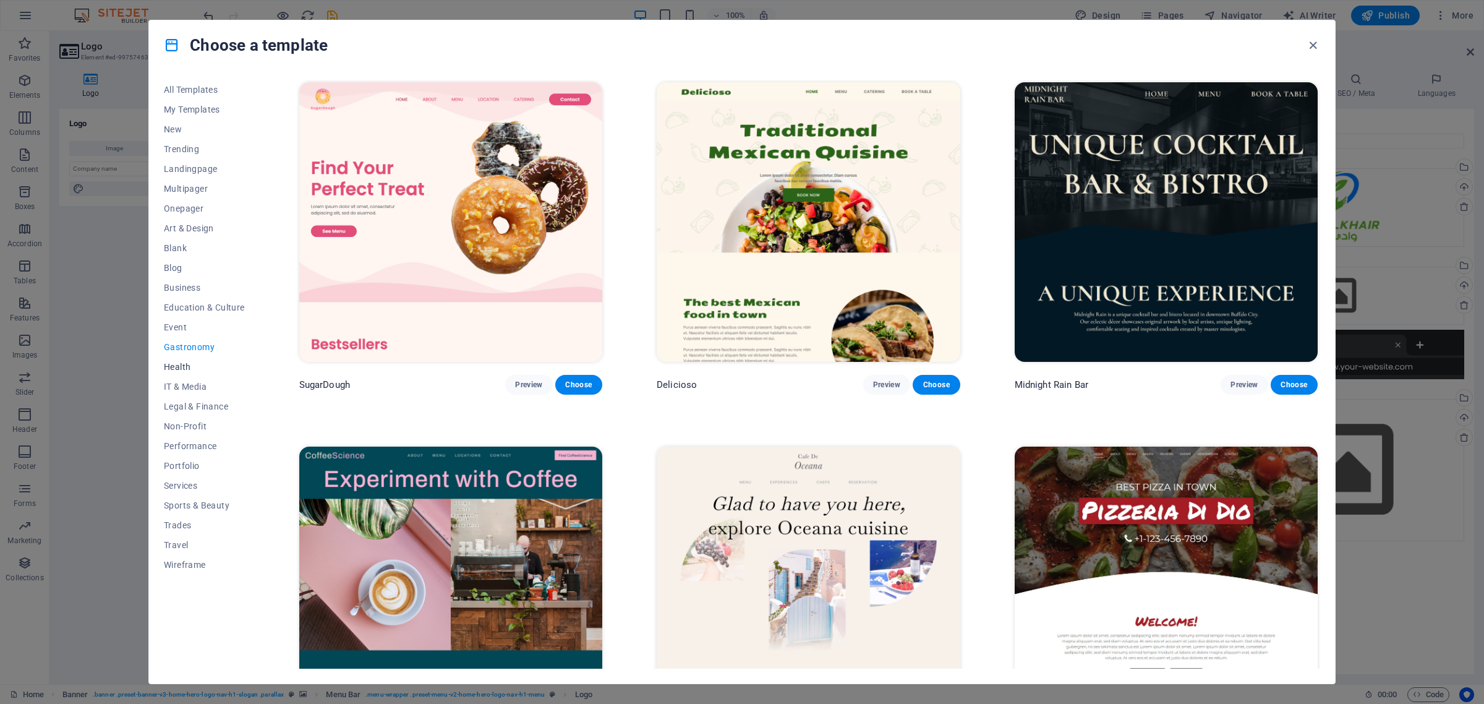
click at [180, 362] on span "Health" at bounding box center [204, 367] width 81 height 10
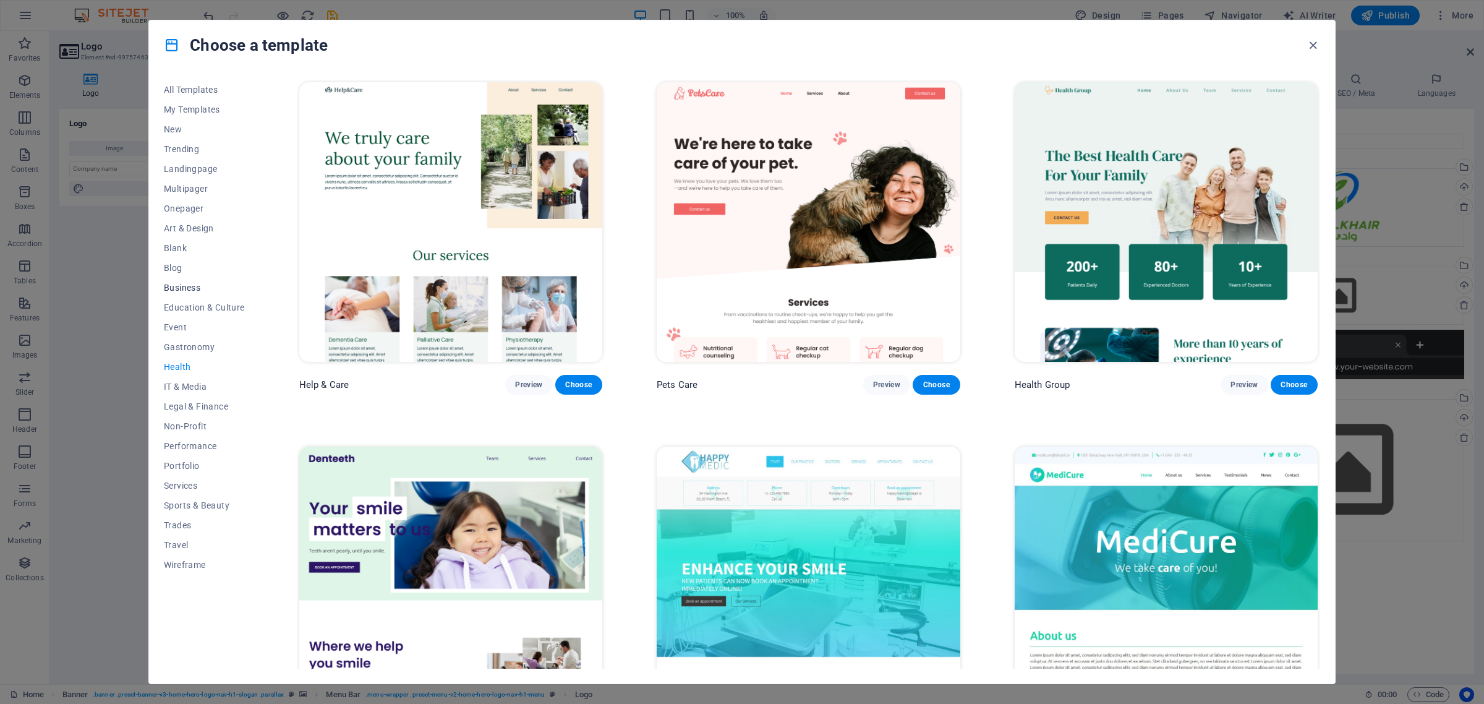
click at [174, 289] on span "Business" at bounding box center [204, 288] width 81 height 10
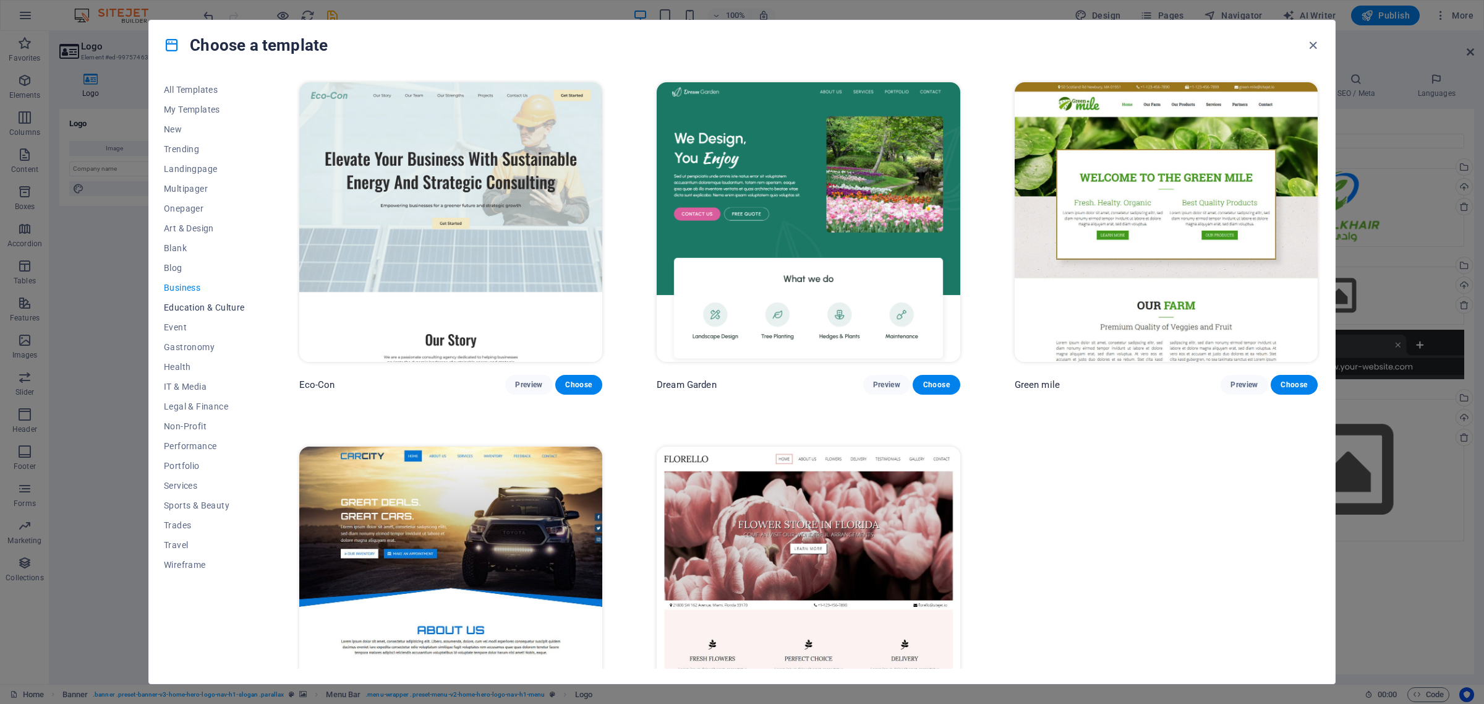
click at [167, 308] on span "Education & Culture" at bounding box center [204, 307] width 81 height 10
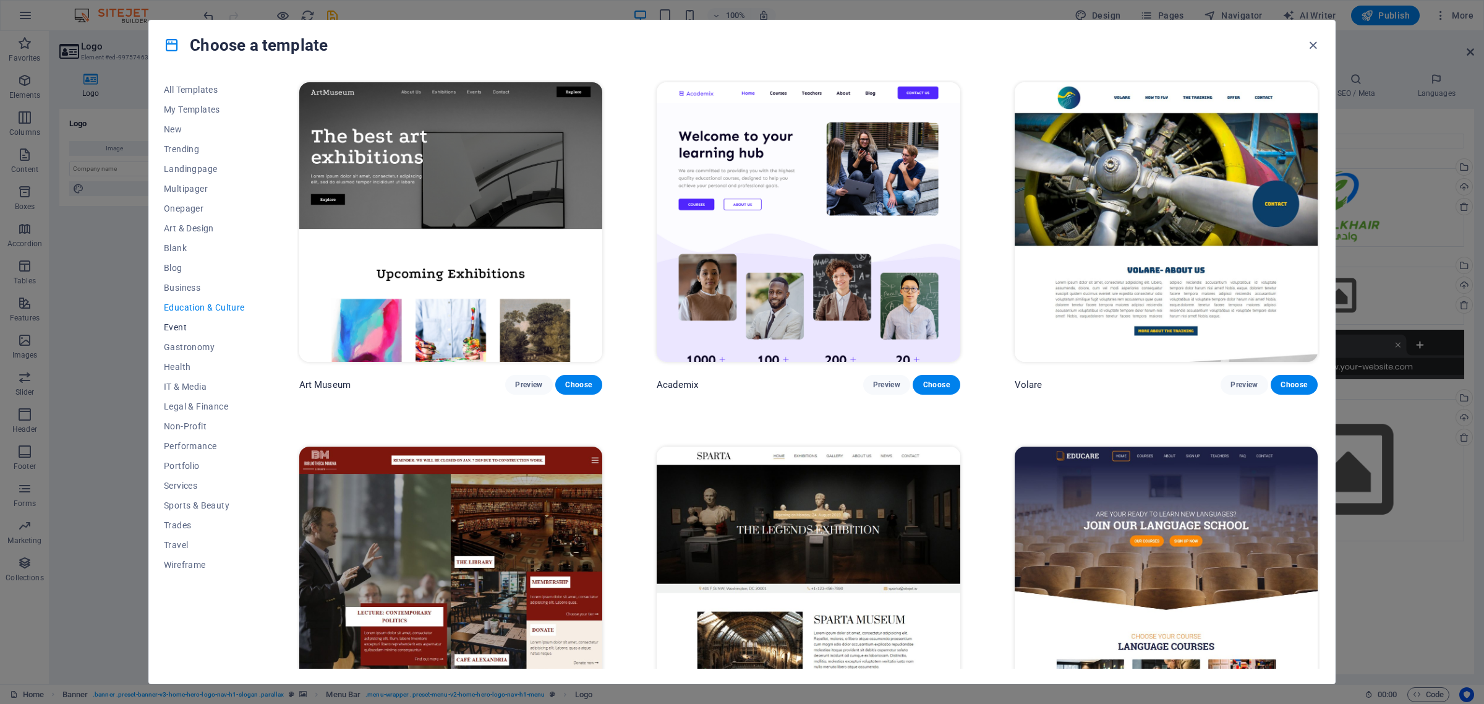
click at [179, 327] on span "Event" at bounding box center [204, 327] width 81 height 10
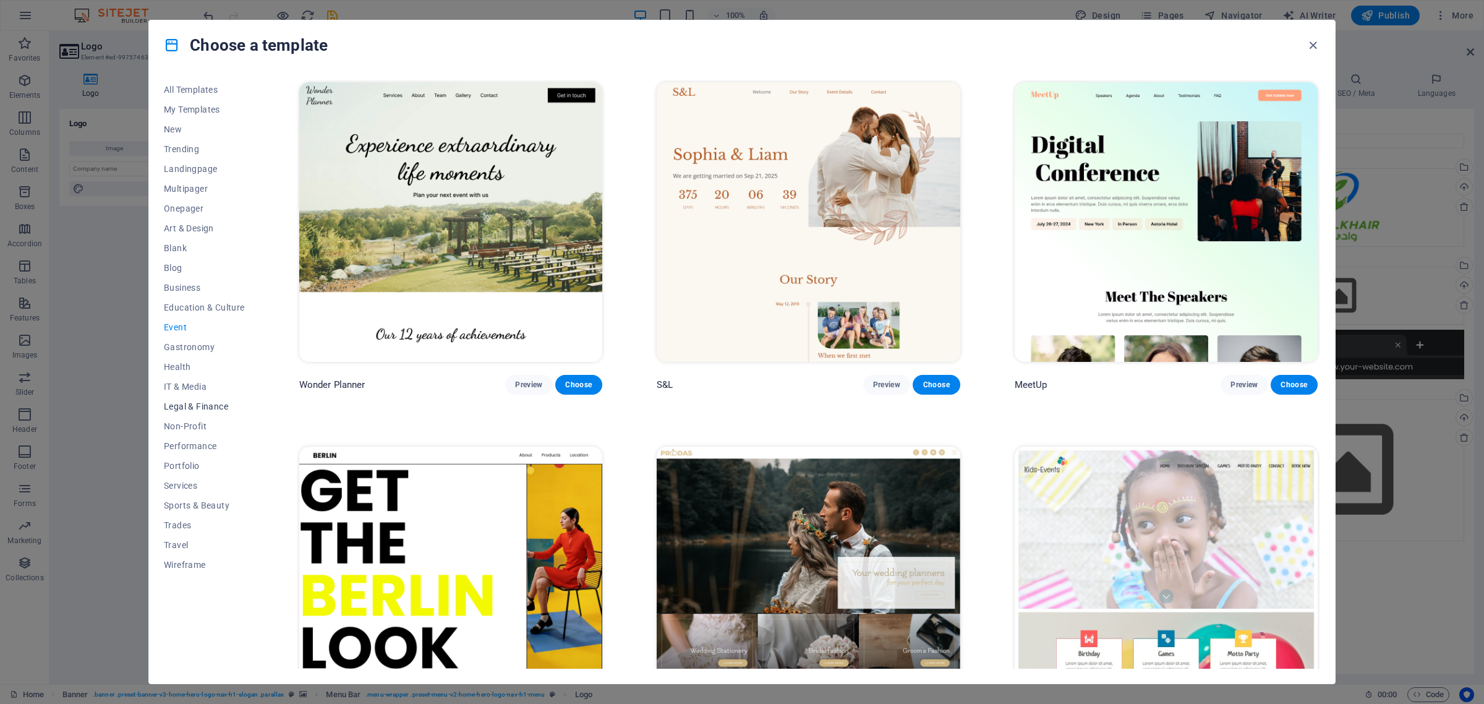
click at [216, 406] on span "Legal & Finance" at bounding box center [204, 406] width 81 height 10
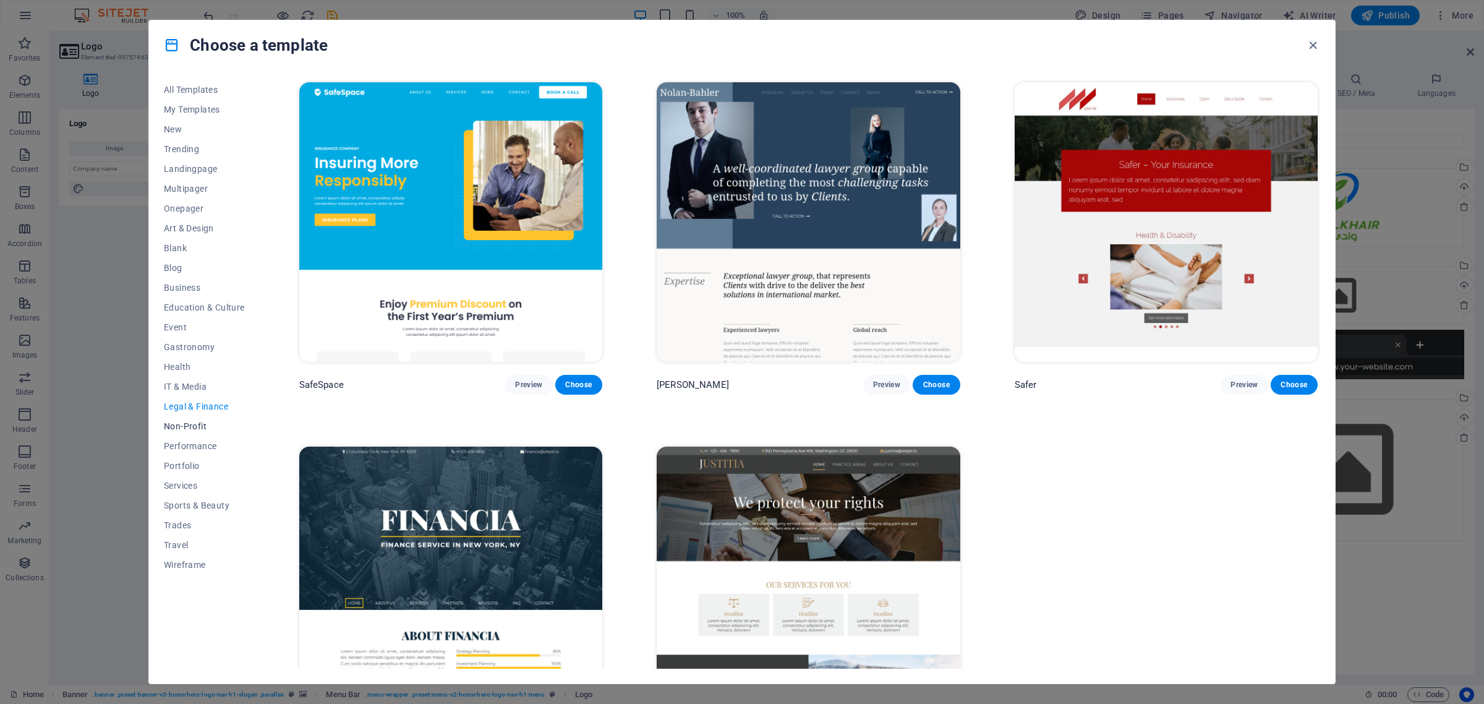
click at [190, 421] on span "Non-Profit" at bounding box center [204, 426] width 81 height 10
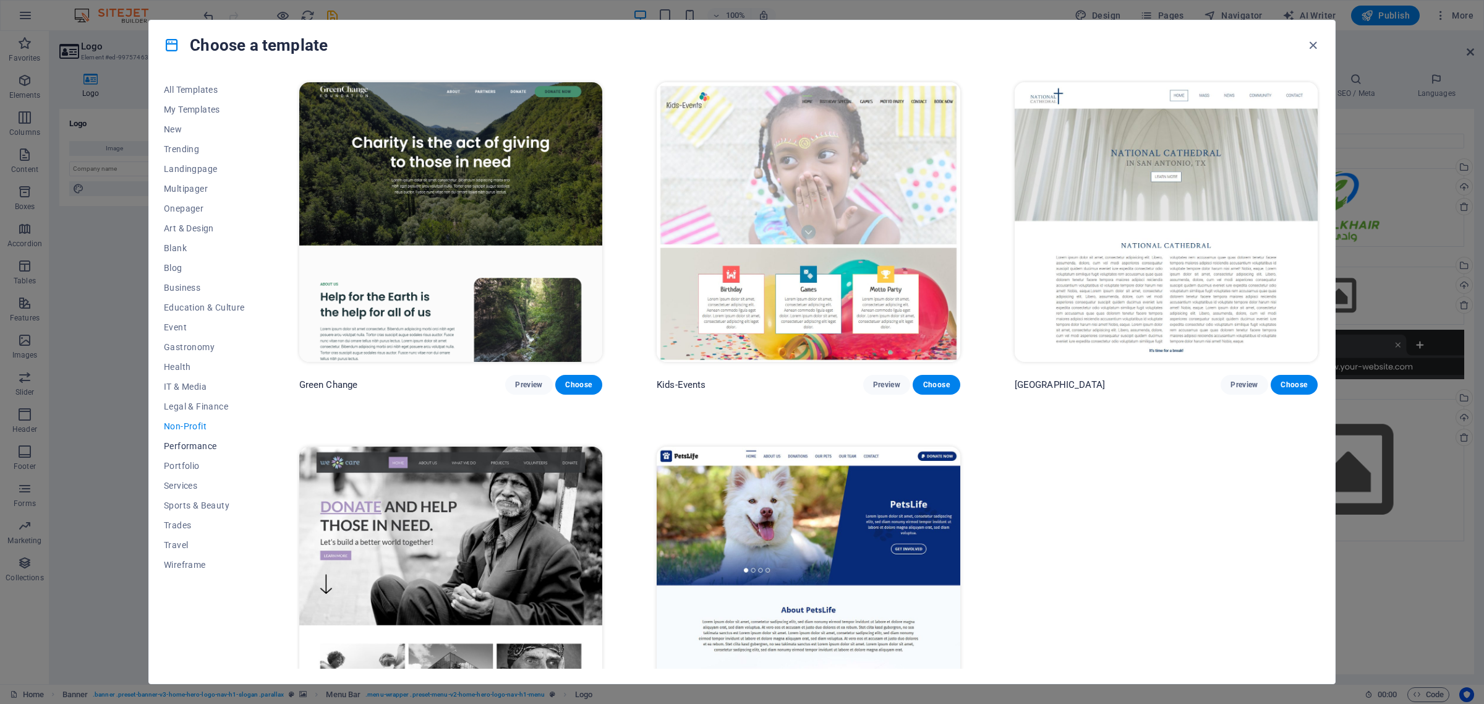
click at [193, 444] on span "Performance" at bounding box center [204, 446] width 81 height 10
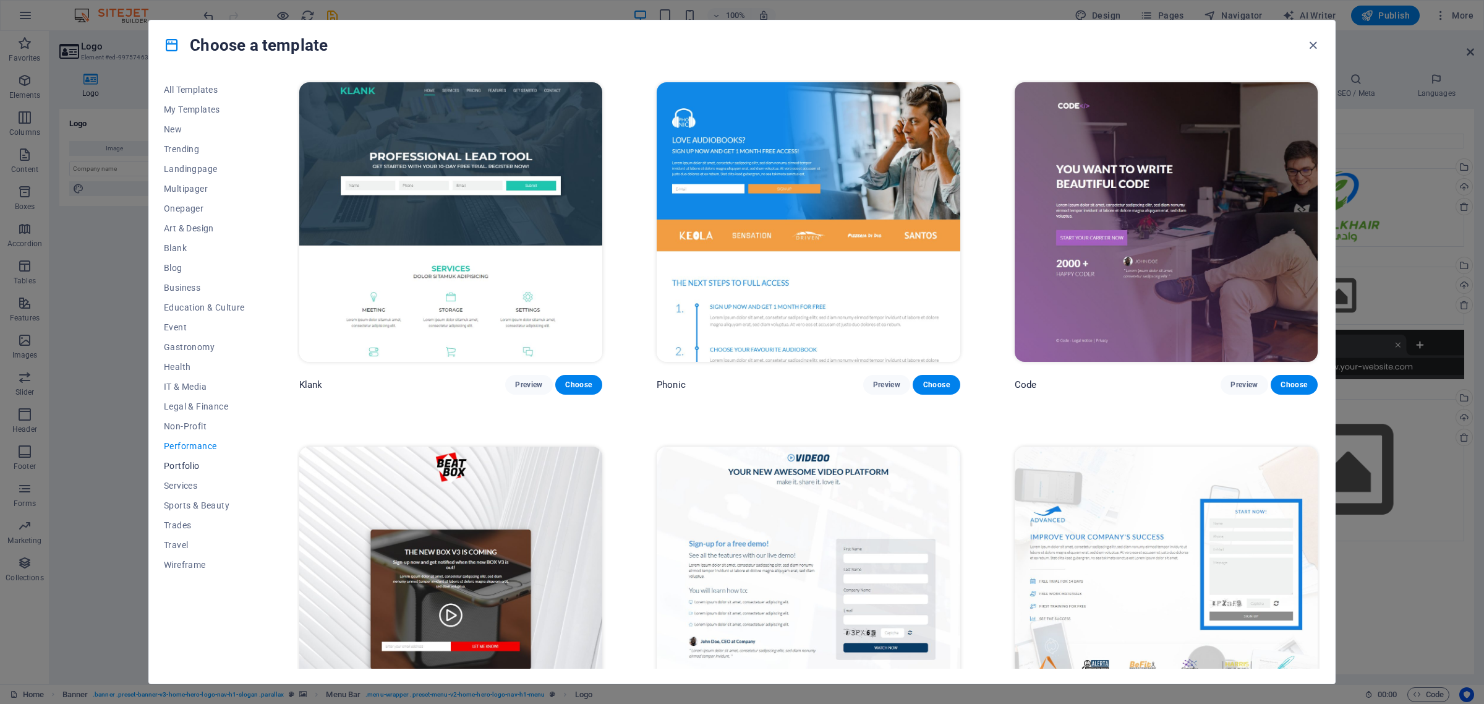
click at [190, 464] on span "Portfolio" at bounding box center [204, 466] width 81 height 10
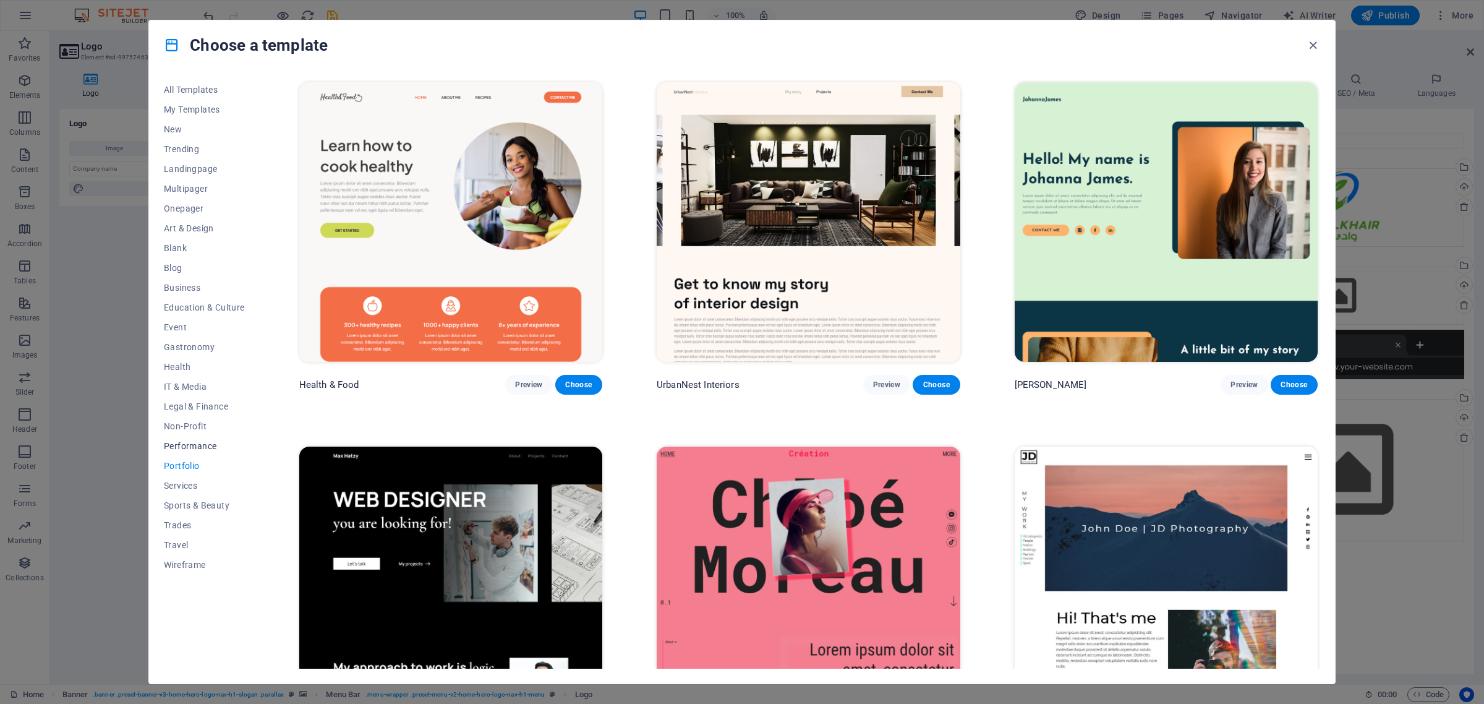
click at [195, 446] on span "Performance" at bounding box center [204, 446] width 81 height 10
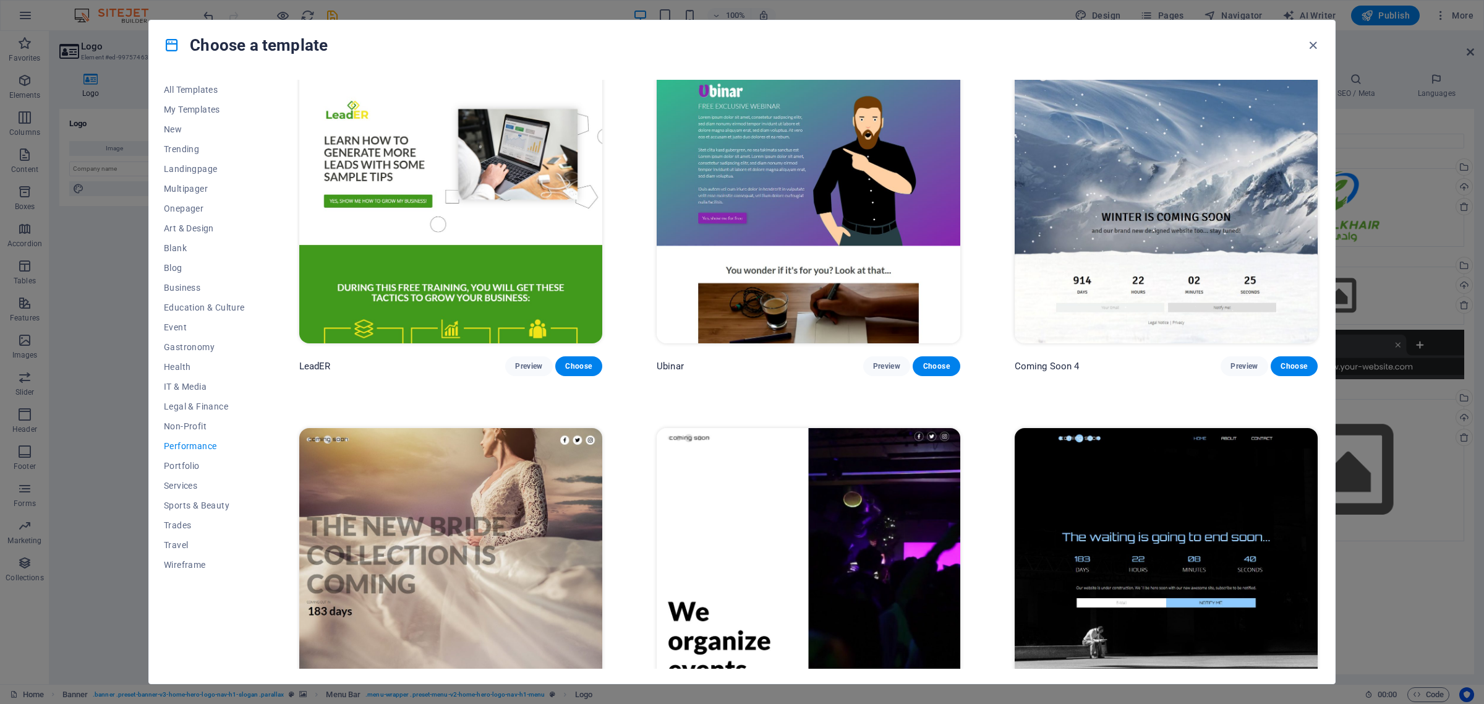
scroll to position [1540, 0]
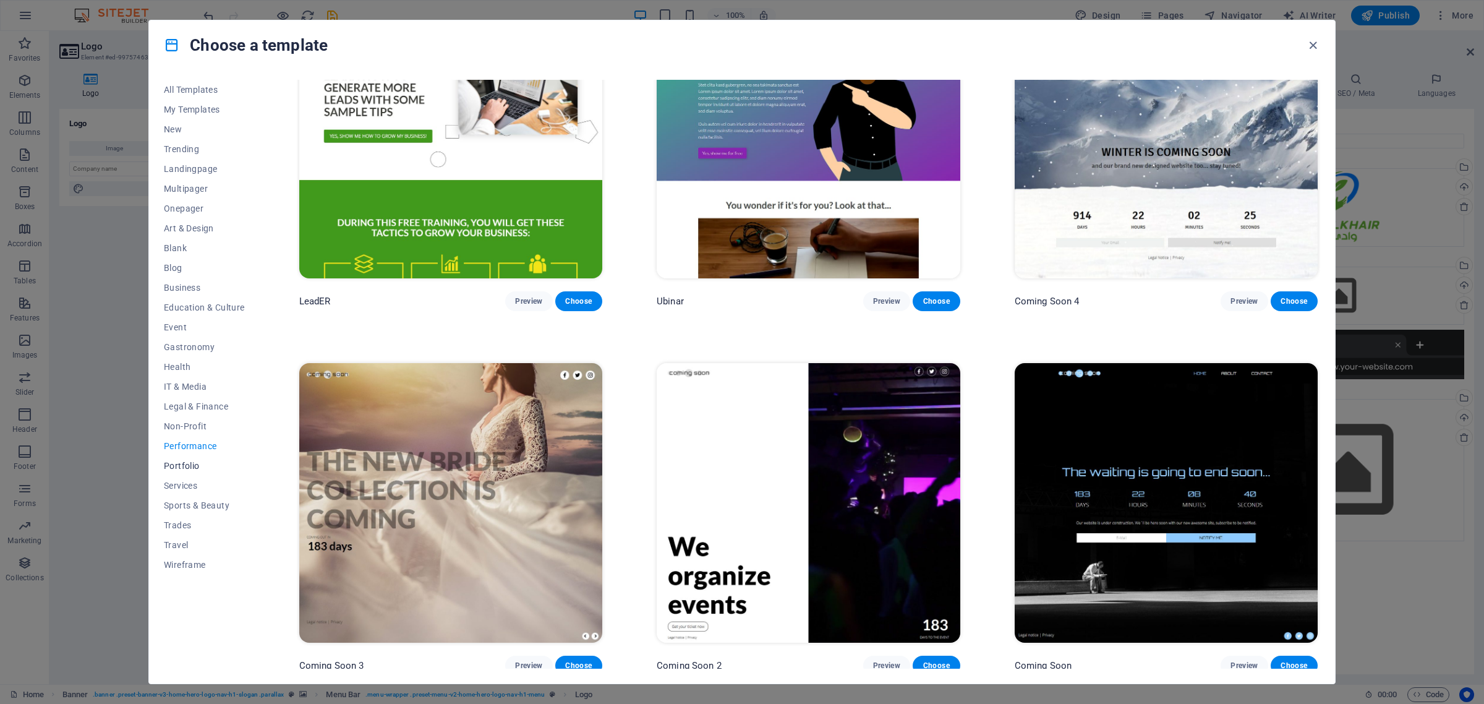
click at [172, 458] on button "Portfolio" at bounding box center [204, 466] width 81 height 20
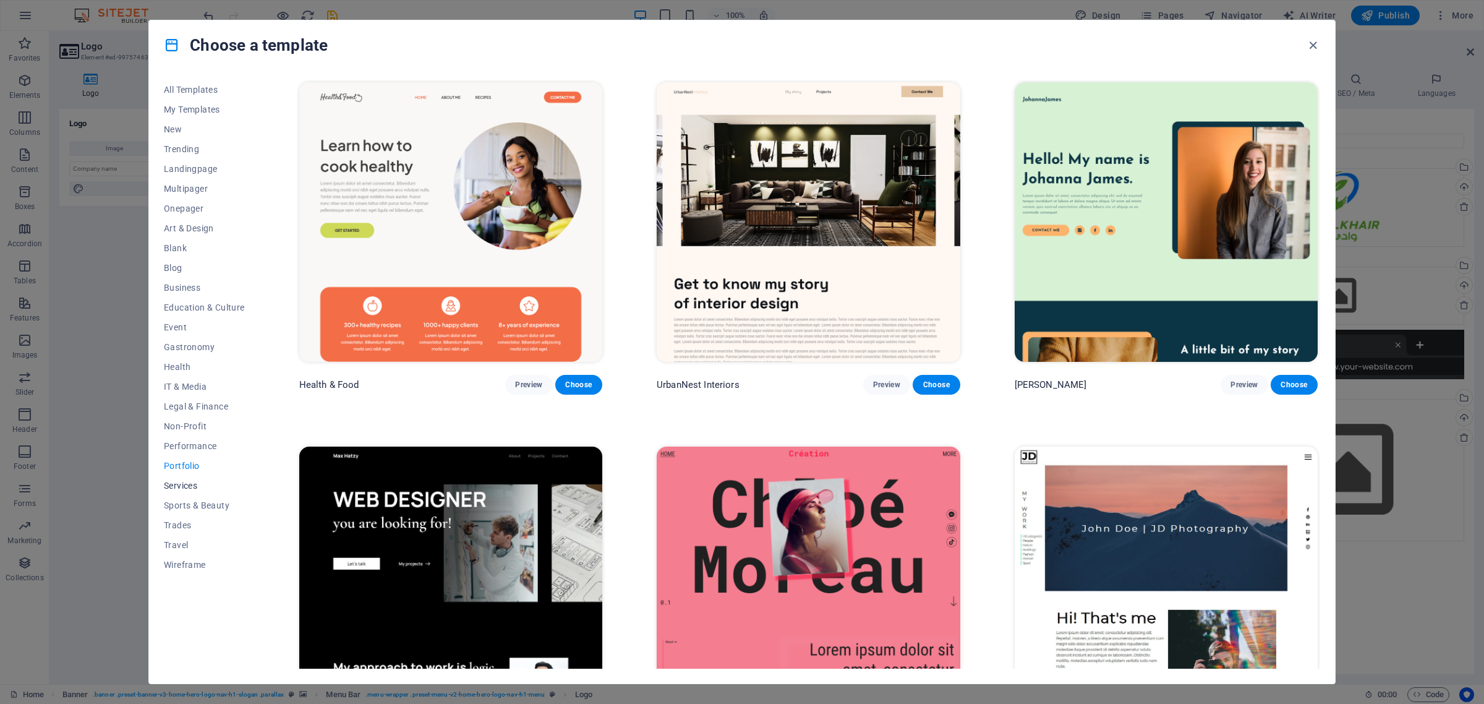
click at [171, 485] on span "Services" at bounding box center [204, 486] width 81 height 10
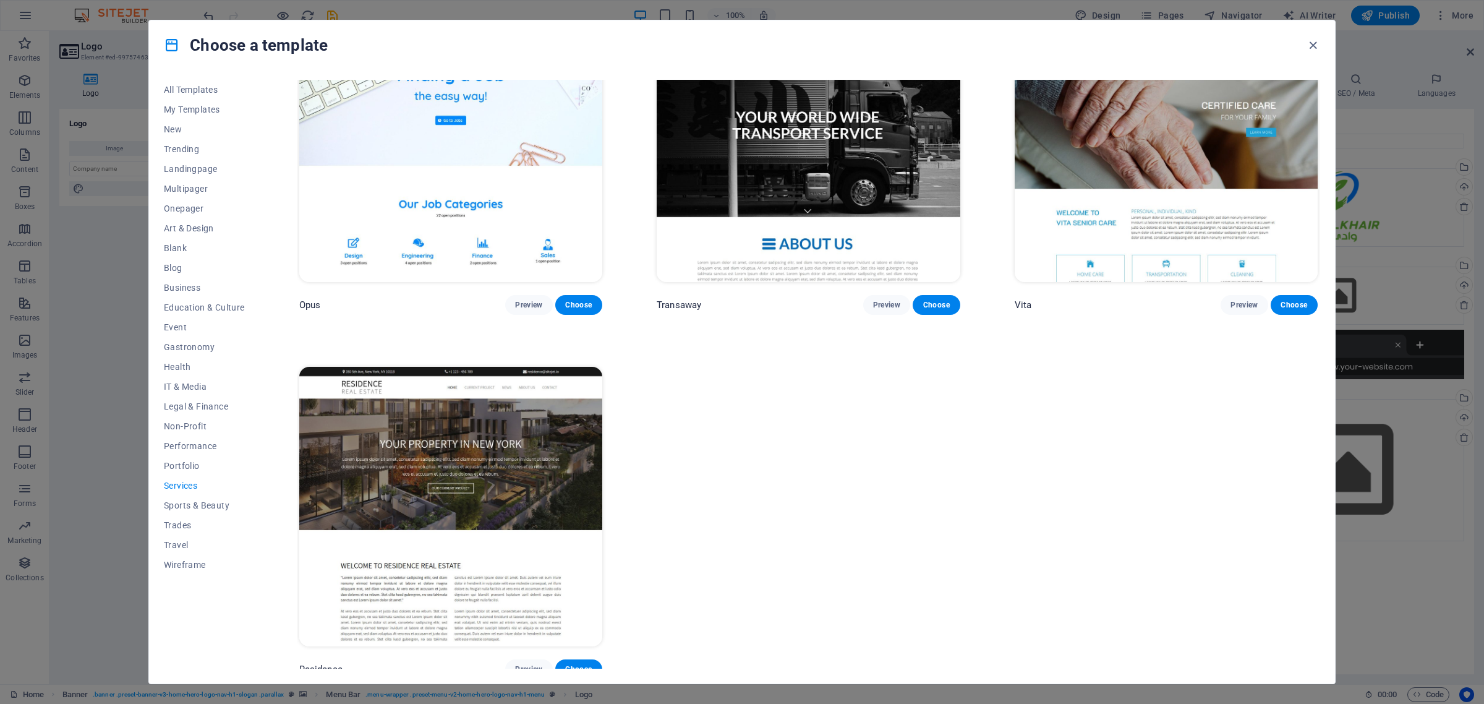
scroll to position [2267, 0]
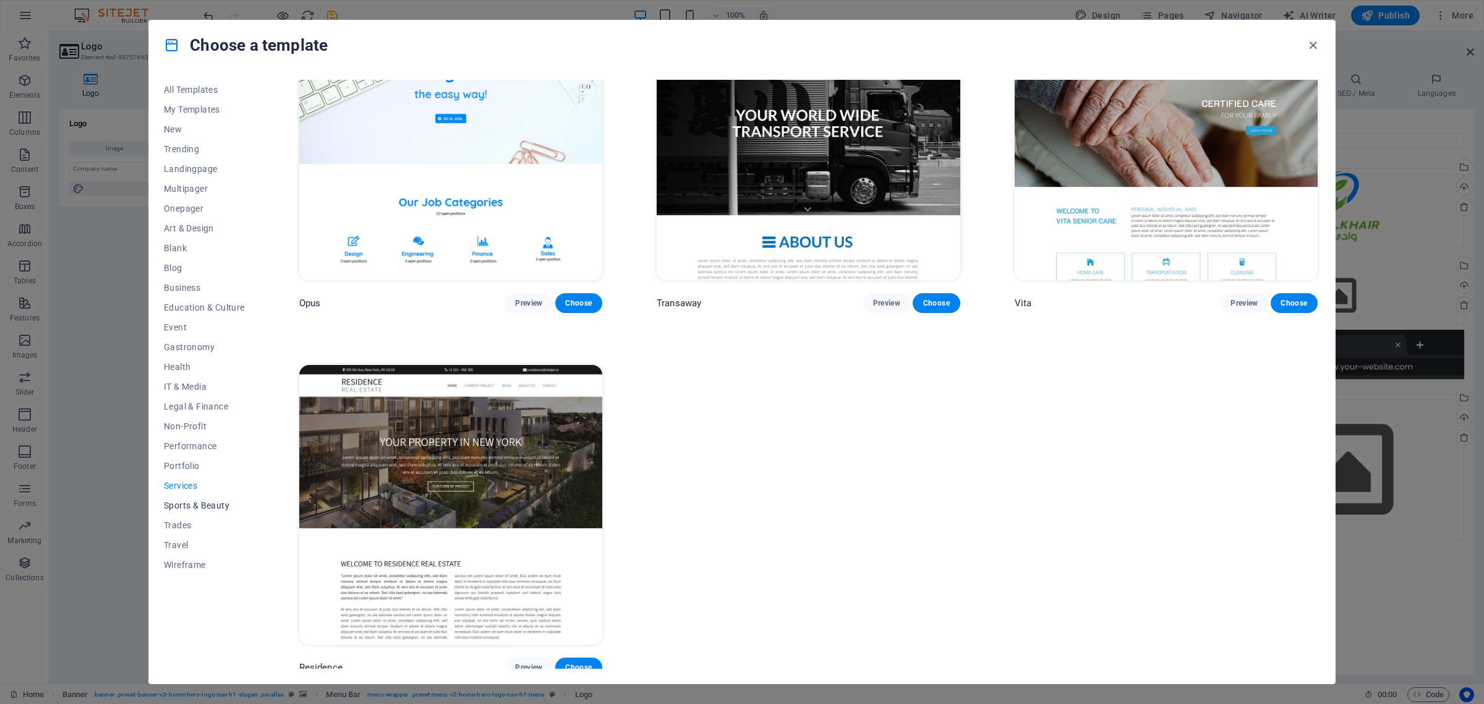
click at [196, 502] on span "Sports & Beauty" at bounding box center [204, 505] width 81 height 10
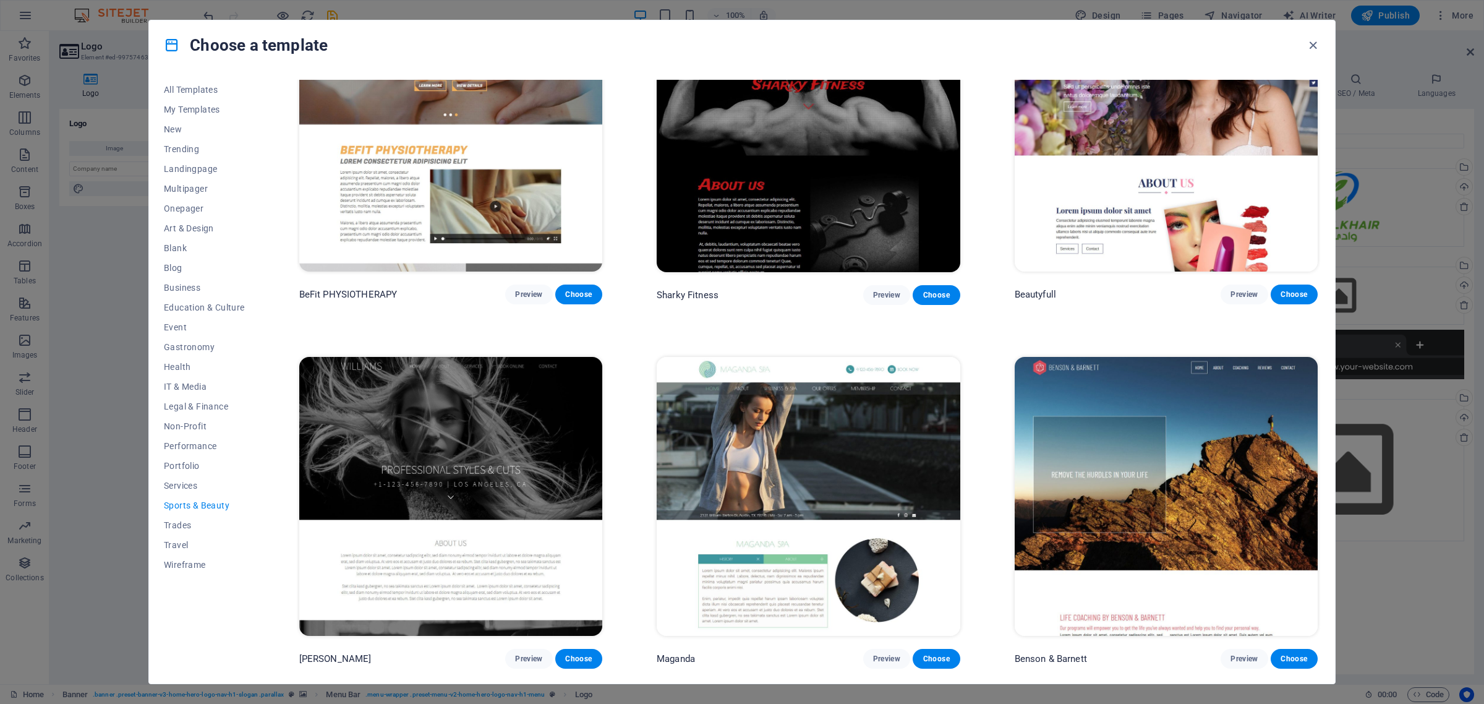
scroll to position [0, 0]
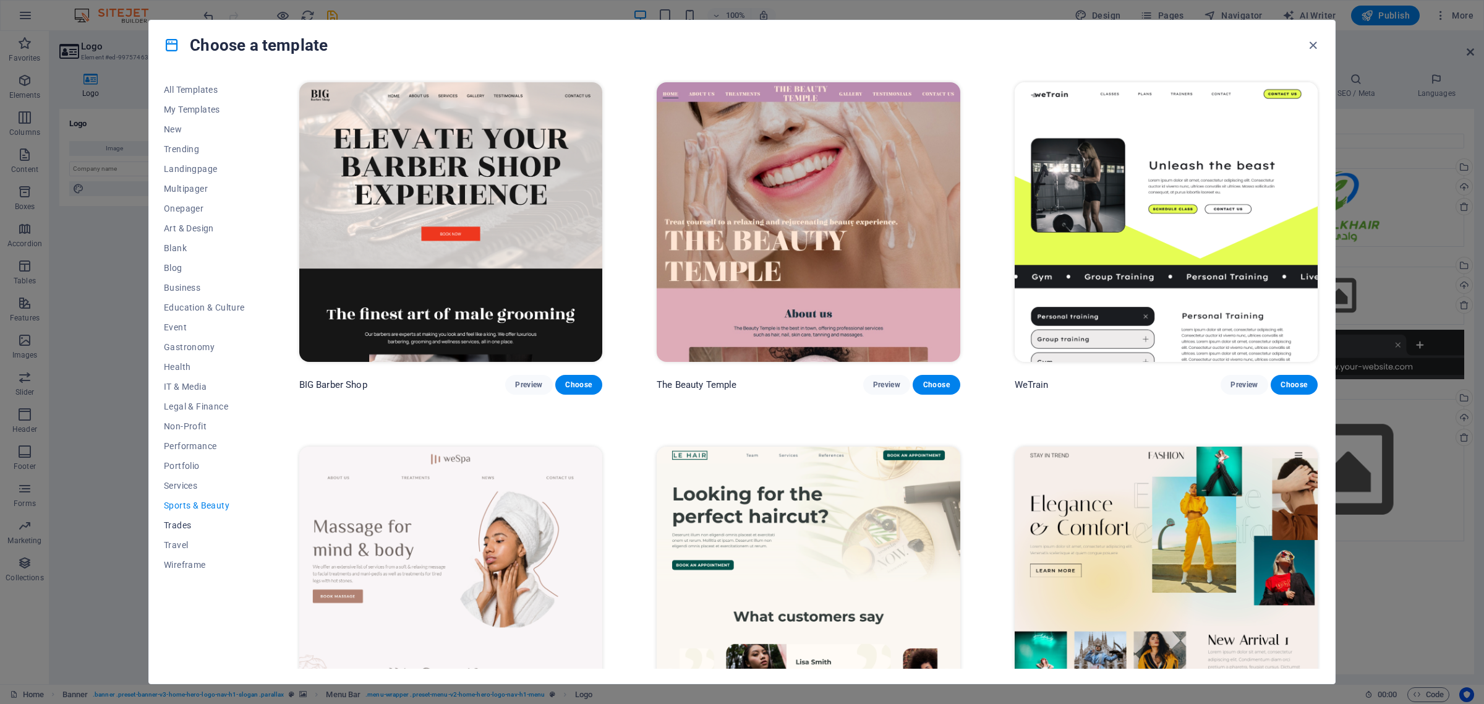
click at [176, 521] on span "Trades" at bounding box center [204, 525] width 81 height 10
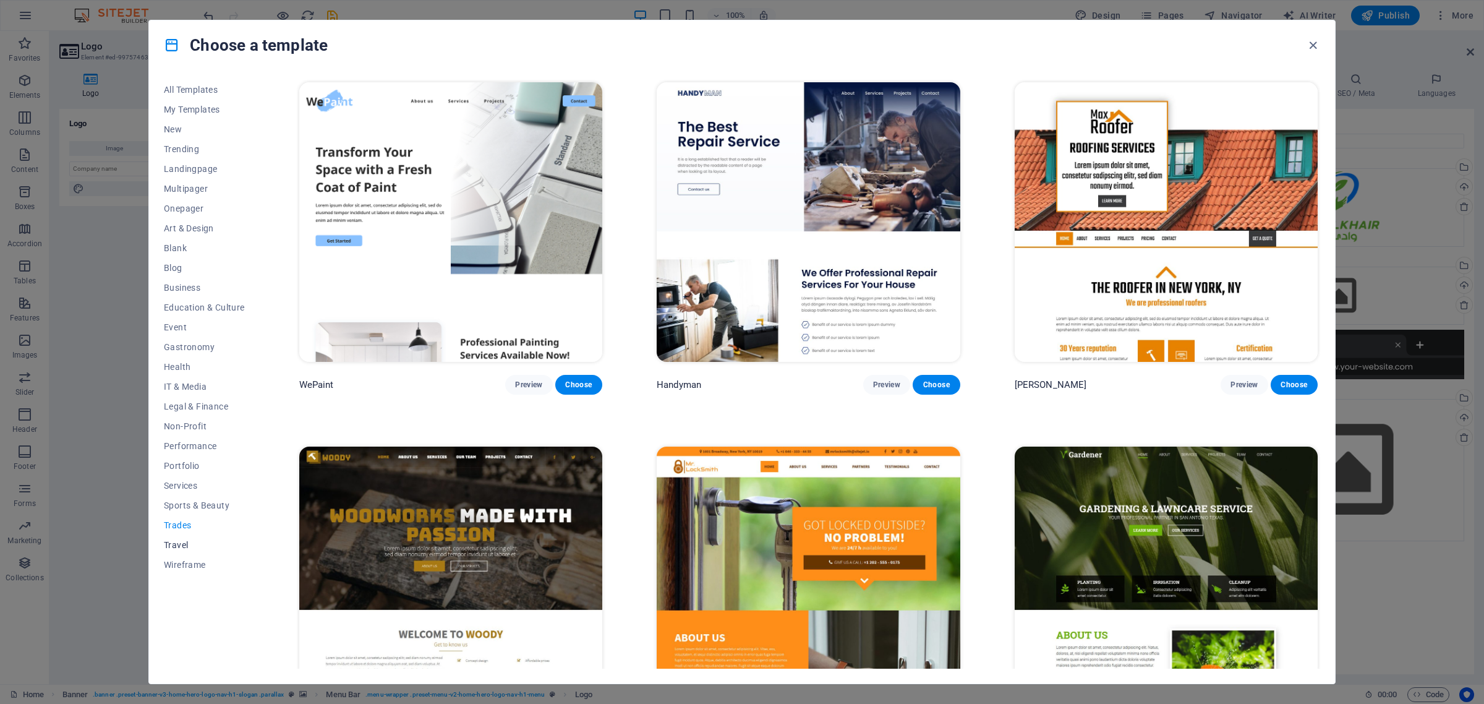
click at [173, 545] on span "Travel" at bounding box center [204, 545] width 81 height 10
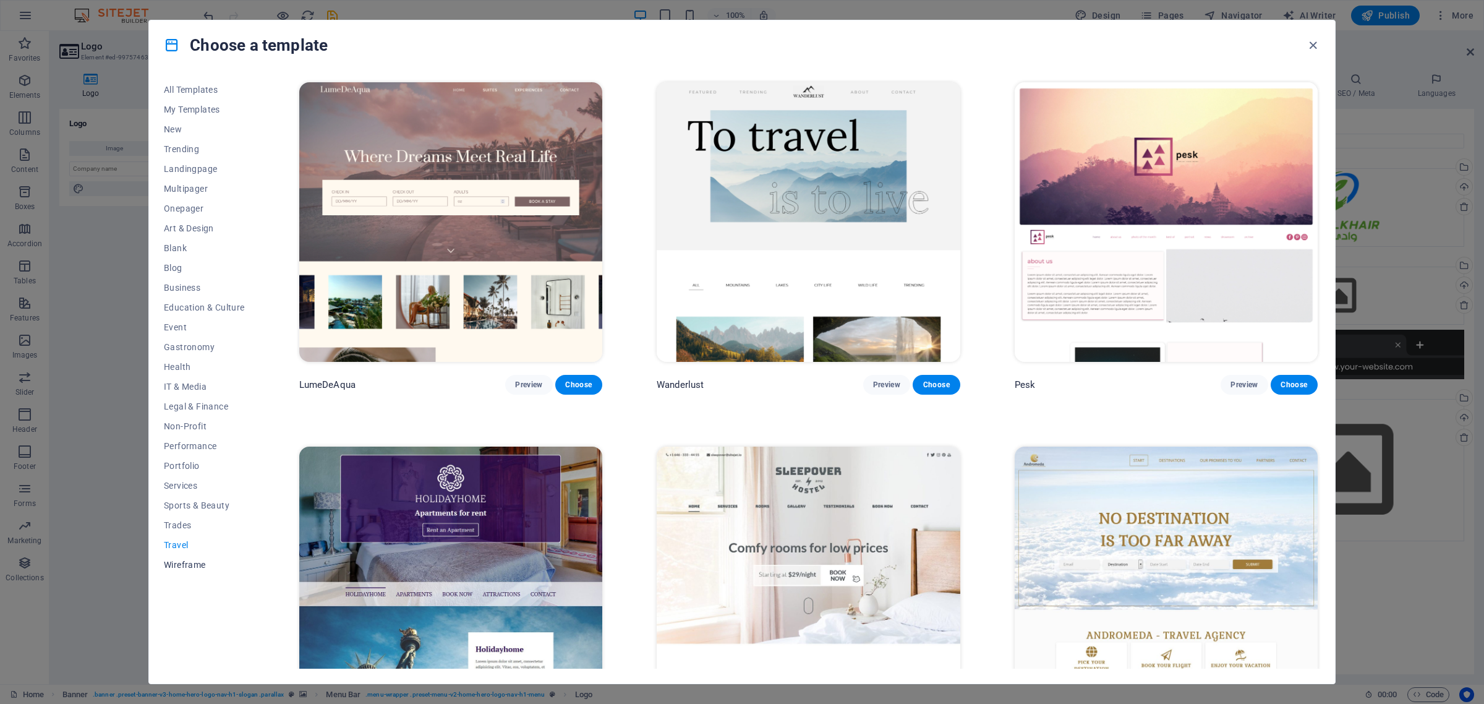
click at [170, 563] on span "Wireframe" at bounding box center [204, 565] width 81 height 10
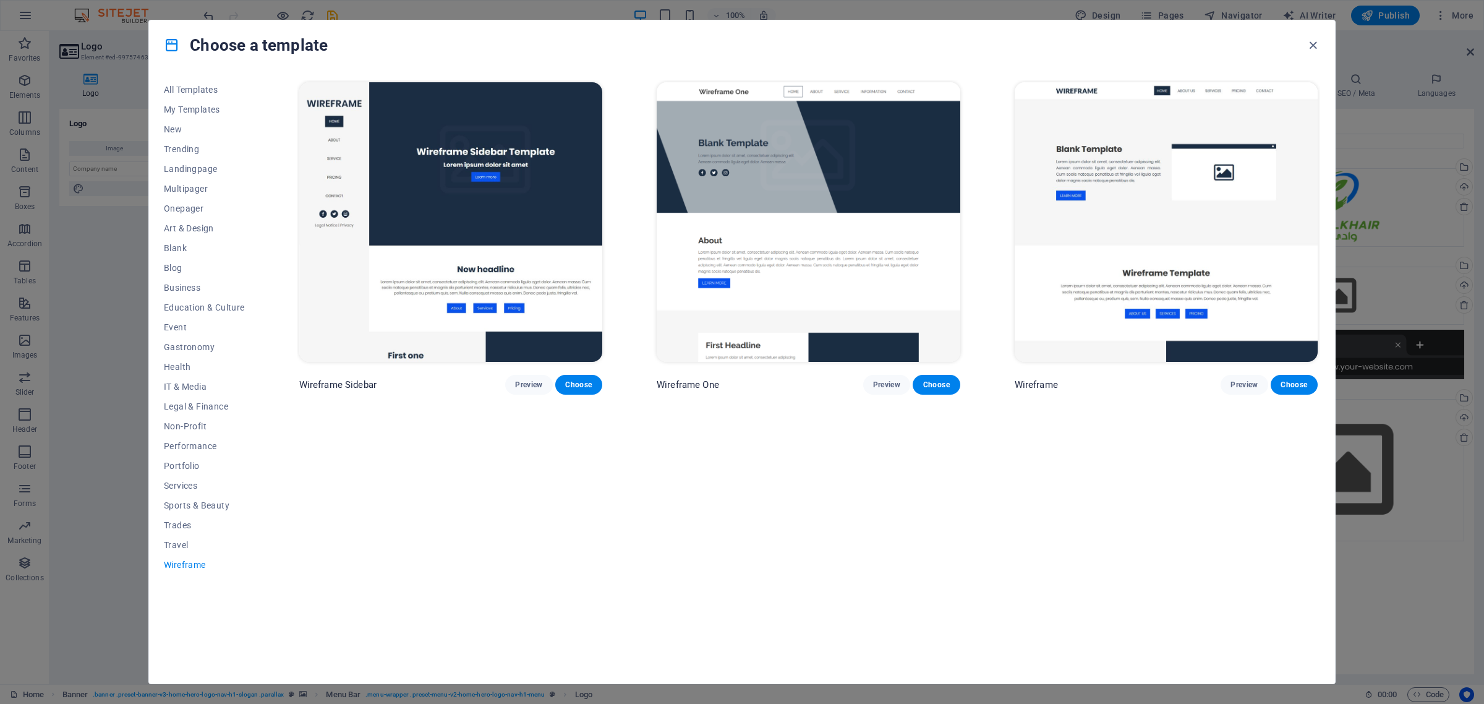
click at [1187, 48] on icon "button" at bounding box center [1313, 45] width 14 height 14
